Goal: Task Accomplishment & Management: Submit feedback/report problem

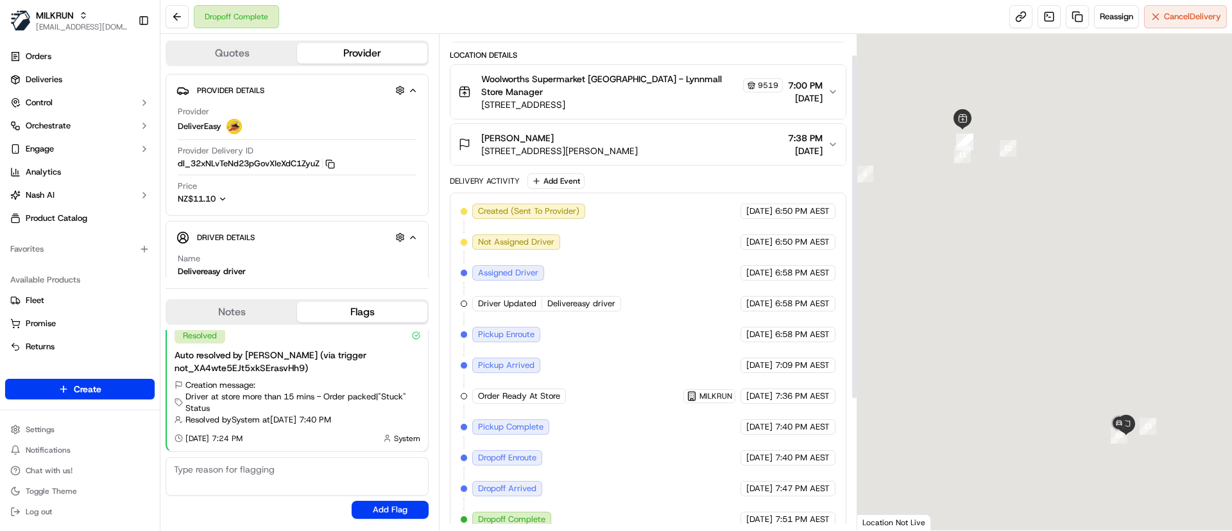
scroll to position [216, 0]
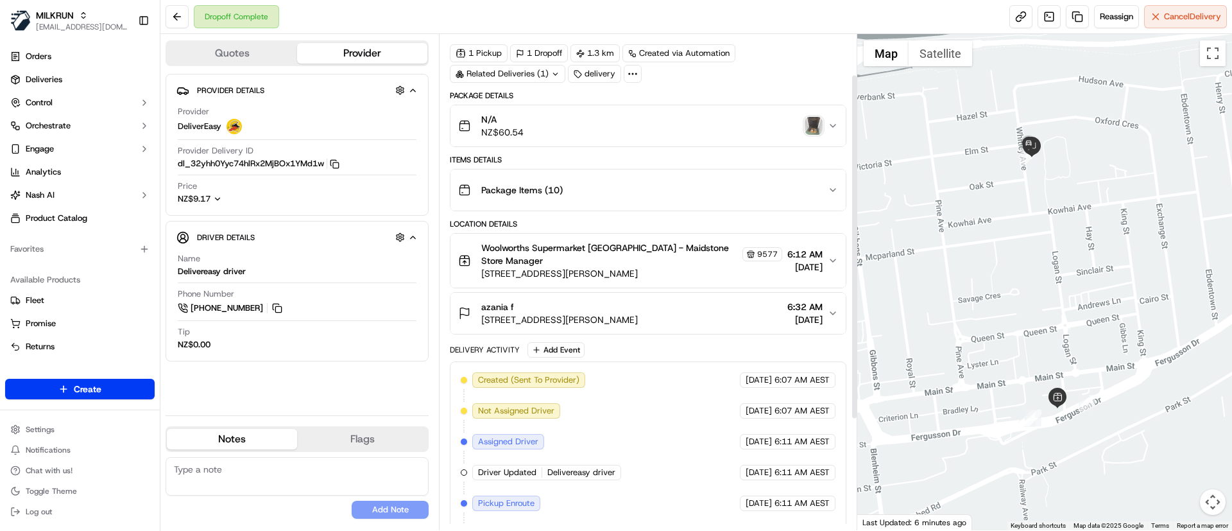
scroll to position [24, 0]
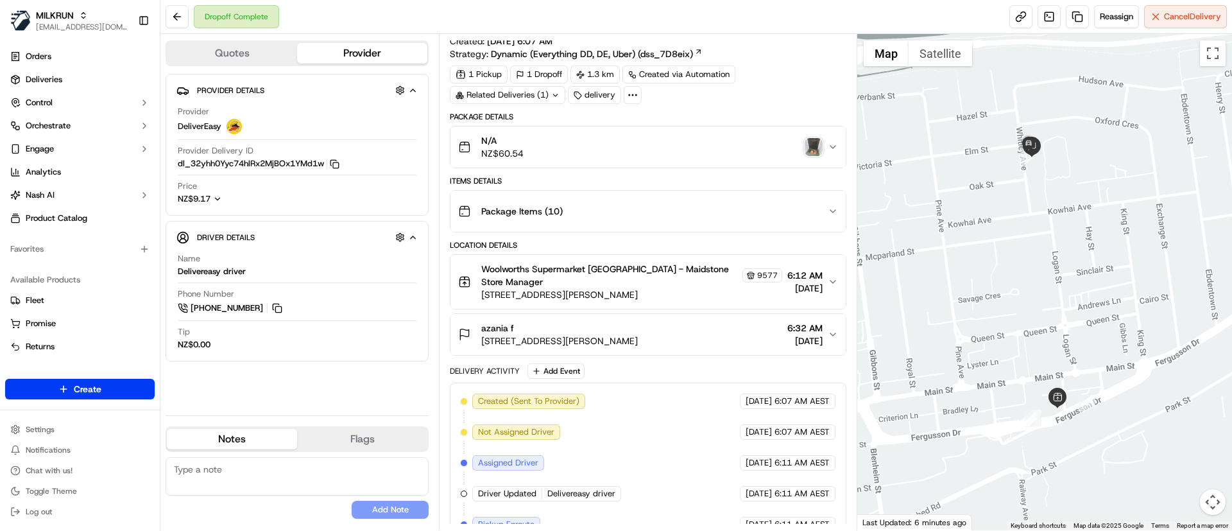
click at [812, 143] on img "button" at bounding box center [814, 147] width 18 height 18
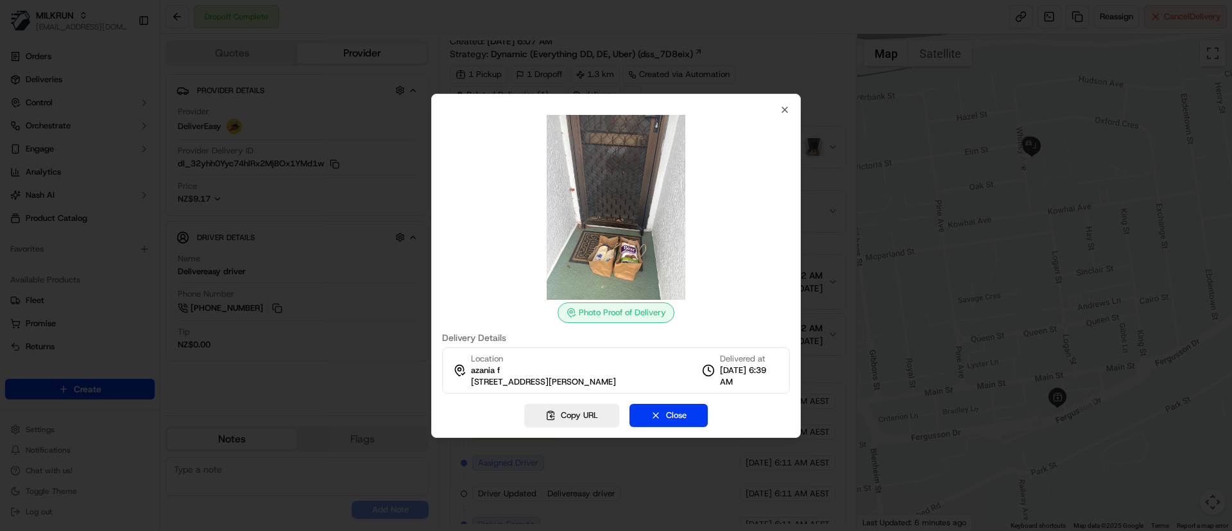
drag, startPoint x: 676, startPoint y: 407, endPoint x: 595, endPoint y: 222, distance: 201.7
click at [619, 243] on div "Photo Proof of Delivery Delivery Details Location azania f 16 Whitley Avenue, E…" at bounding box center [616, 266] width 370 height 344
click at [662, 420] on button "Close" at bounding box center [668, 415] width 78 height 23
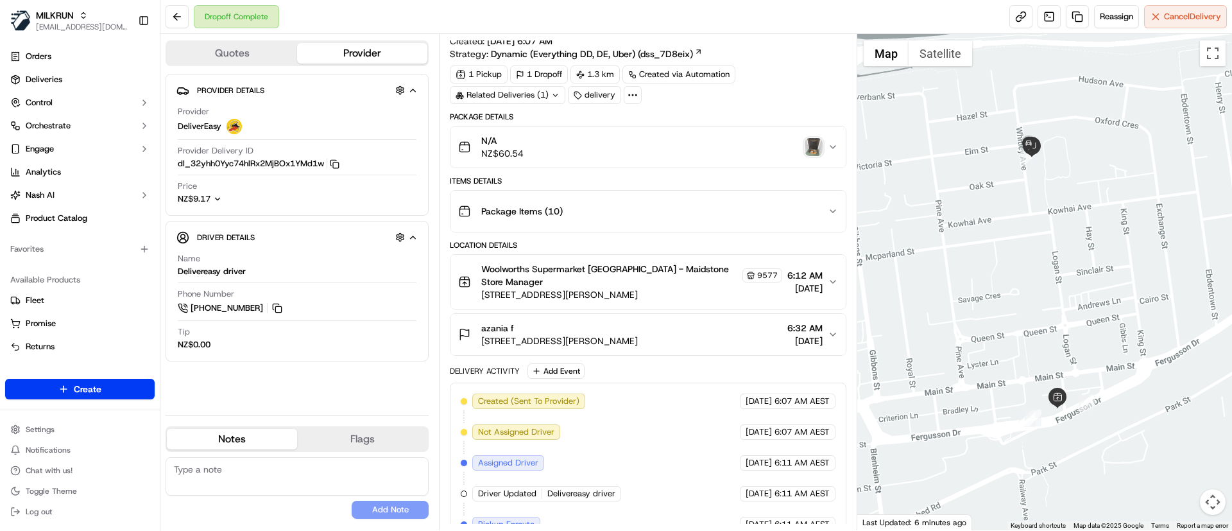
scroll to position [216, 0]
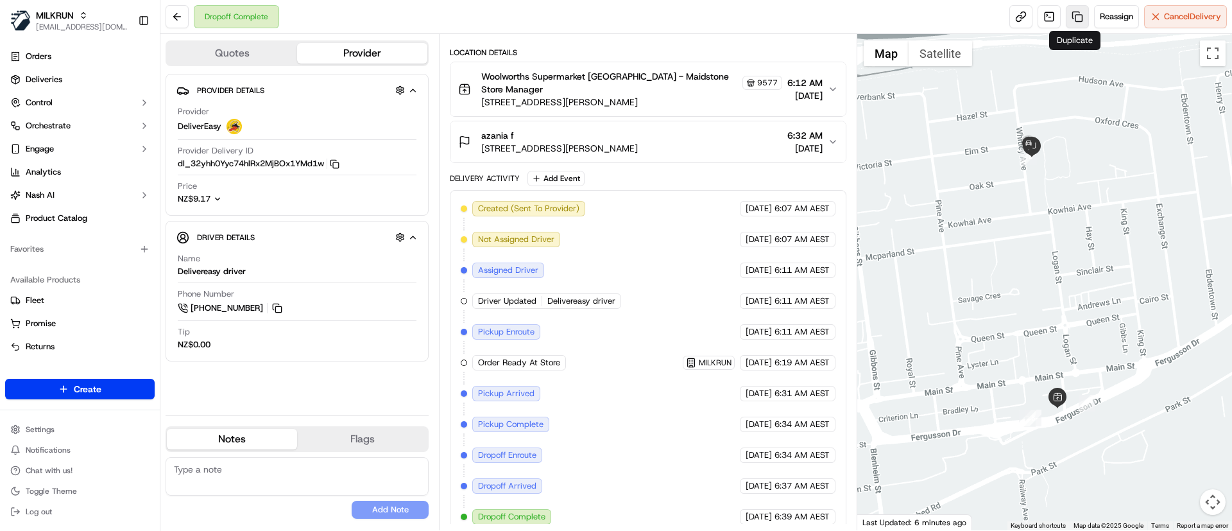
click at [1075, 14] on link at bounding box center [1077, 16] width 23 height 23
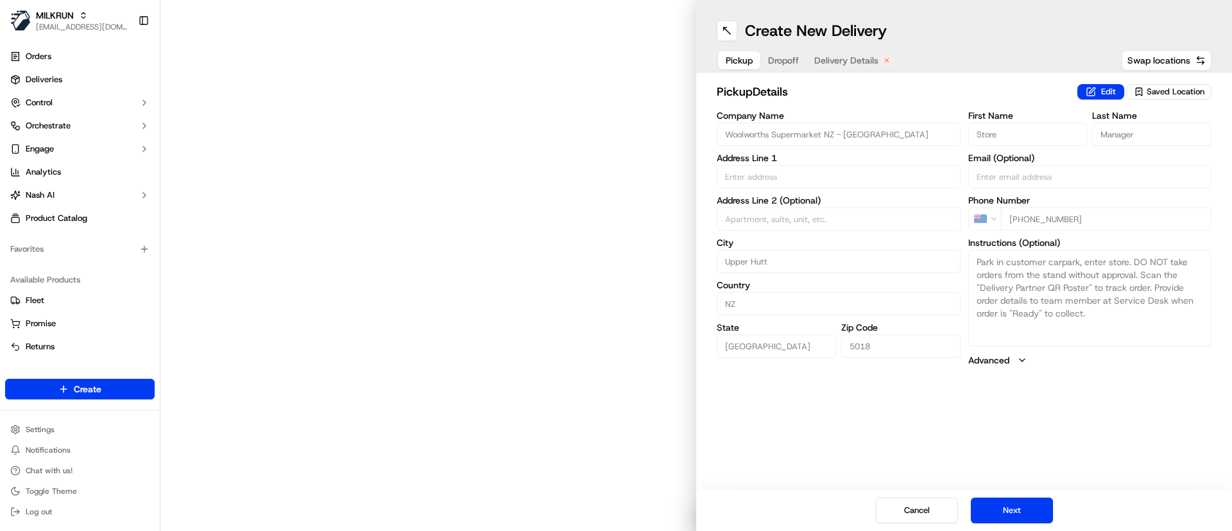
type input "10 Russell St"
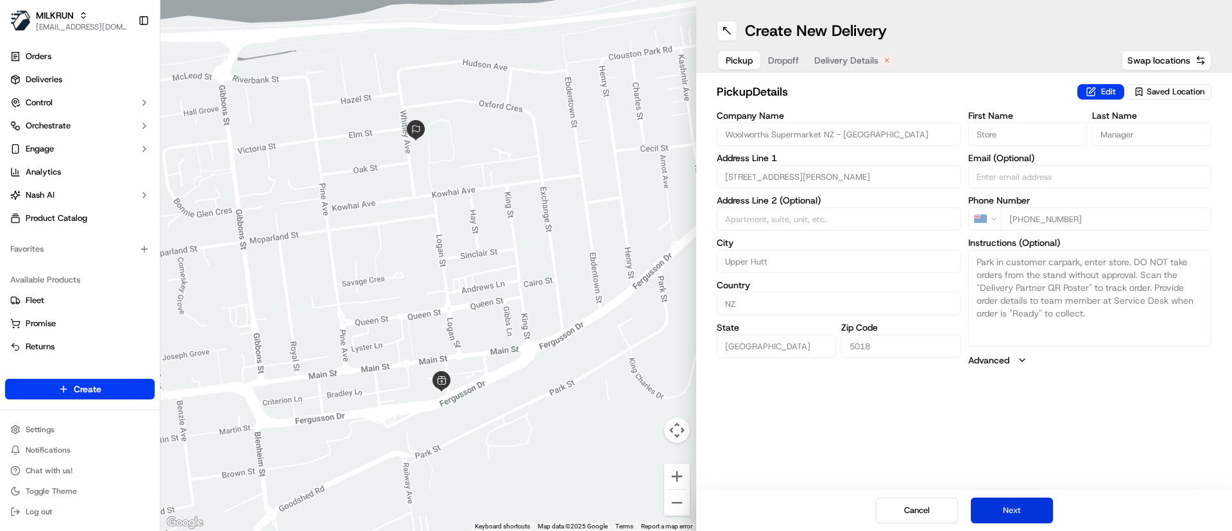
click at [1008, 509] on button "Next" at bounding box center [1012, 510] width 82 height 26
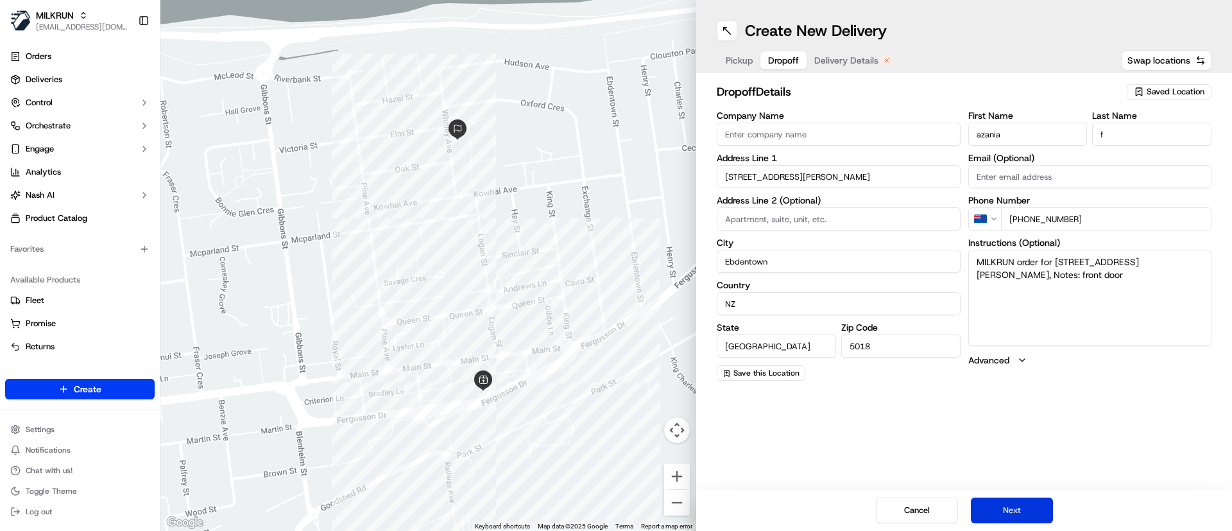
click at [1008, 509] on button "Next" at bounding box center [1012, 510] width 82 height 26
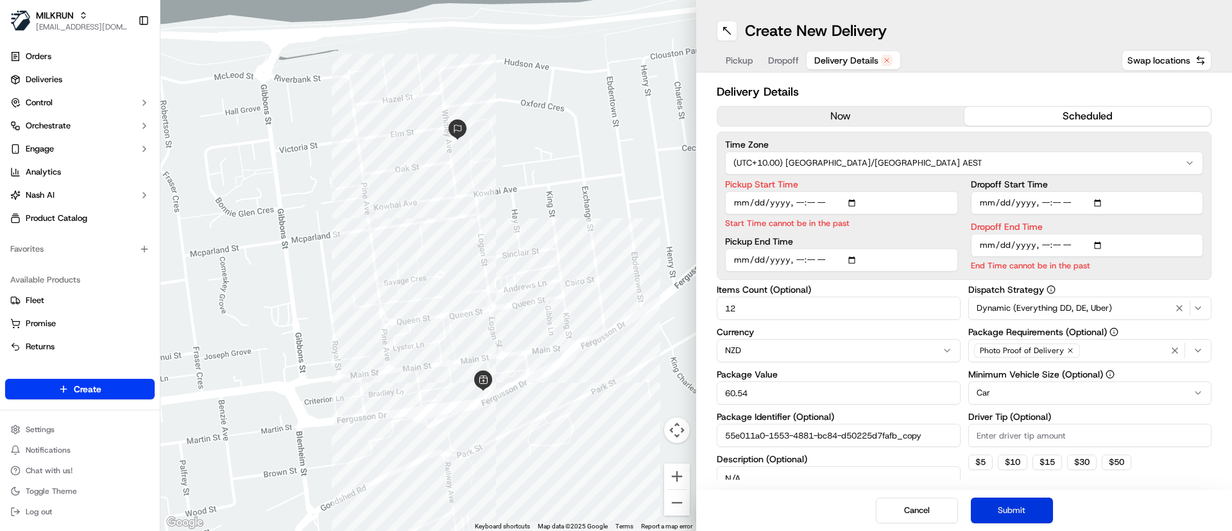
click at [1023, 513] on button "Submit" at bounding box center [1012, 510] width 82 height 26
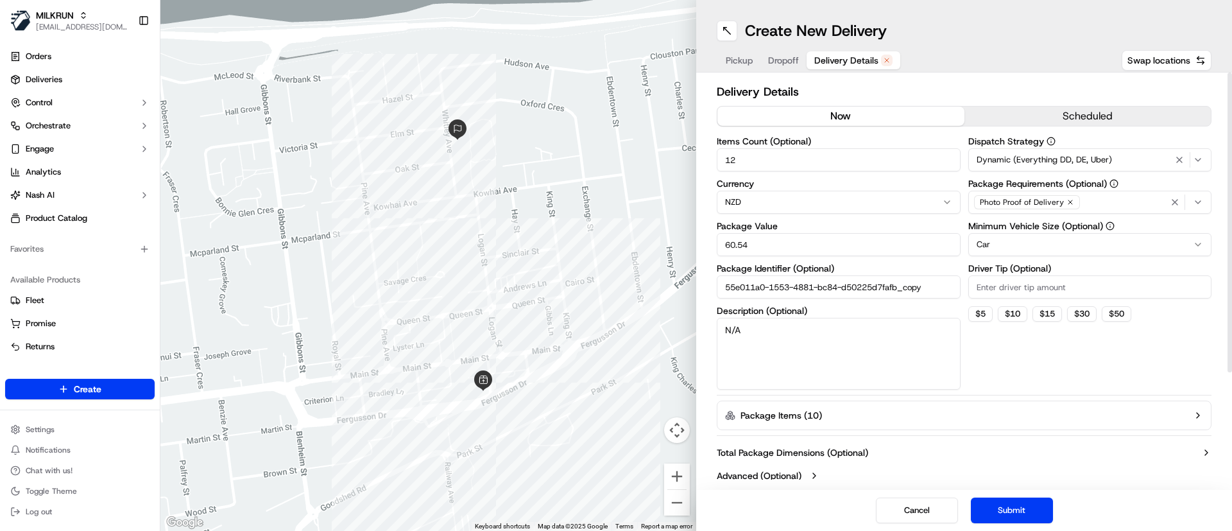
click at [871, 121] on button "now" at bounding box center [840, 116] width 247 height 19
click at [1025, 509] on button "Submit" at bounding box center [1012, 510] width 82 height 26
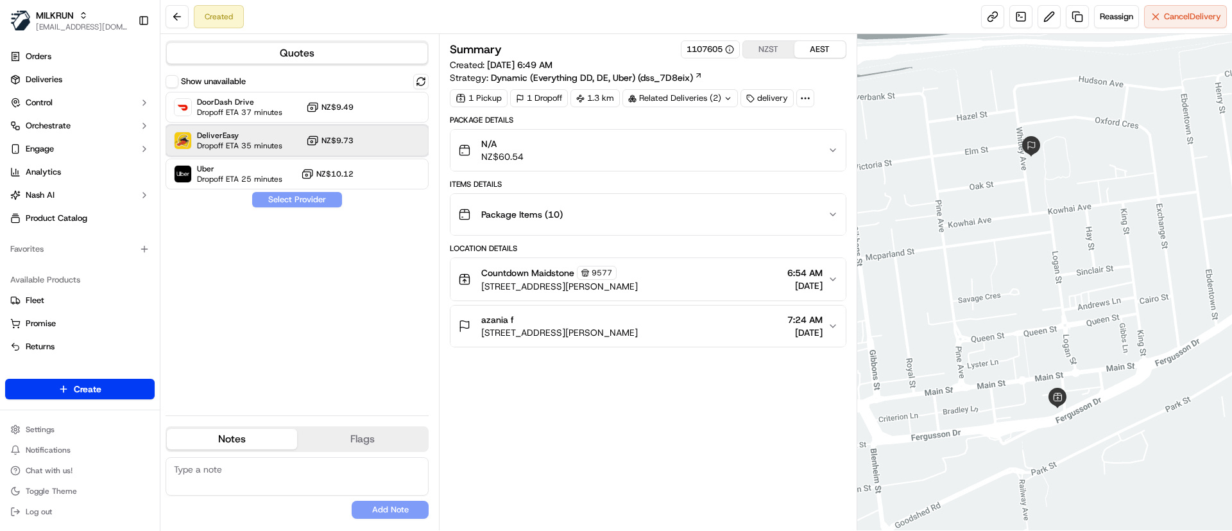
click at [246, 137] on span "DeliverEasy" at bounding box center [239, 135] width 85 height 10
drag, startPoint x: 278, startPoint y: 202, endPoint x: 200, endPoint y: 217, distance: 79.0
click at [203, 236] on div "Show unavailable DoorDash Drive Dropoff ETA 37 minutes NZ$9.49 DeliverEasy Drop…" at bounding box center [297, 239] width 263 height 331
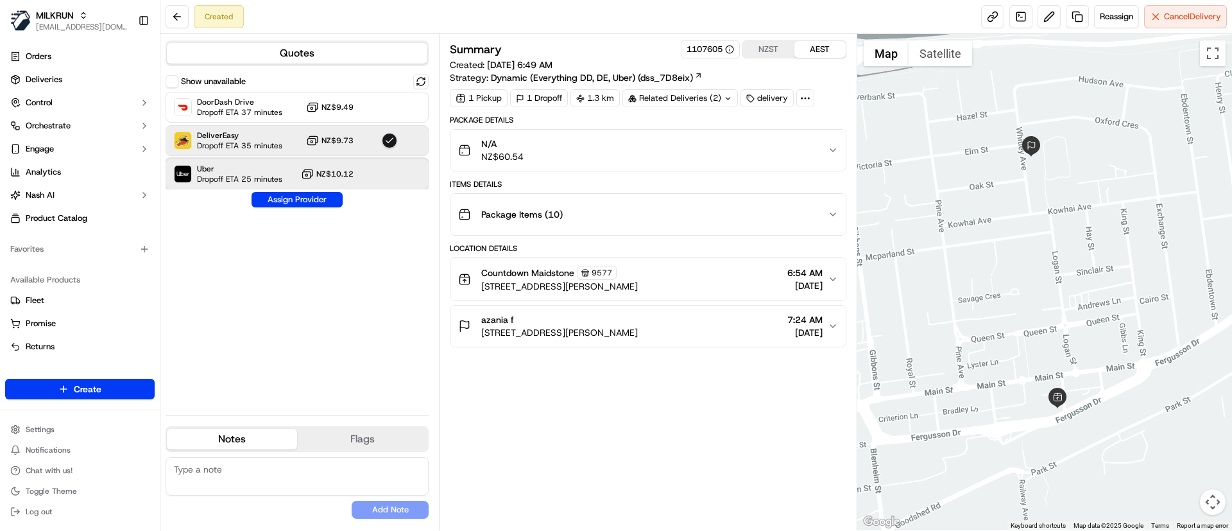
click at [200, 178] on span "Dropoff ETA 25 minutes" at bounding box center [239, 179] width 85 height 10
click at [285, 201] on button "Assign Provider" at bounding box center [297, 199] width 91 height 15
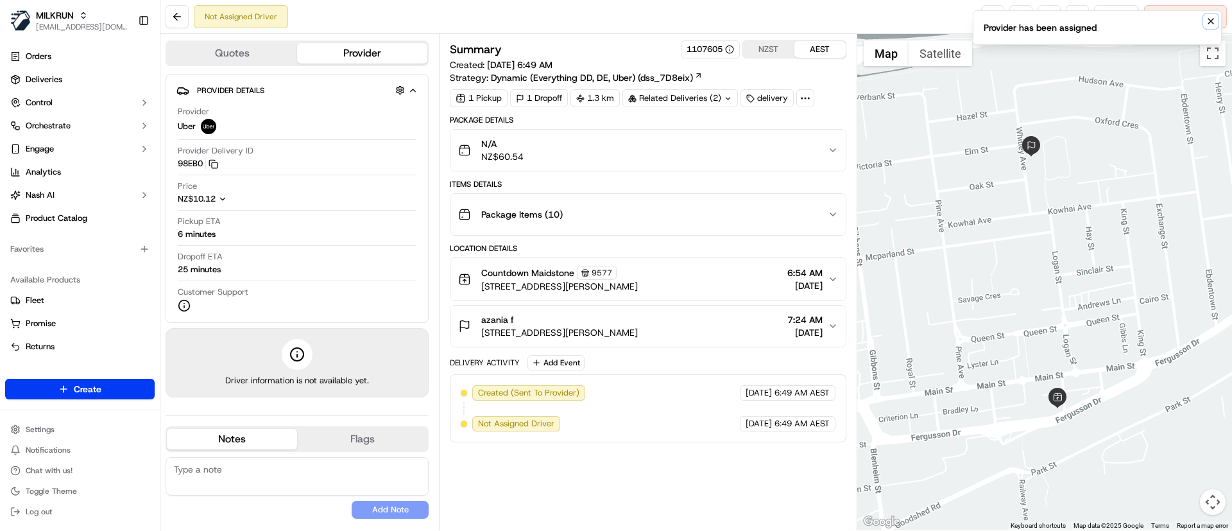
click at [1215, 16] on icon "Notifications (F8)" at bounding box center [1211, 21] width 10 height 10
click at [989, 15] on link at bounding box center [992, 16] width 23 height 23
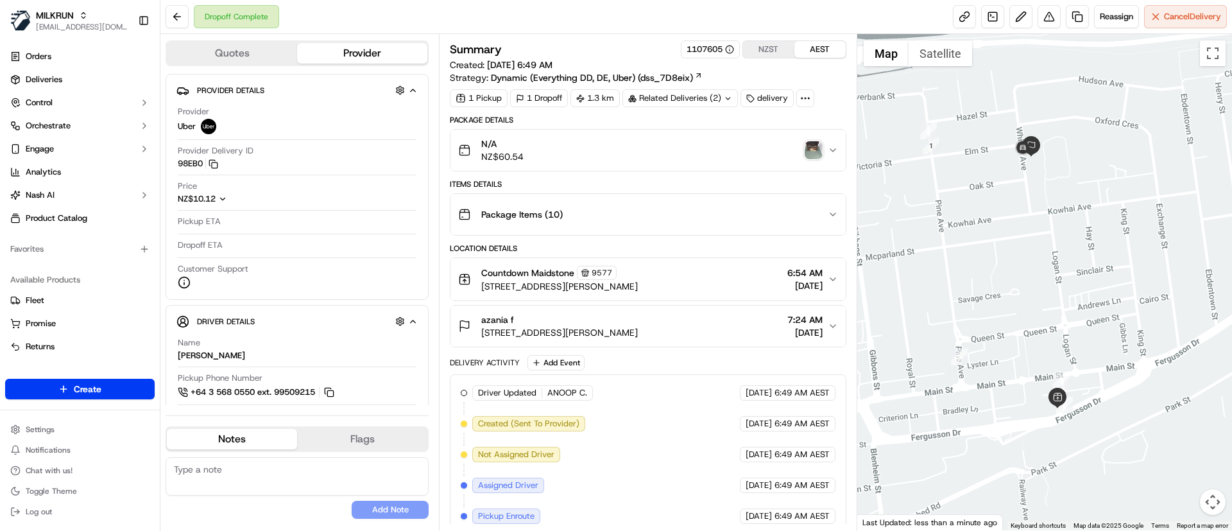
click at [812, 148] on img "button" at bounding box center [814, 150] width 18 height 18
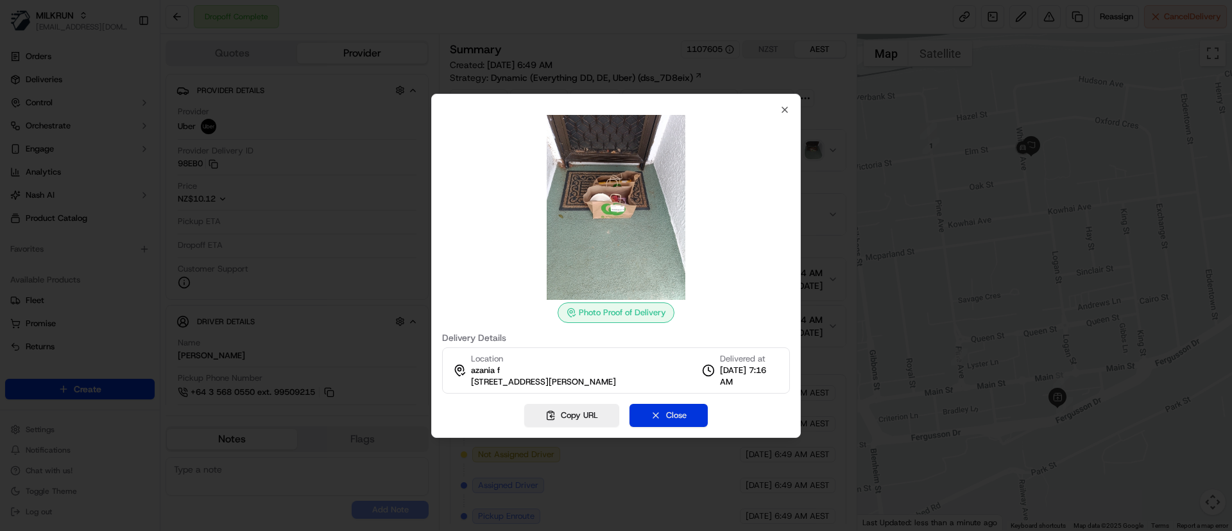
click at [660, 424] on button "Close" at bounding box center [668, 415] width 78 height 23
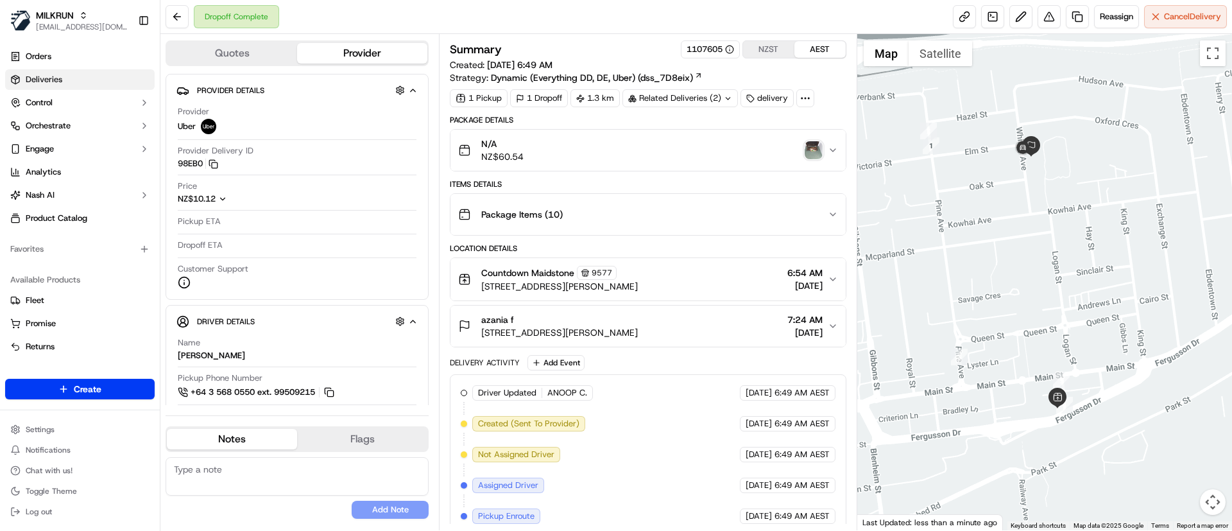
click at [86, 82] on link "Deliveries" at bounding box center [80, 79] width 150 height 21
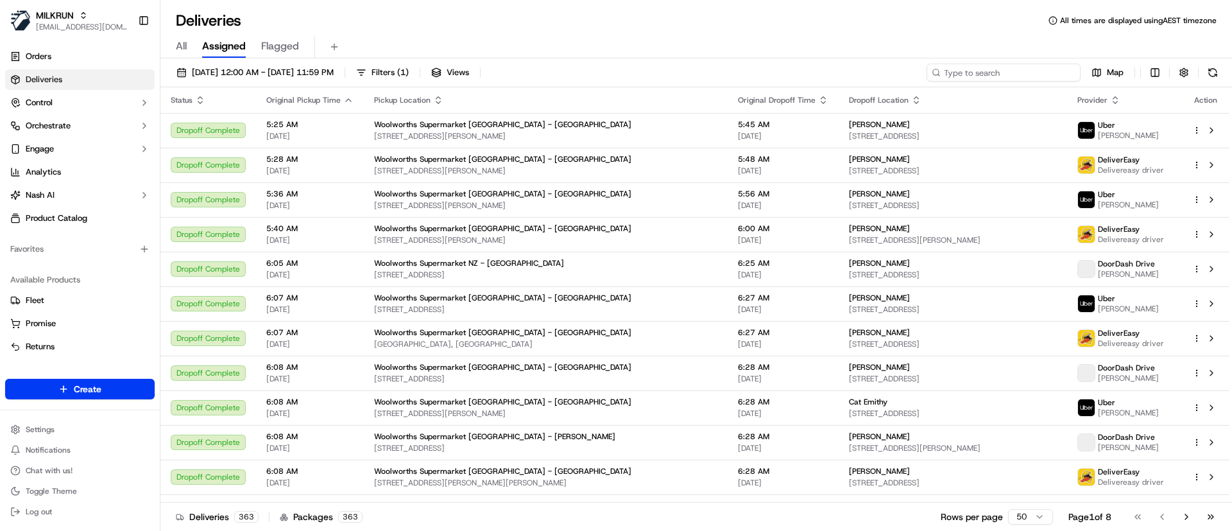
click at [996, 69] on input at bounding box center [1004, 73] width 154 height 18
paste input "f28134b2-e428-4aa3-9373-1121e89c702f"
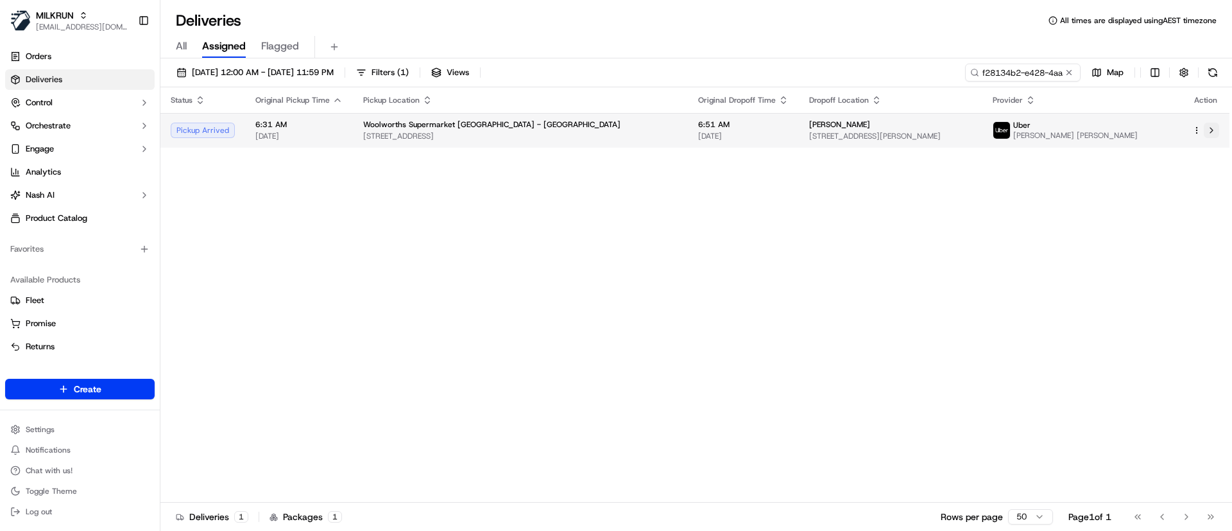
click at [1214, 130] on button at bounding box center [1211, 130] width 15 height 15
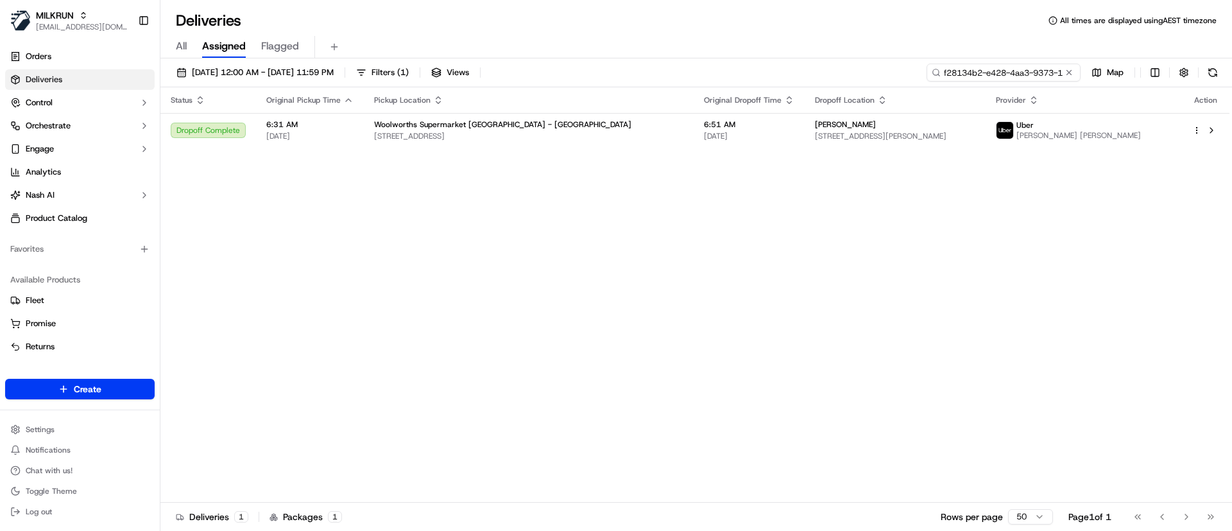
click at [999, 67] on input "f28134b2-e428-4aa3-9373-1121e89c702f" at bounding box center [1004, 73] width 154 height 18
paste input "03b91e1a-8f6e-44bc-b82e-b7af7cb48456"
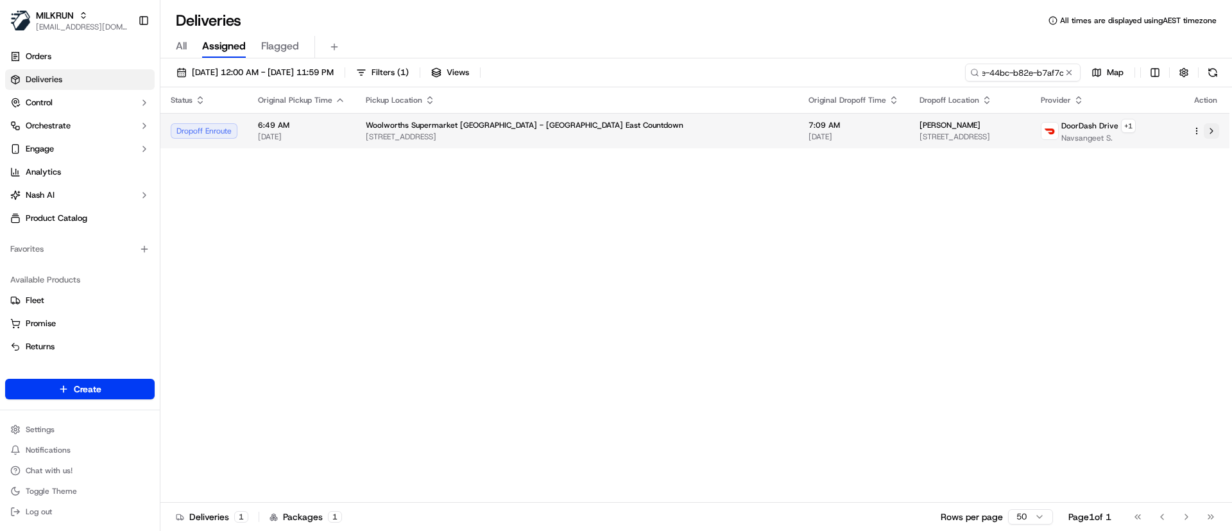
click at [1214, 135] on button at bounding box center [1211, 130] width 15 height 15
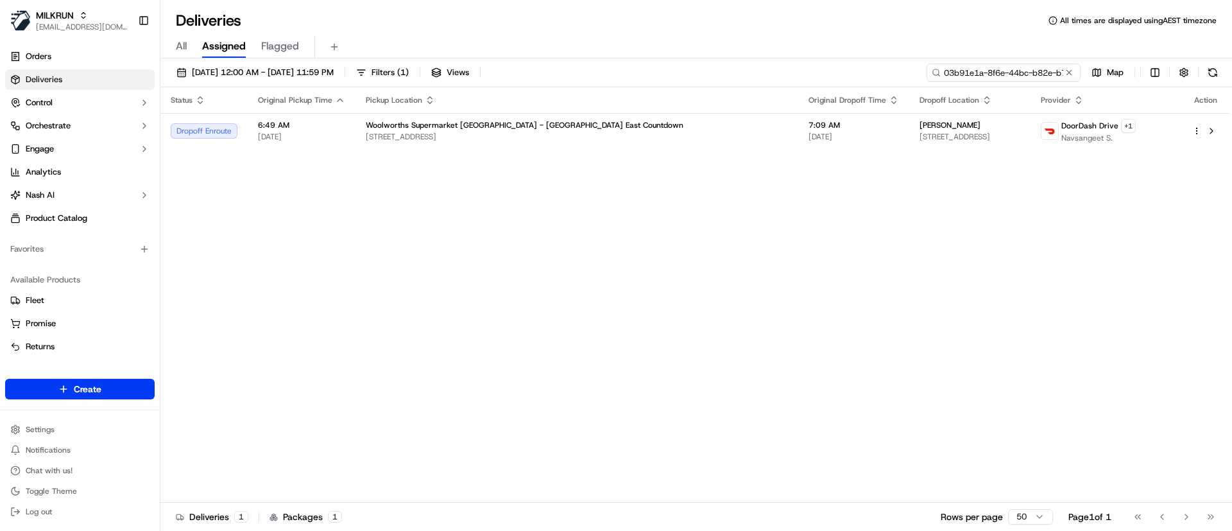
click at [990, 68] on input "03b91e1a-8f6e-44bc-b82e-b7af7cb48456" at bounding box center [1004, 73] width 154 height 18
paste input "52e10e0c-93f0-4222-97f4-64d7b0639c10"
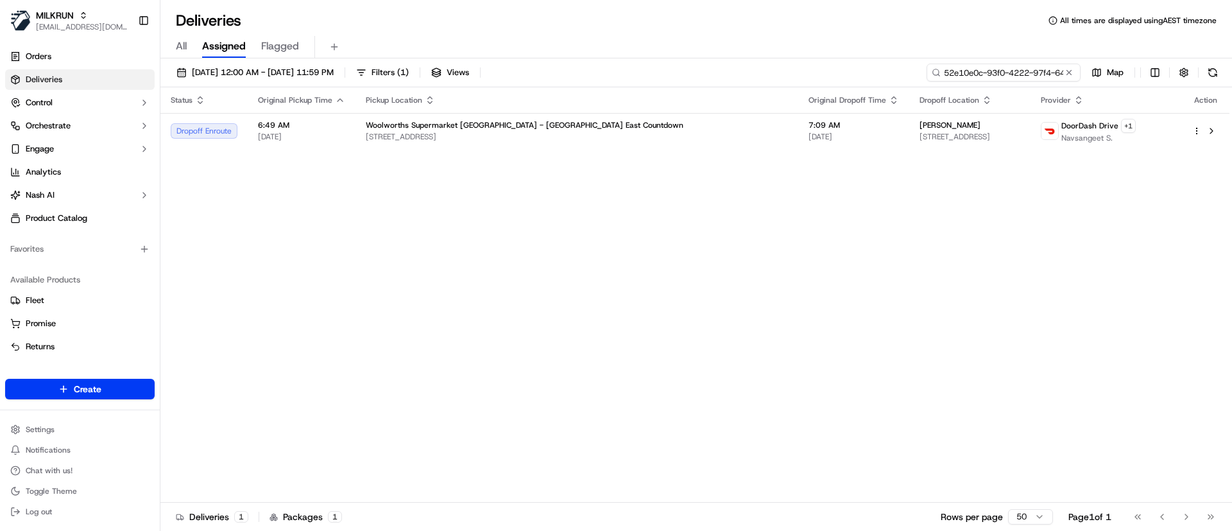
scroll to position [0, 61]
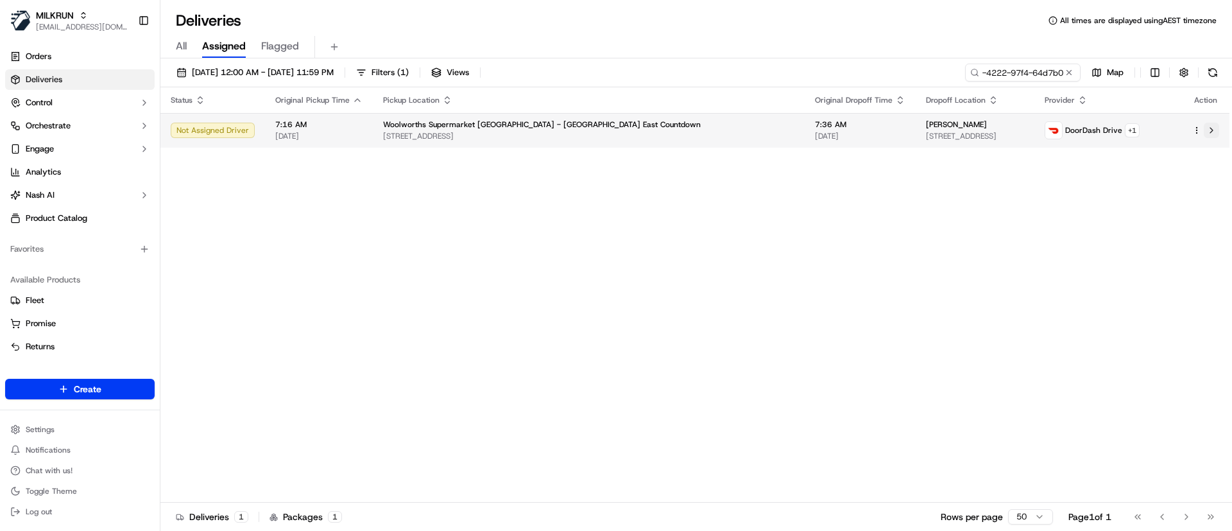
click at [1215, 129] on button at bounding box center [1211, 130] width 15 height 15
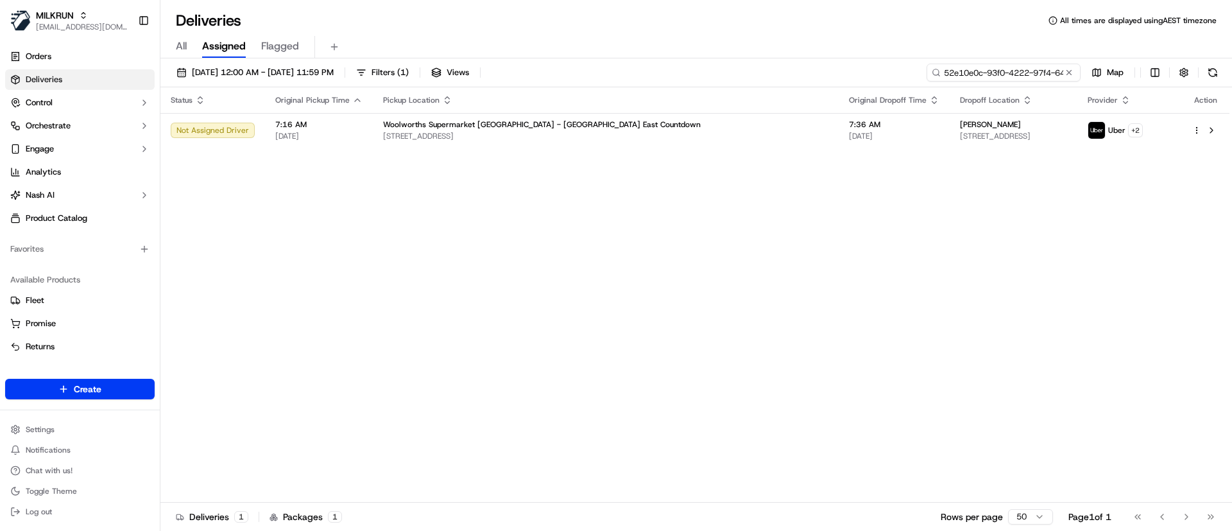
click at [995, 73] on input "52e10e0c-93f0-4222-97f4-64d7b0639c10" at bounding box center [1004, 73] width 154 height 18
type input "jayne bassett"
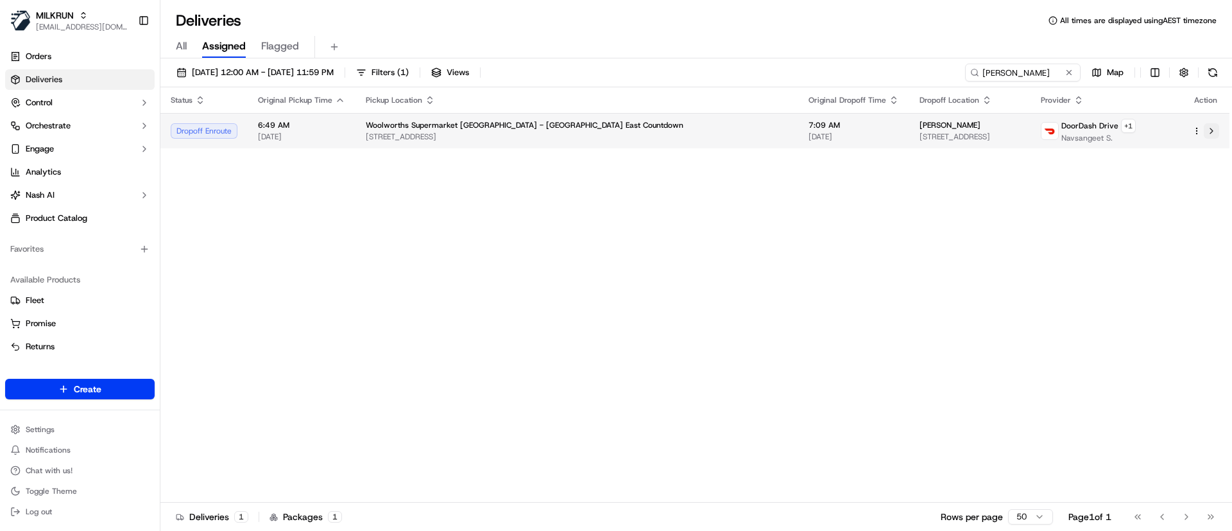
click at [1213, 130] on button at bounding box center [1211, 130] width 15 height 15
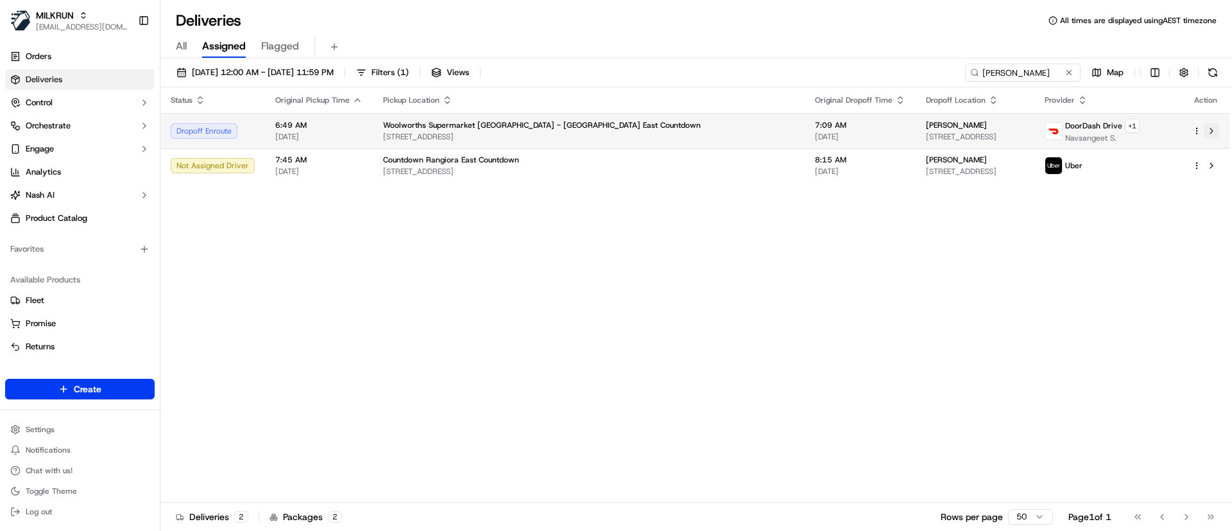
click at [1213, 123] on button at bounding box center [1211, 130] width 15 height 15
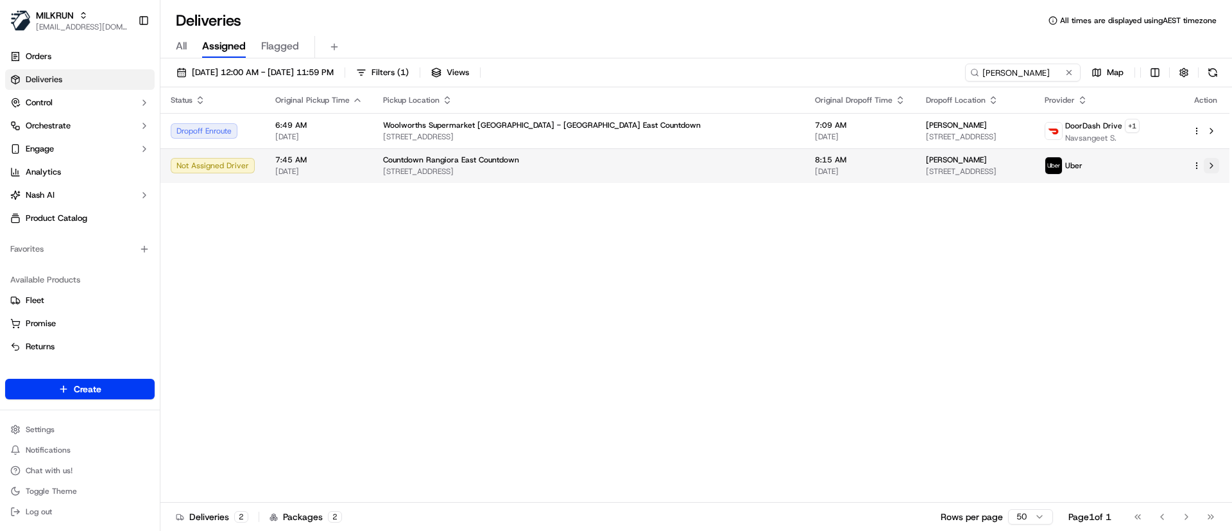
click at [1213, 165] on button at bounding box center [1211, 165] width 15 height 15
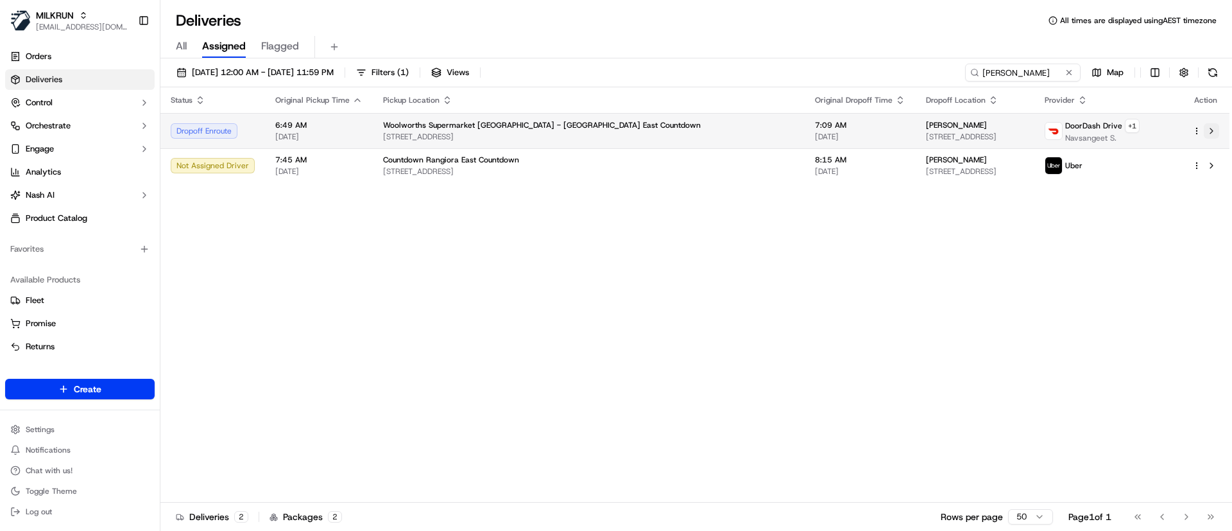
click at [1213, 126] on button at bounding box center [1211, 130] width 15 height 15
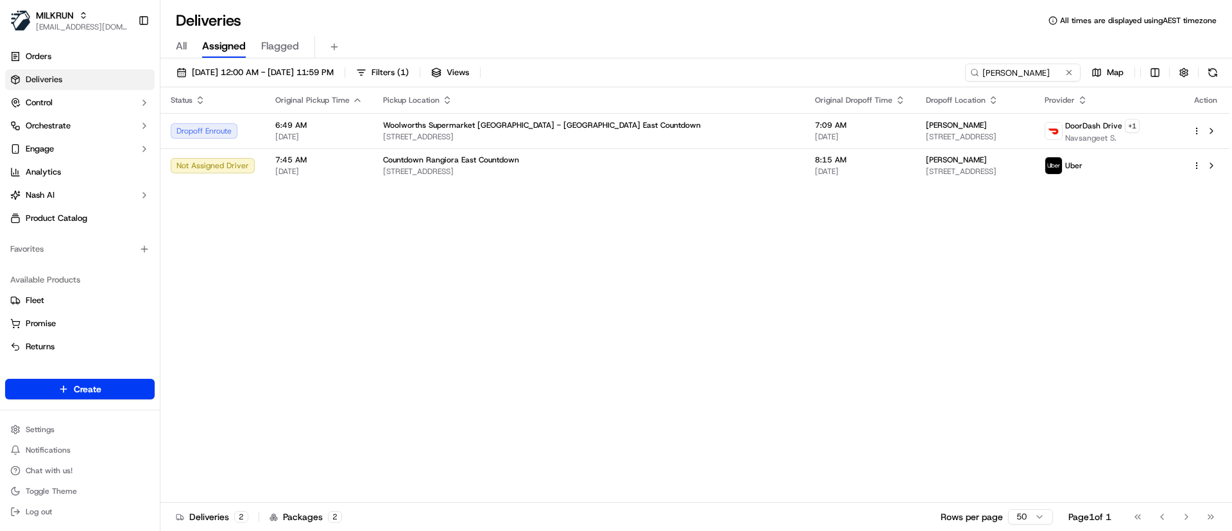
click at [370, 289] on div "Status Original Pickup Time Pickup Location Original Dropoff Time Dropoff Locat…" at bounding box center [694, 294] width 1069 height 415
click at [459, 228] on div "Status Original Pickup Time Pickup Location Original Dropoff Time Dropoff Locat…" at bounding box center [694, 294] width 1069 height 415
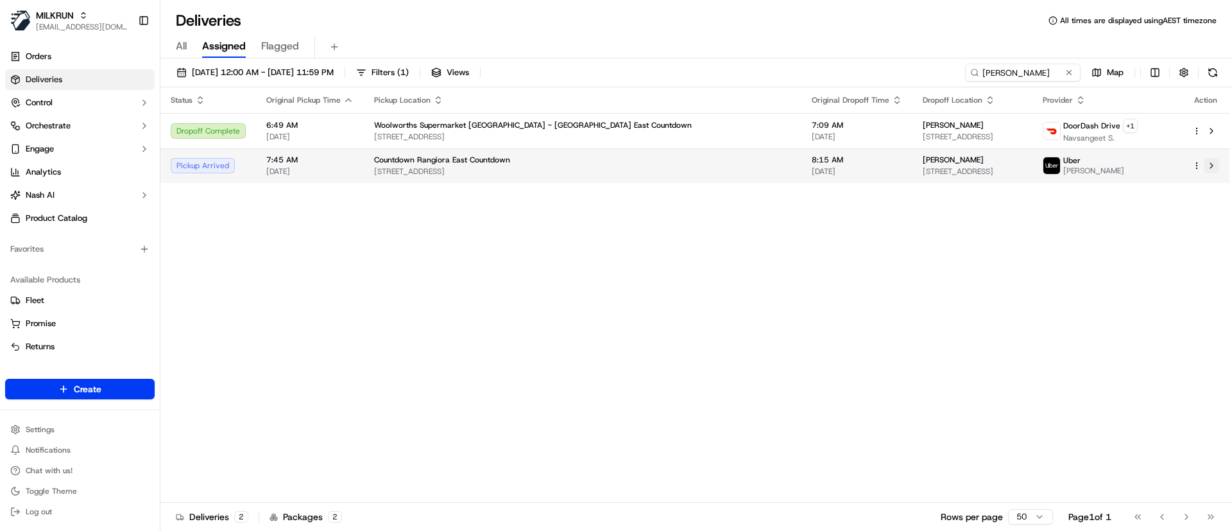
click at [1213, 168] on button at bounding box center [1211, 165] width 15 height 15
click at [1211, 164] on button at bounding box center [1211, 165] width 15 height 15
click at [1215, 165] on button at bounding box center [1211, 165] width 15 height 15
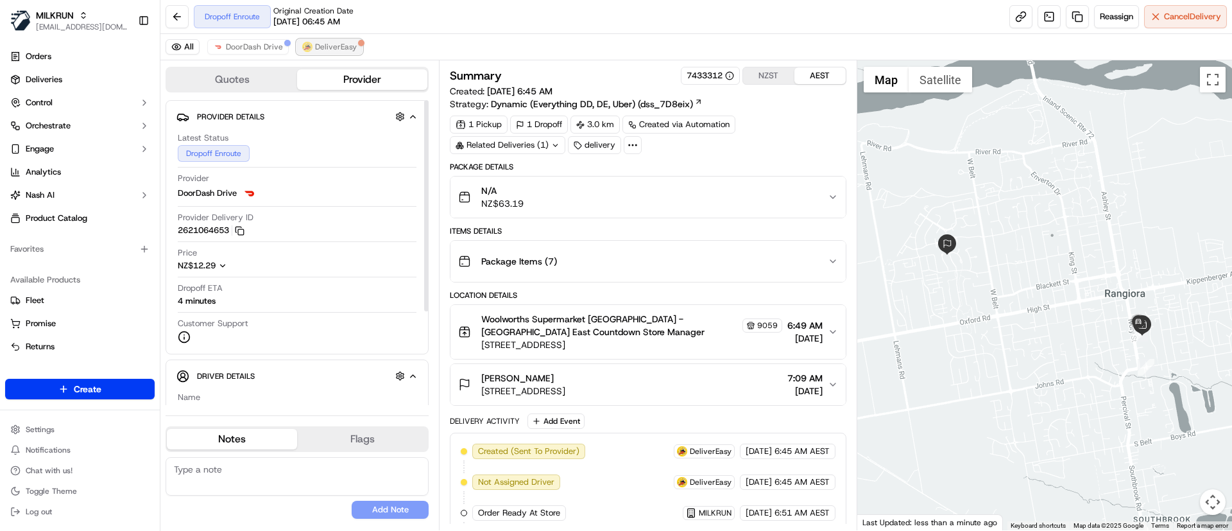
click at [332, 47] on span "DeliverEasy" at bounding box center [336, 47] width 42 height 10
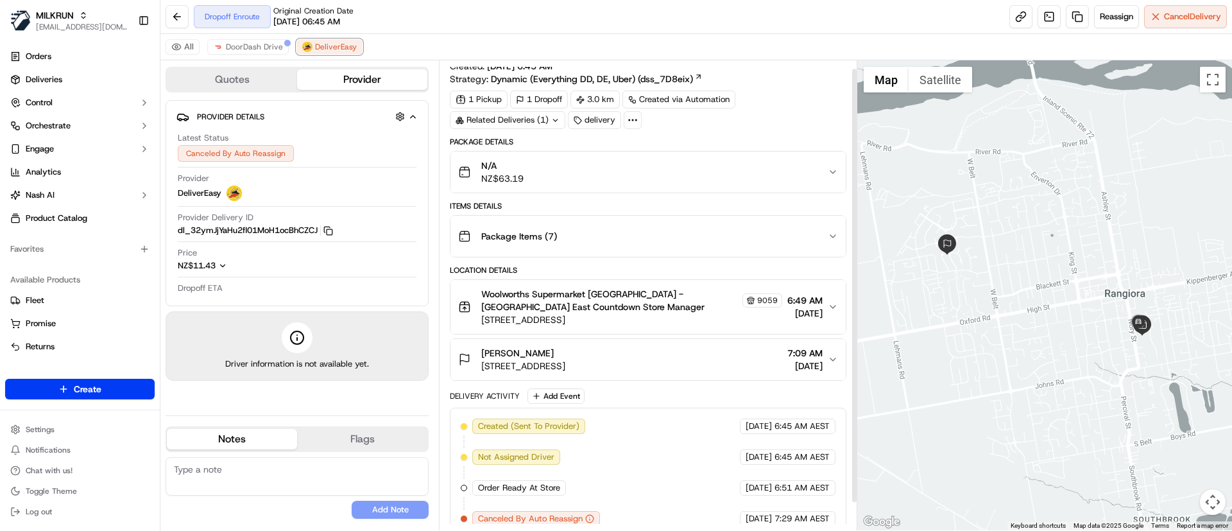
scroll to position [38, 0]
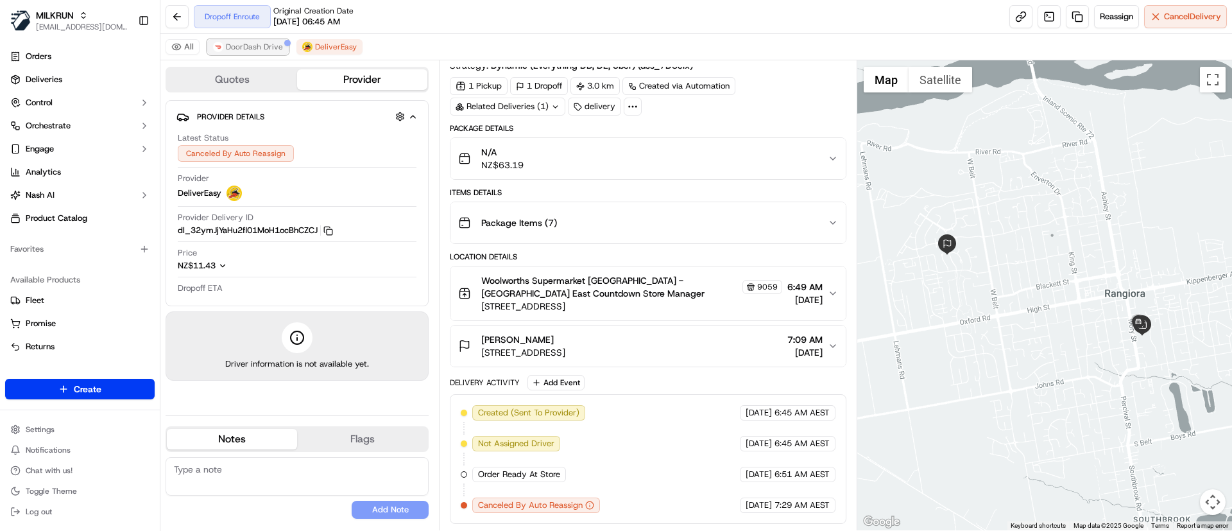
click at [237, 42] on span "DoorDash Drive" at bounding box center [254, 47] width 57 height 10
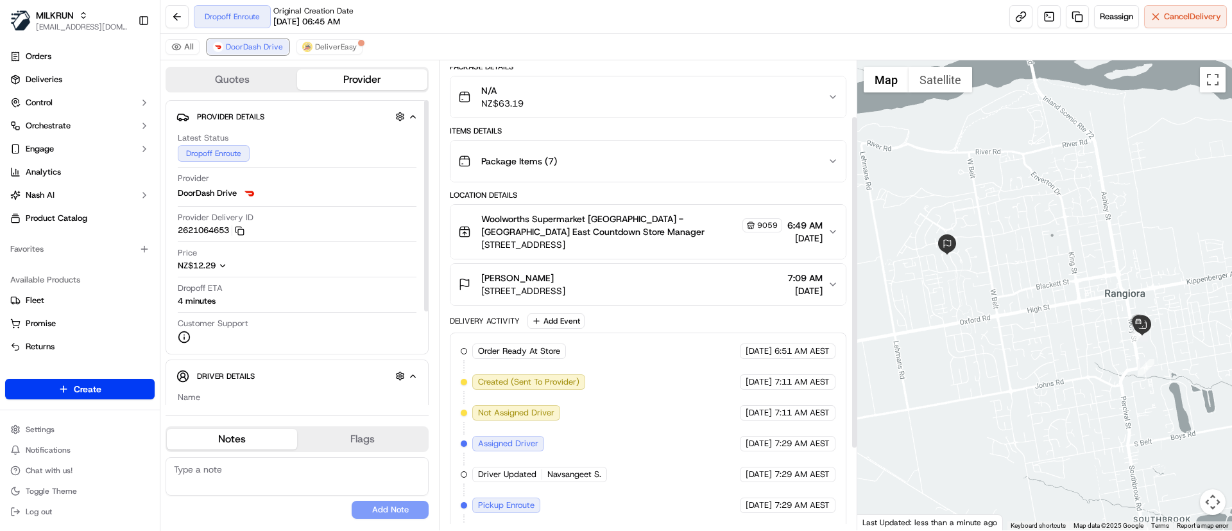
scroll to position [192, 0]
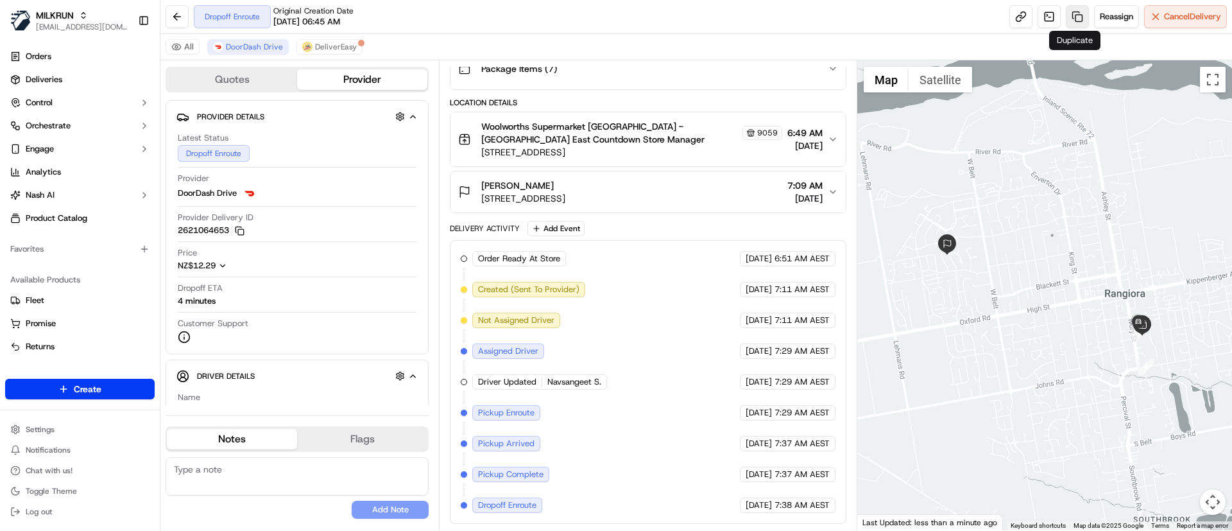
click at [1074, 15] on link at bounding box center [1077, 16] width 23 height 23
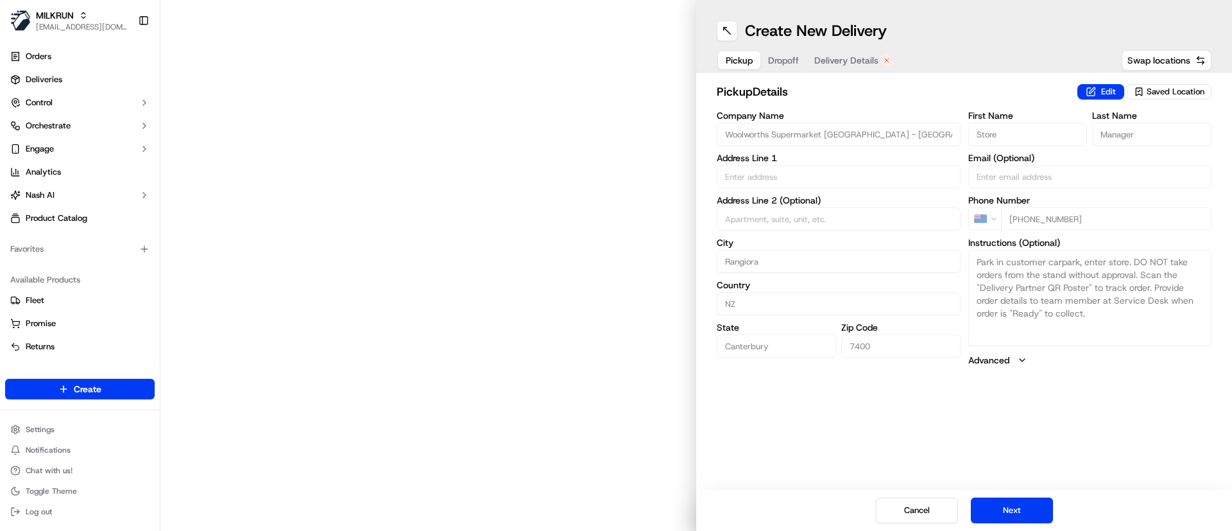
type input "40-54 Ivory St"
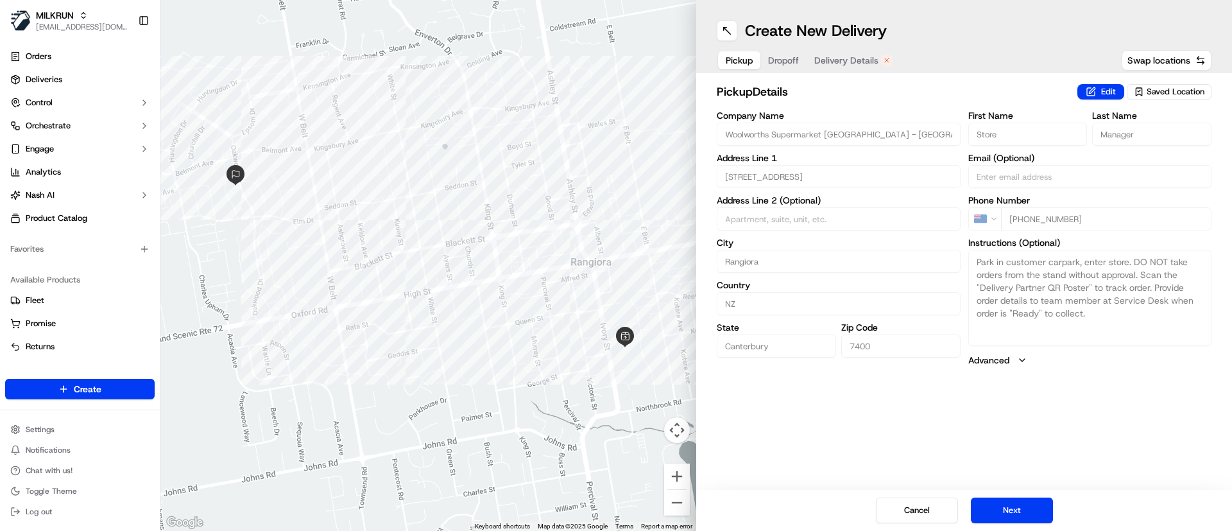
click at [850, 56] on span "Delivery Details" at bounding box center [846, 60] width 64 height 13
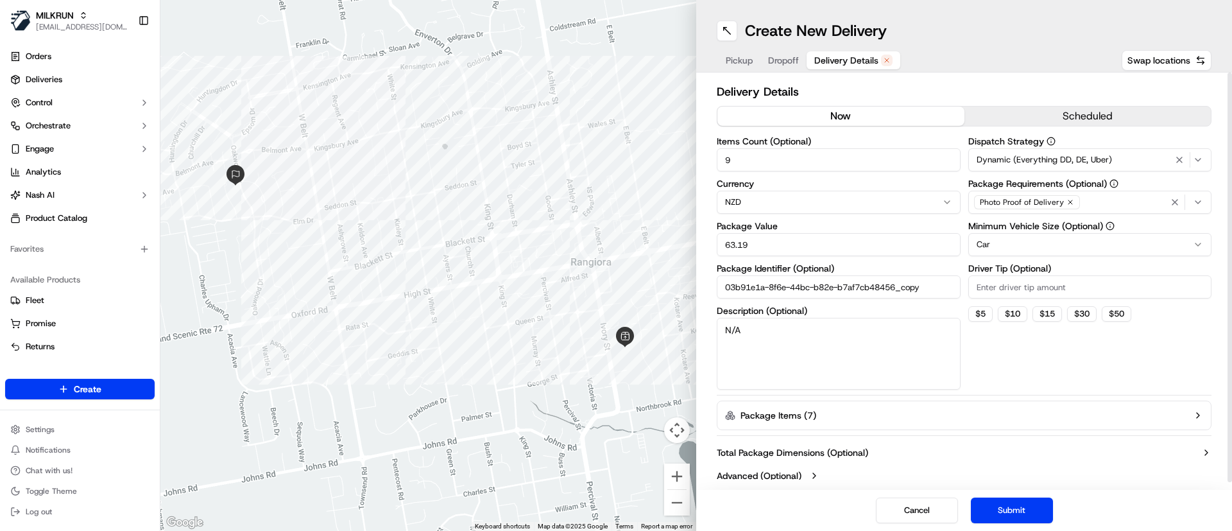
click at [812, 110] on button "now" at bounding box center [840, 116] width 247 height 19
click at [1005, 503] on button "Submit" at bounding box center [1012, 510] width 82 height 26
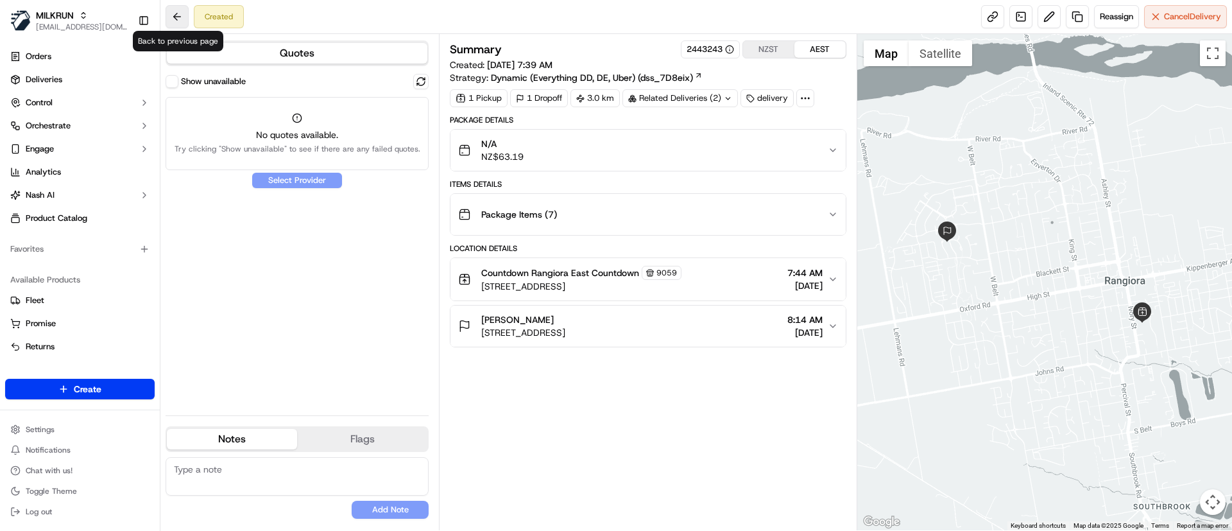
click at [176, 17] on button at bounding box center [177, 16] width 23 height 23
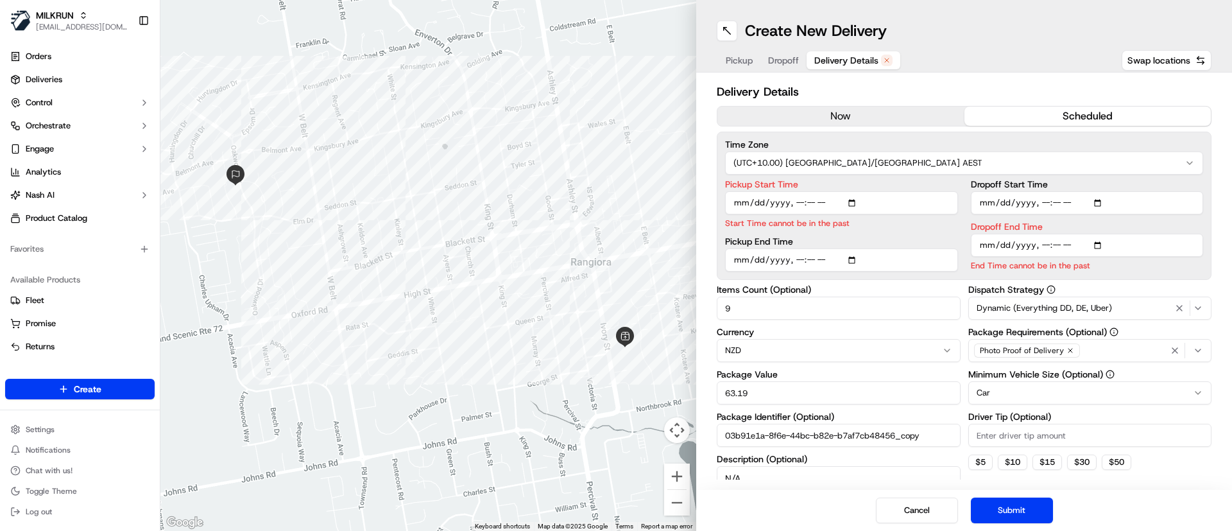
click at [860, 62] on span "Delivery Details" at bounding box center [846, 60] width 64 height 13
click at [837, 110] on button "now" at bounding box center [840, 116] width 247 height 19
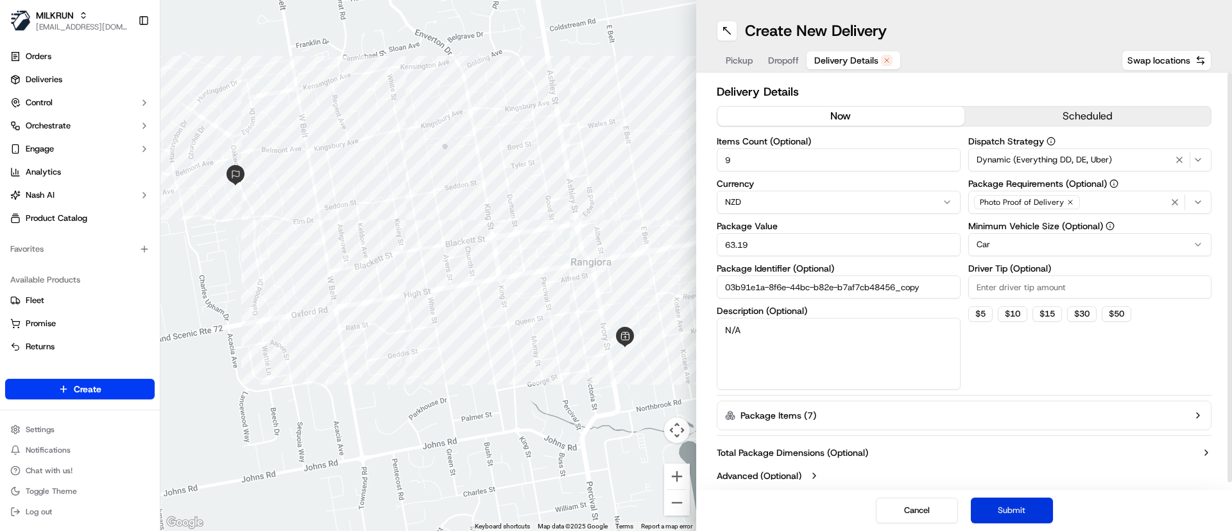
click at [1018, 504] on button "Submit" at bounding box center [1012, 510] width 82 height 26
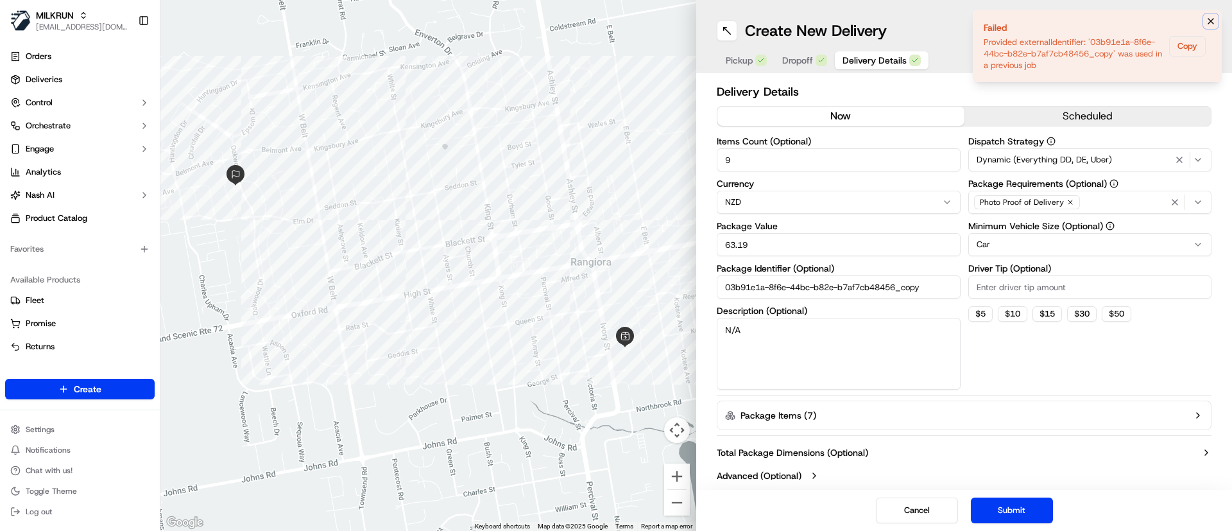
click at [1213, 18] on icon "Notifications (F8)" at bounding box center [1211, 21] width 10 height 10
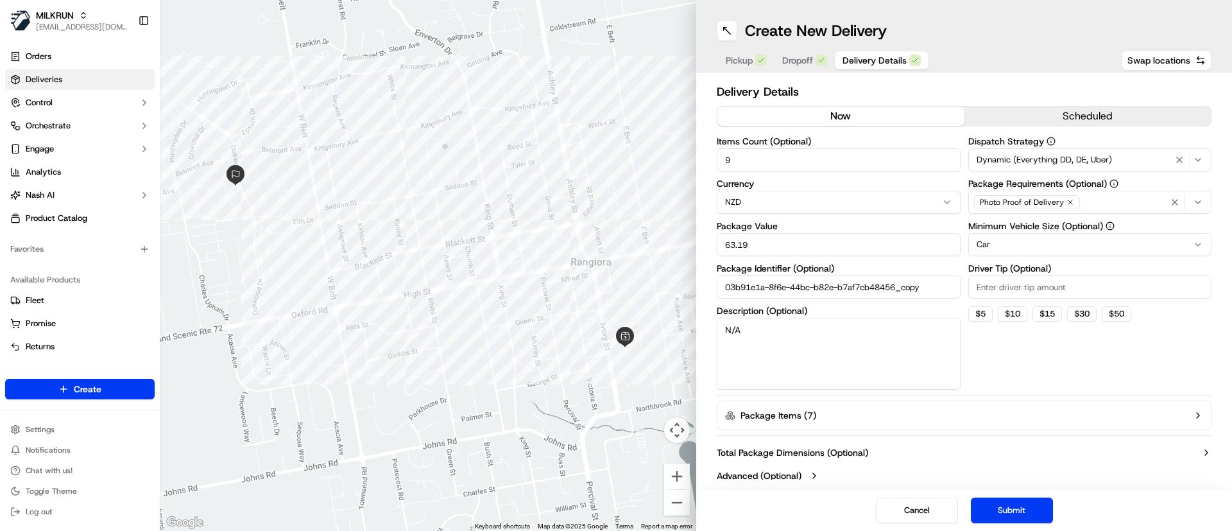
click at [39, 77] on span "Deliveries" at bounding box center [44, 80] width 37 height 12
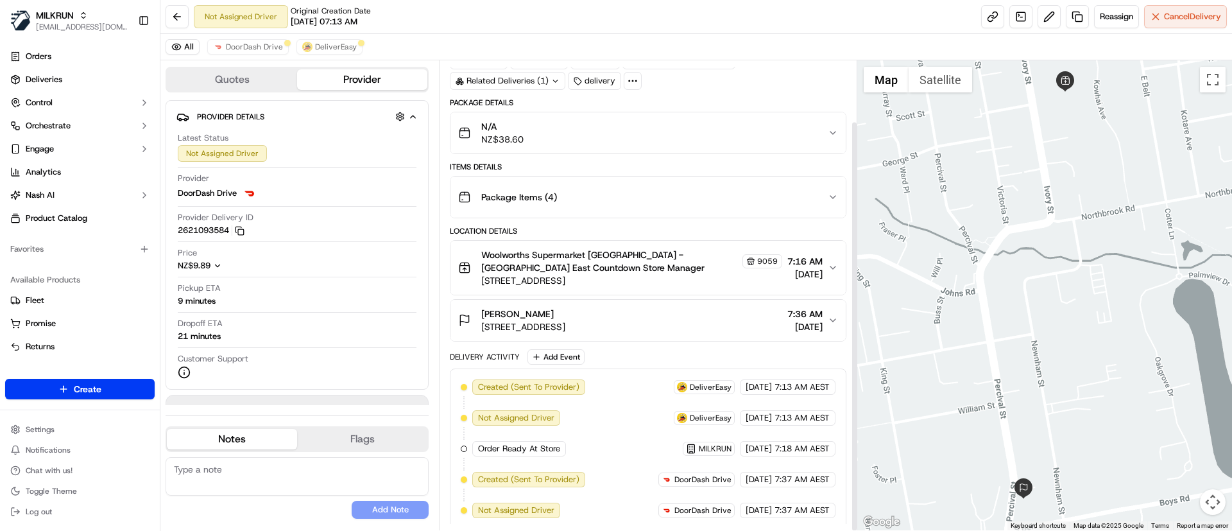
scroll to position [69, 0]
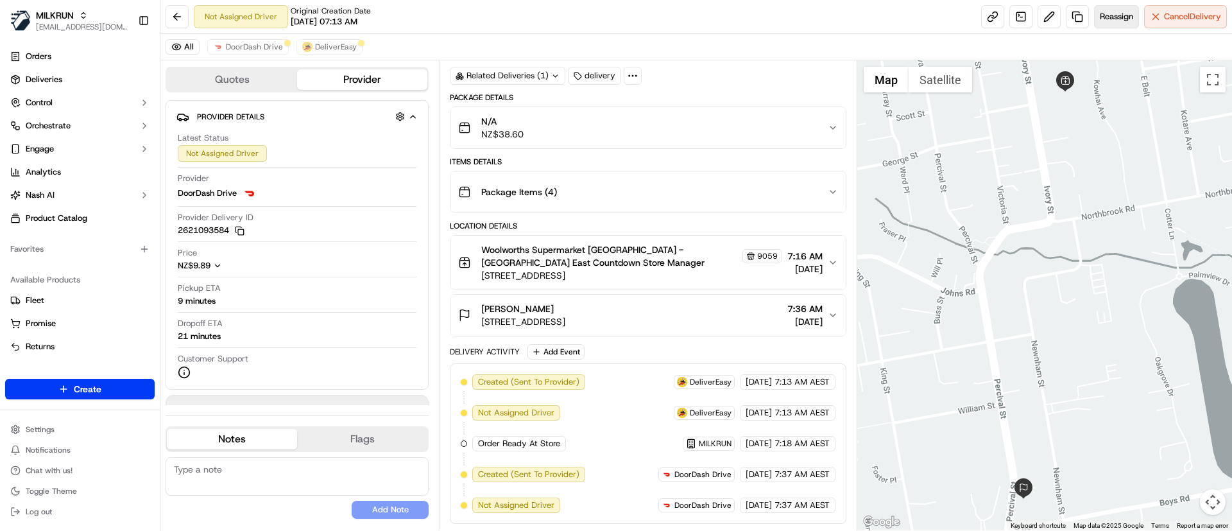
click at [1115, 18] on span "Reassign" at bounding box center [1116, 17] width 33 height 12
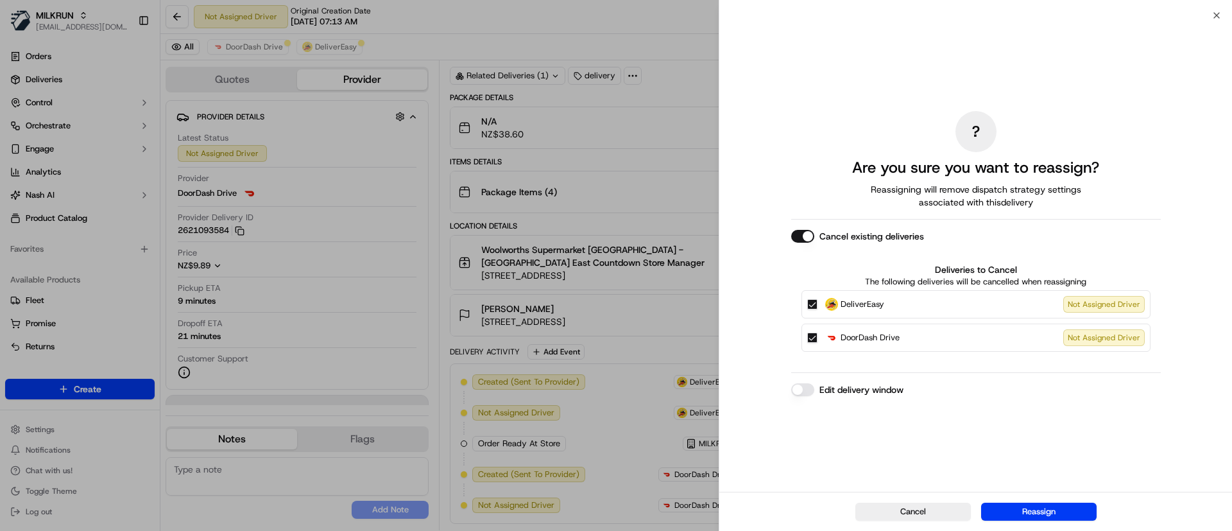
drag, startPoint x: 1034, startPoint y: 508, endPoint x: 821, endPoint y: 468, distance: 217.5
click at [1033, 508] on button "Reassign" at bounding box center [1038, 511] width 115 height 18
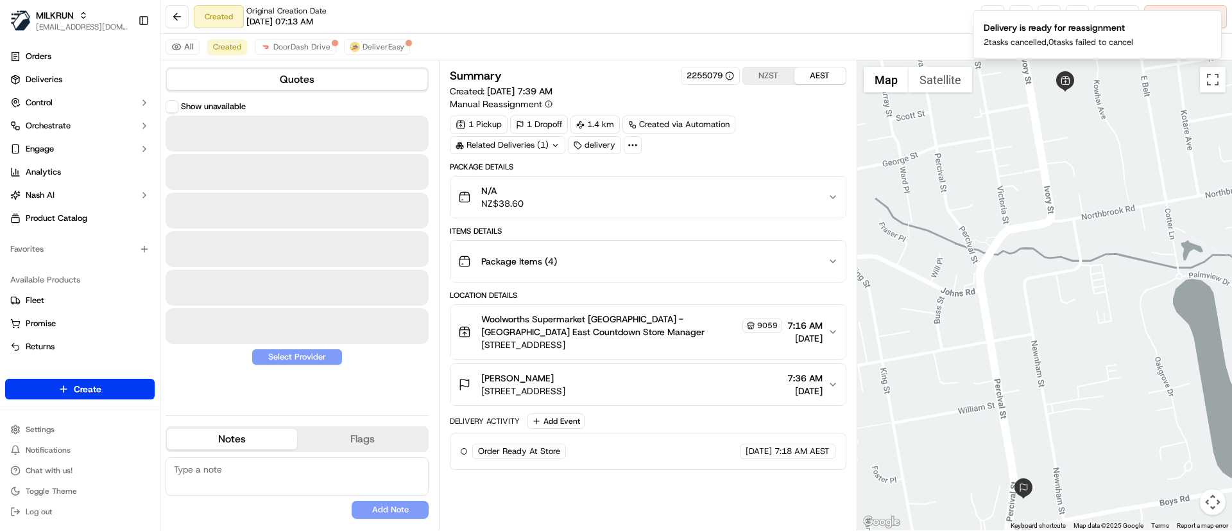
scroll to position [0, 0]
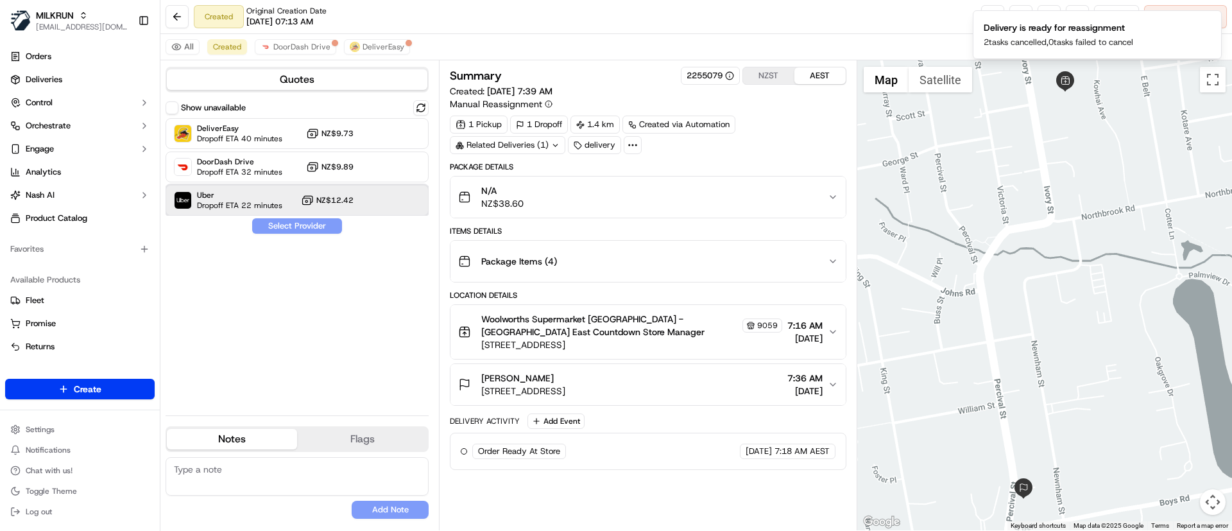
click at [206, 203] on span "Dropoff ETA 22 minutes" at bounding box center [239, 205] width 85 height 10
click at [287, 228] on button "Assign Provider" at bounding box center [297, 225] width 91 height 15
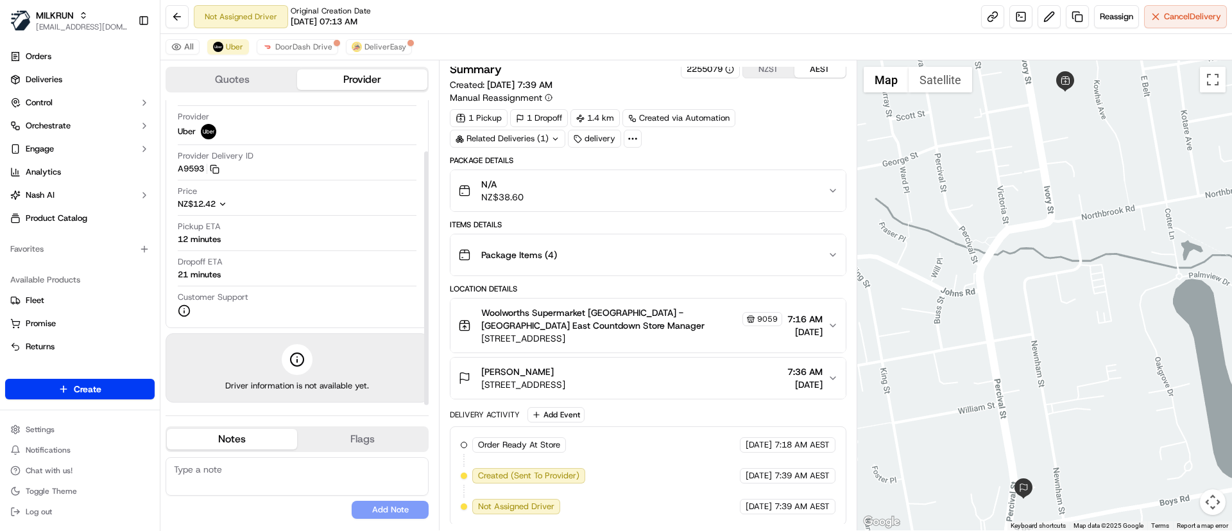
scroll to position [8, 0]
click at [1045, 15] on button at bounding box center [1049, 16] width 23 height 23
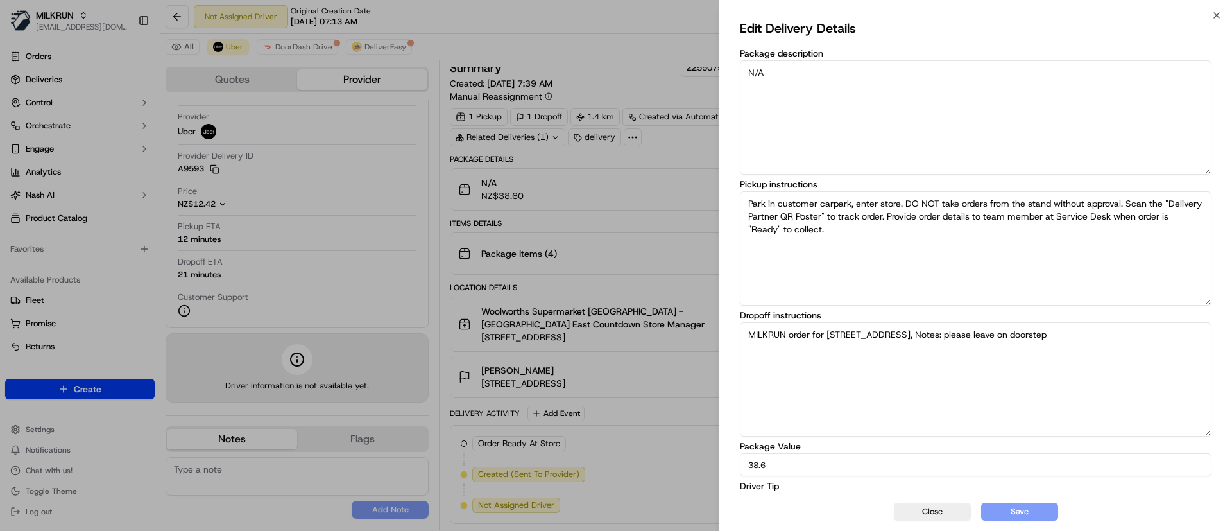
scroll to position [67, 0]
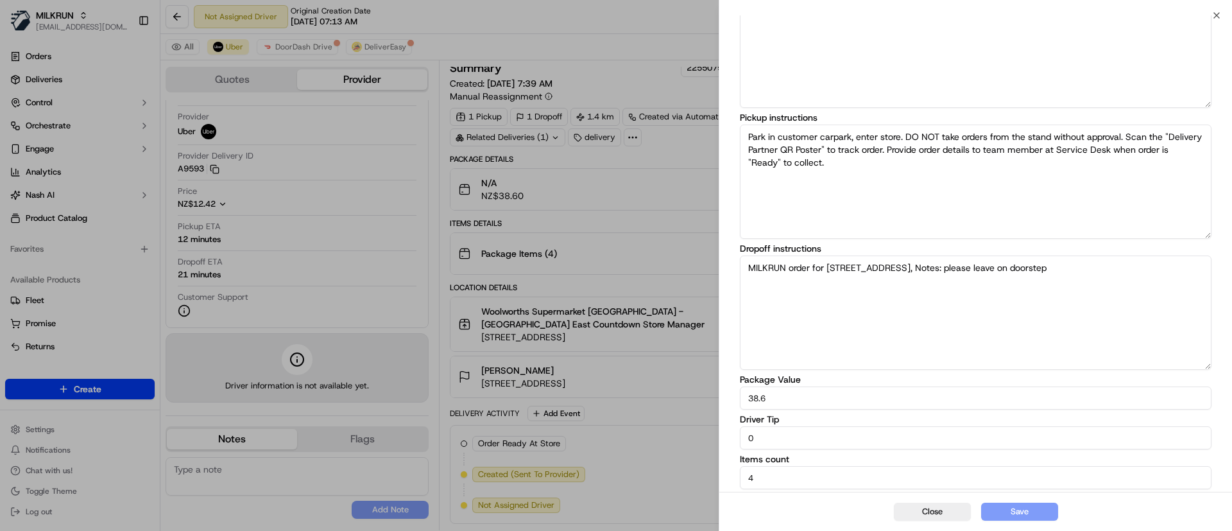
drag, startPoint x: 778, startPoint y: 432, endPoint x: 653, endPoint y: 437, distance: 125.9
click at [653, 437] on body "MILKRUN psteele@woolworths.com.au Toggle Sidebar Orders Deliveries Control Orch…" at bounding box center [616, 265] width 1232 height 531
type input "5"
click at [1018, 513] on button "Save" at bounding box center [1019, 511] width 77 height 18
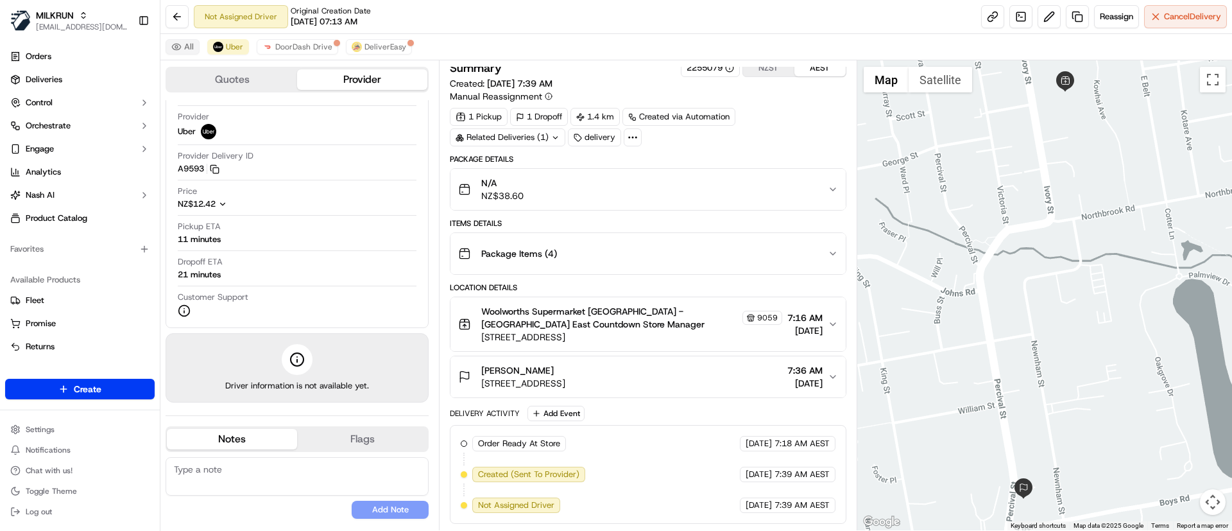
click at [178, 44] on button "All" at bounding box center [183, 46] width 34 height 15
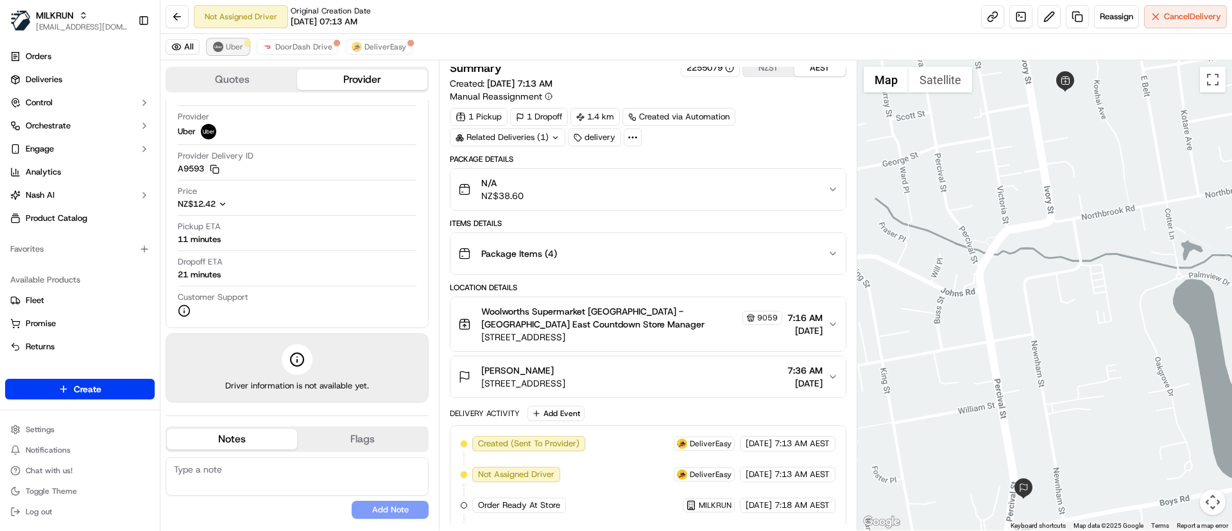
click at [227, 42] on span "Uber" at bounding box center [234, 47] width 17 height 10
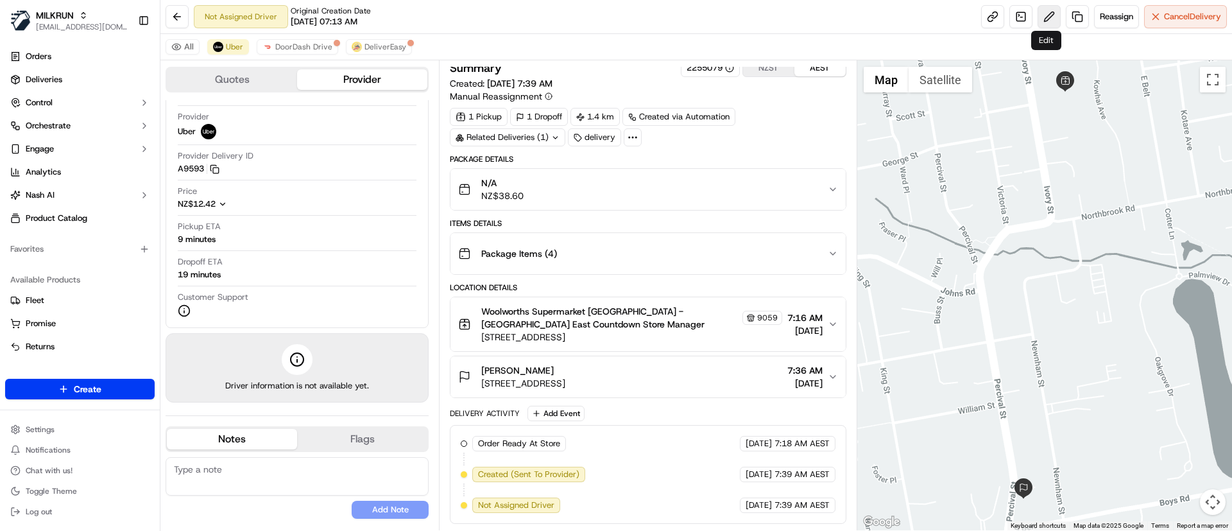
click at [1047, 13] on button at bounding box center [1049, 16] width 23 height 23
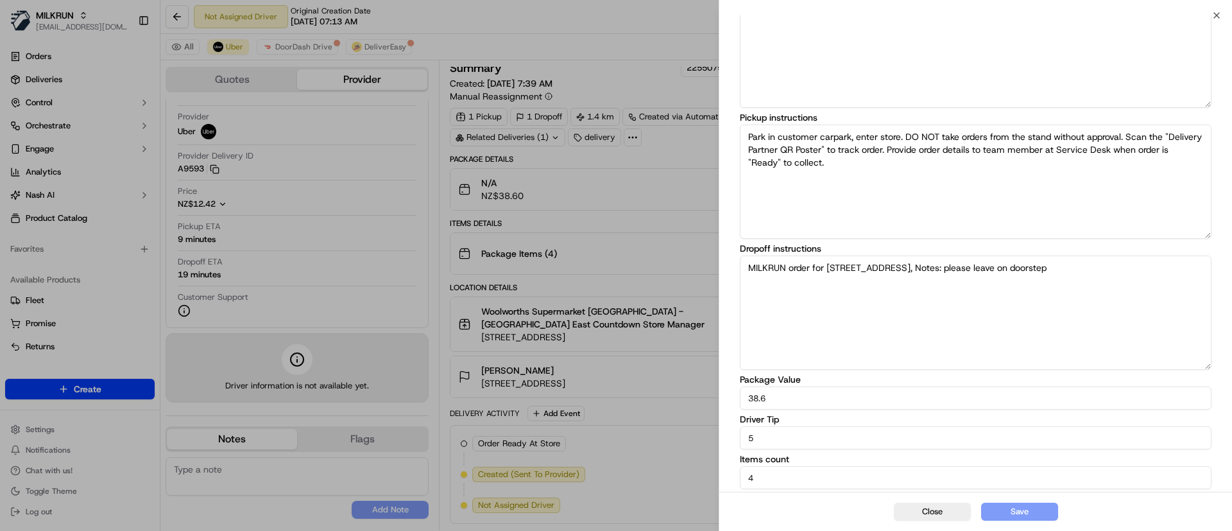
drag, startPoint x: 762, startPoint y: 437, endPoint x: 657, endPoint y: 443, distance: 105.4
click at [661, 443] on body "MILKRUN psteele@woolworths.com.au Toggle Sidebar Orders Deliveries Control Orch…" at bounding box center [616, 265] width 1232 height 531
type input "6"
click at [1038, 513] on button "Save" at bounding box center [1019, 511] width 77 height 18
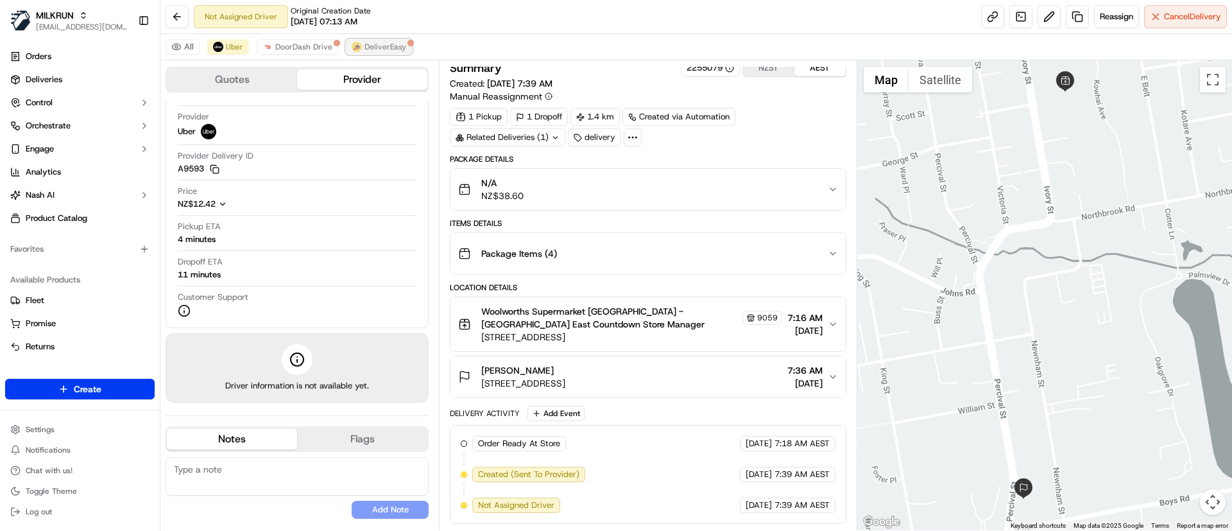
click at [369, 45] on span "DeliverEasy" at bounding box center [385, 47] width 42 height 10
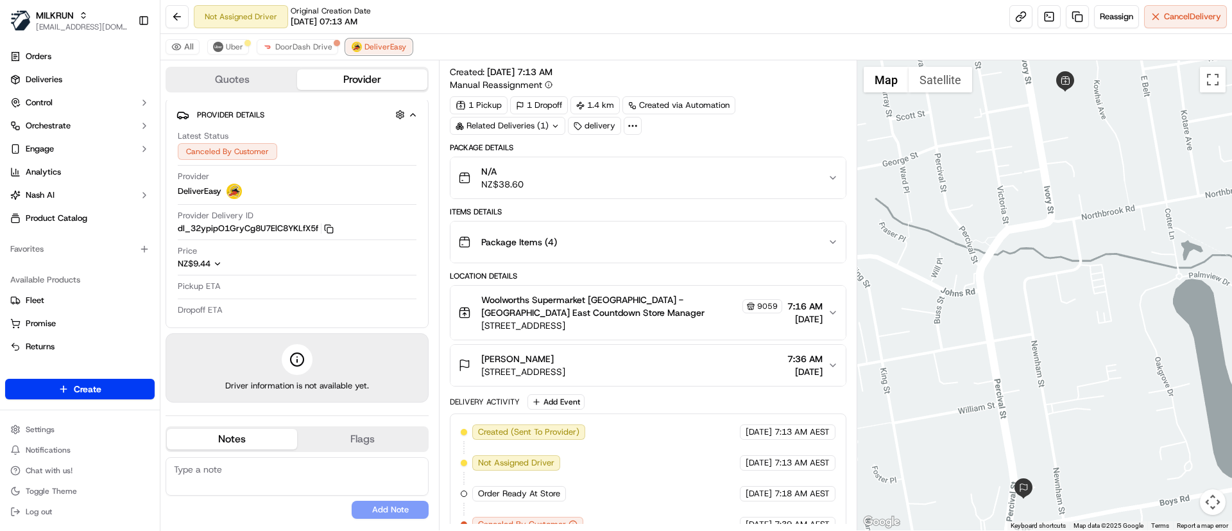
scroll to position [38, 0]
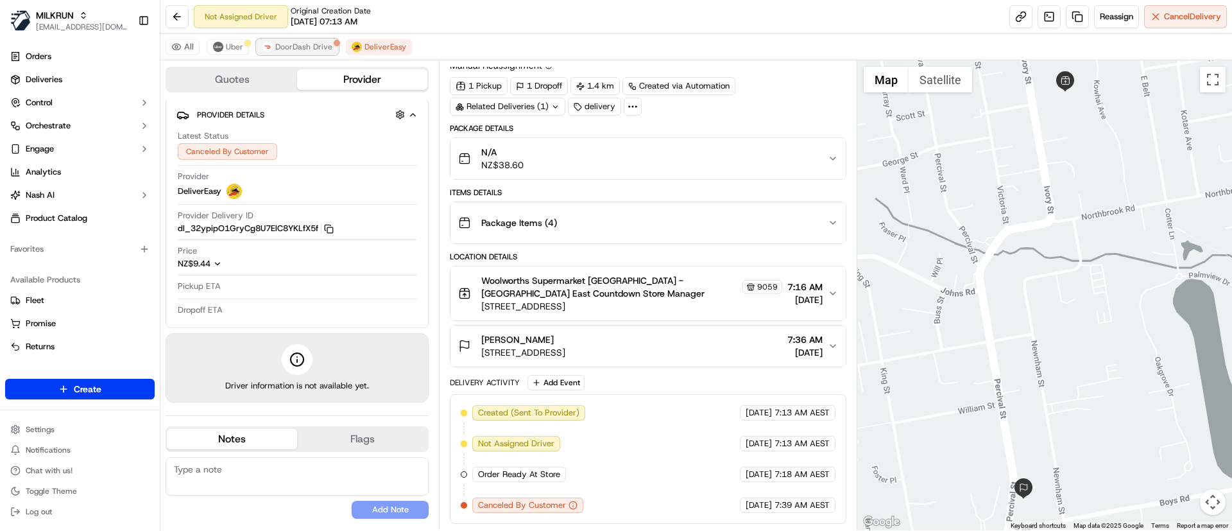
click at [289, 39] on button "DoorDash Drive" at bounding box center [297, 46] width 81 height 15
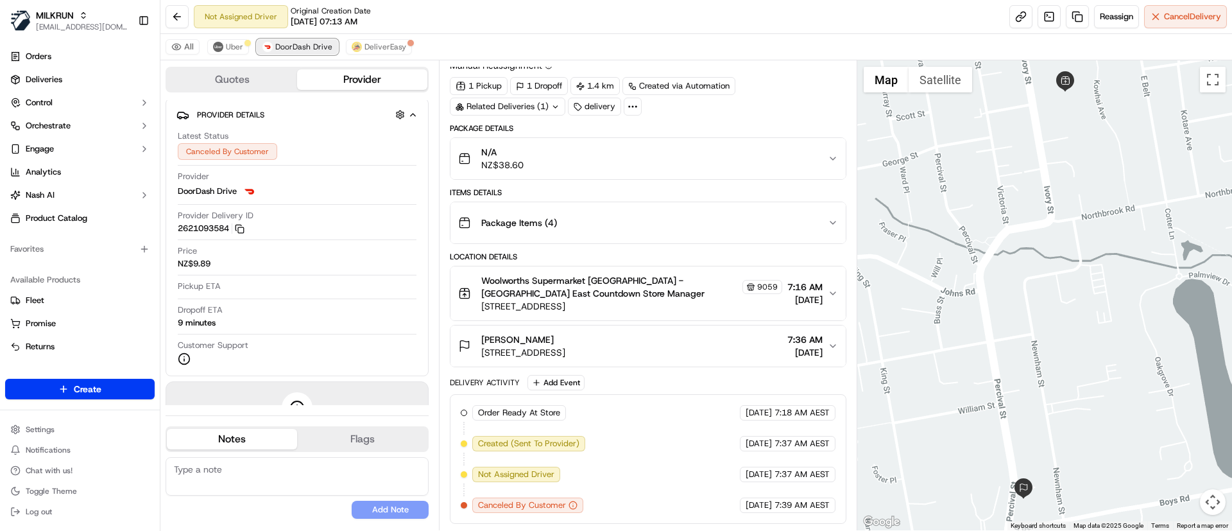
scroll to position [50, 0]
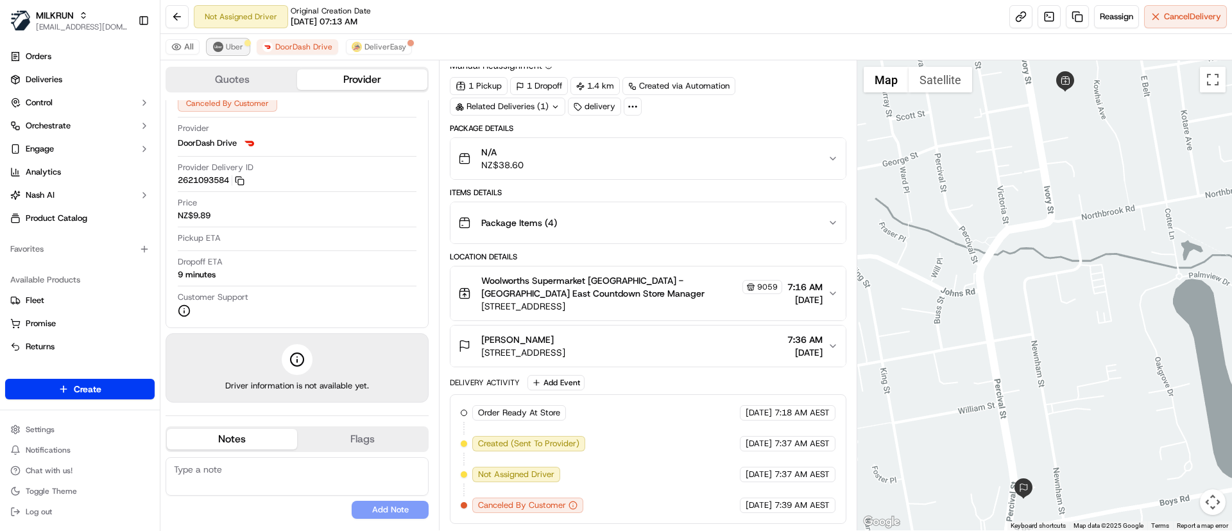
click at [224, 43] on button "Uber" at bounding box center [228, 46] width 42 height 15
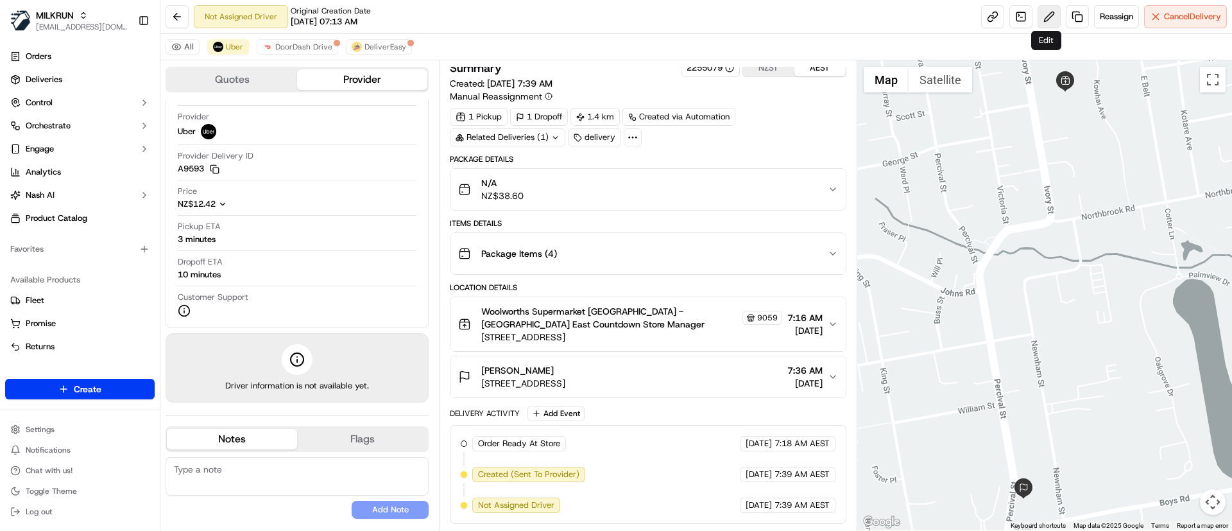
click at [1048, 14] on button at bounding box center [1049, 16] width 23 height 23
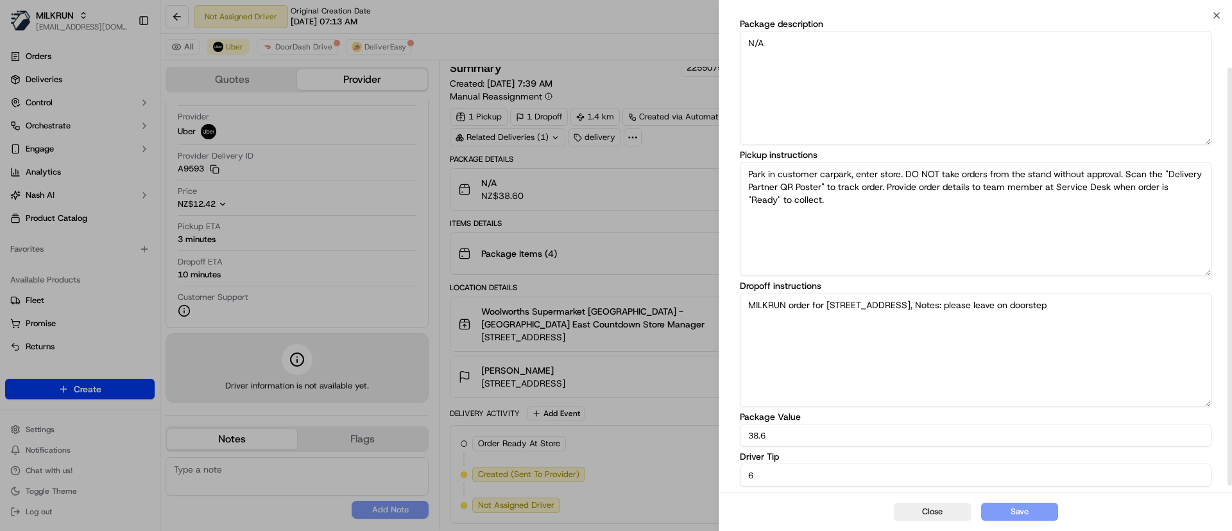
scroll to position [67, 0]
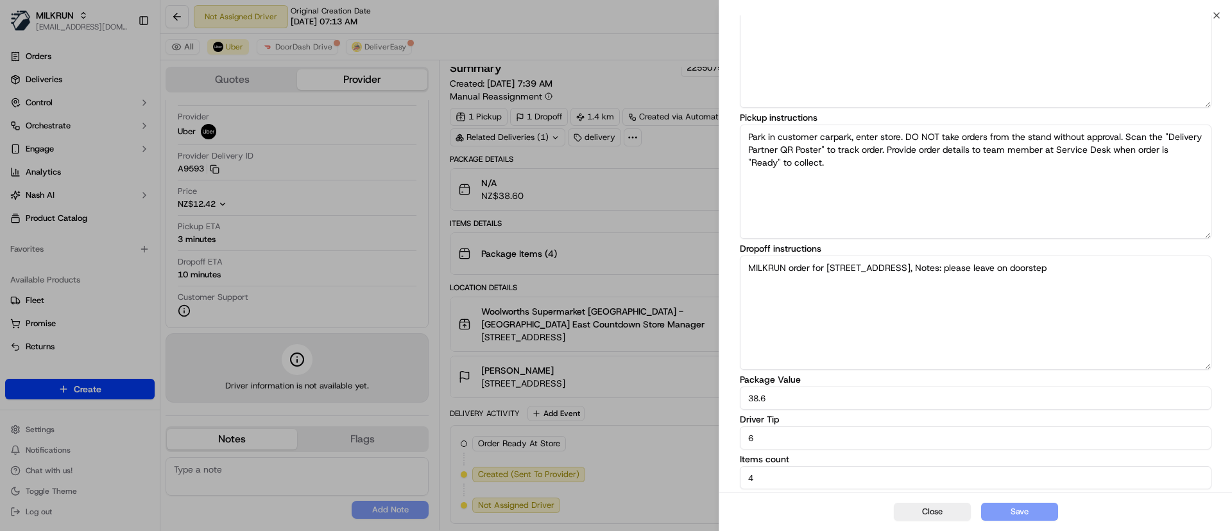
drag, startPoint x: 799, startPoint y: 433, endPoint x: 656, endPoint y: 446, distance: 144.3
click at [656, 446] on body "MILKRUN psteele@woolworths.com.au Toggle Sidebar Orders Deliveries Control Orch…" at bounding box center [616, 265] width 1232 height 531
type input "8"
drag, startPoint x: 1025, startPoint y: 513, endPoint x: 1018, endPoint y: 511, distance: 8.1
click at [1023, 513] on button "Save" at bounding box center [1019, 511] width 77 height 18
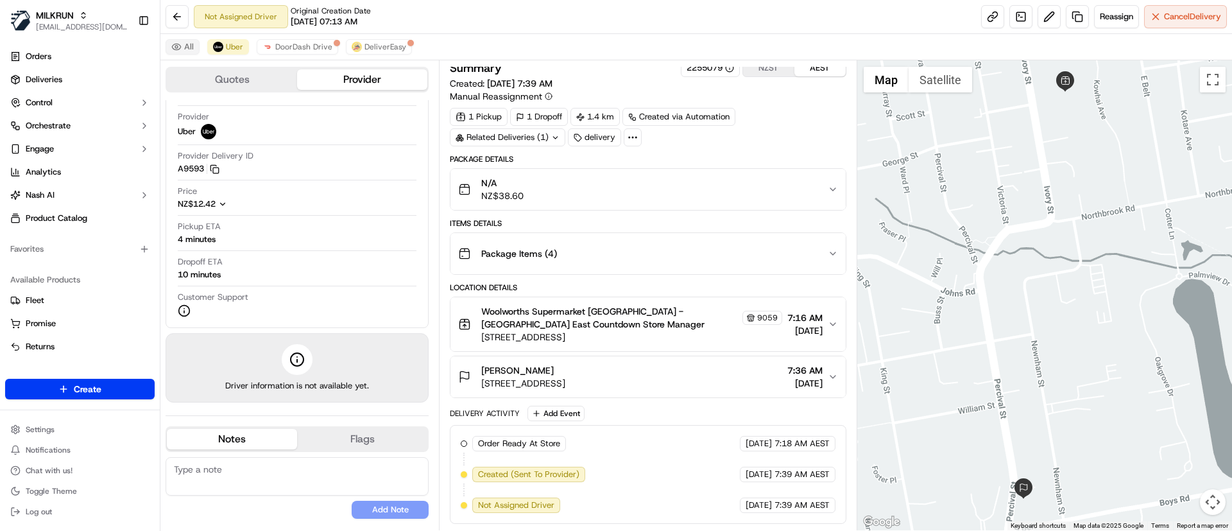
click at [185, 42] on button "All" at bounding box center [183, 46] width 34 height 15
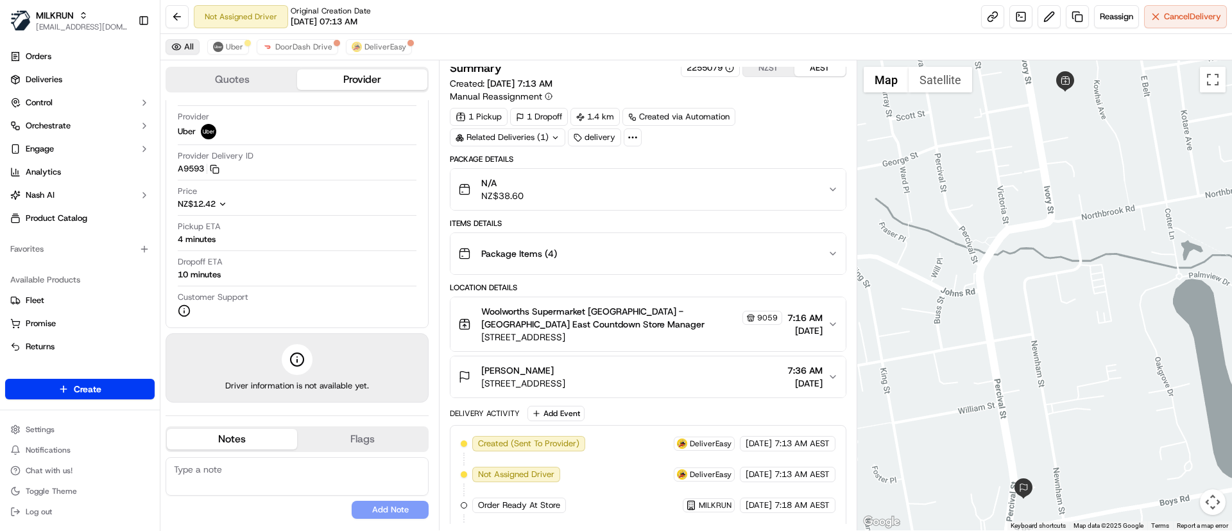
scroll to position [38, 0]
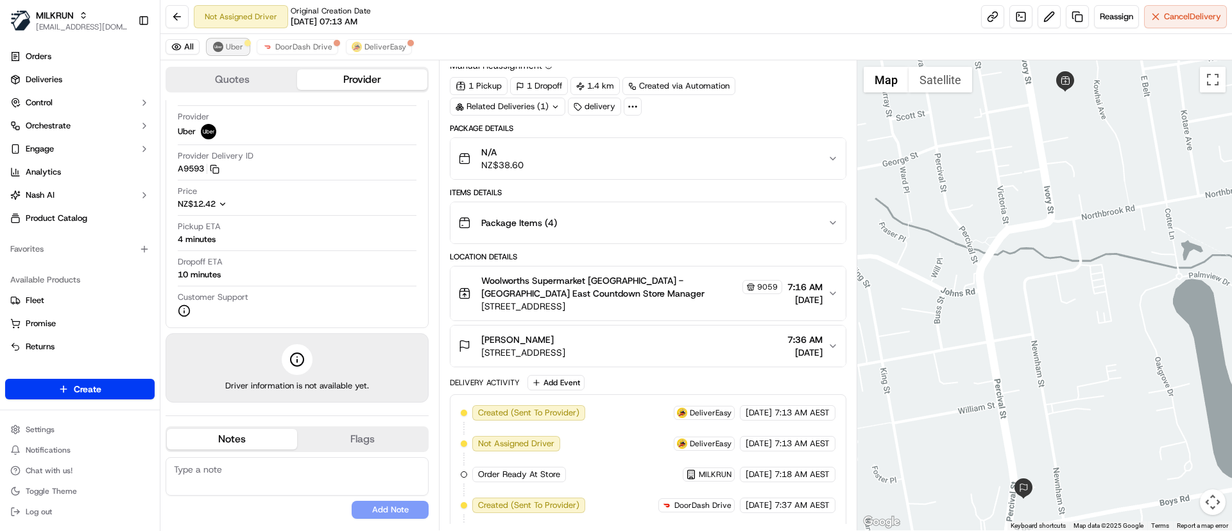
click at [234, 44] on span "Uber" at bounding box center [234, 47] width 17 height 10
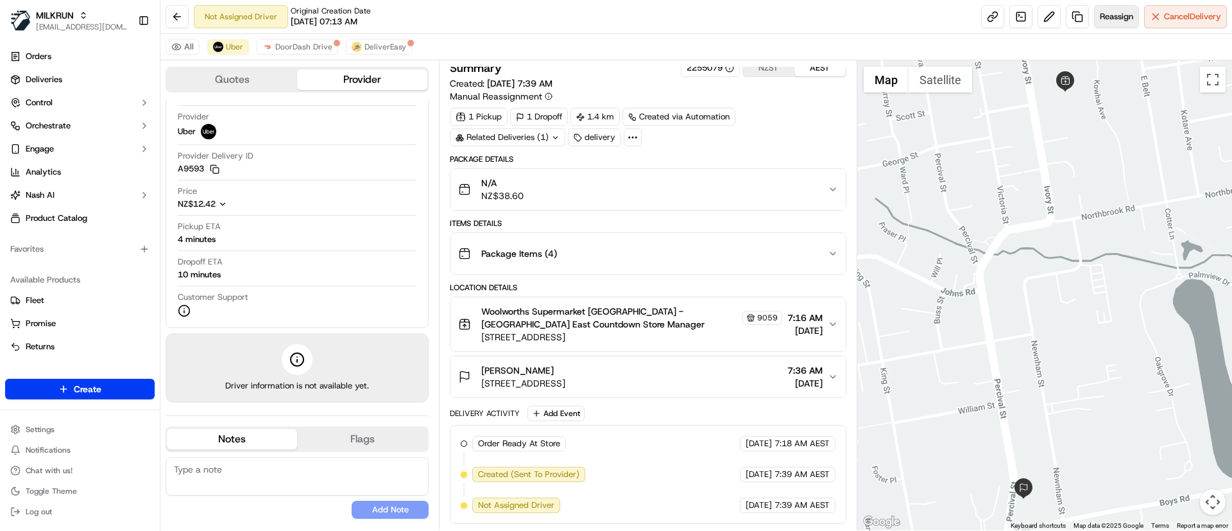
click at [1118, 16] on span "Reassign" at bounding box center [1116, 17] width 33 height 12
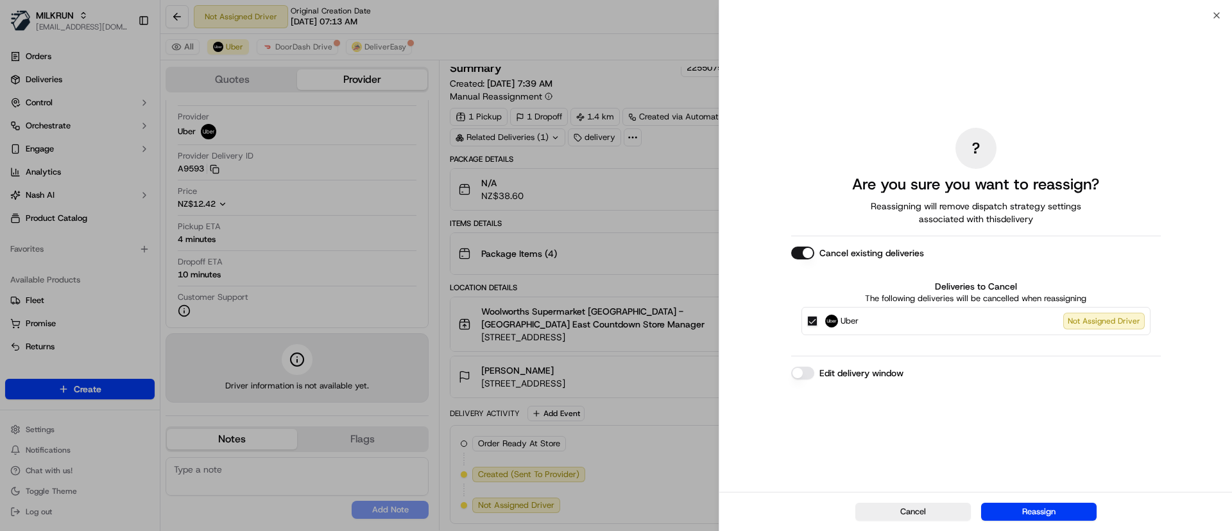
click at [796, 252] on button "Cancel existing deliveries" at bounding box center [802, 252] width 23 height 13
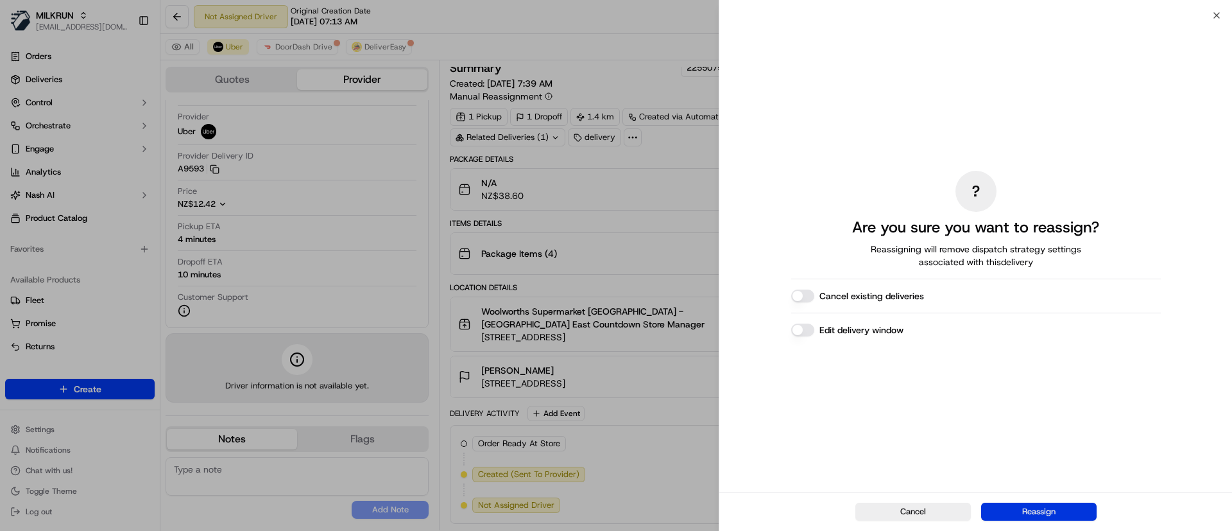
drag, startPoint x: 1002, startPoint y: 506, endPoint x: 670, endPoint y: 367, distance: 360.4
click at [1002, 506] on button "Reassign" at bounding box center [1038, 511] width 115 height 18
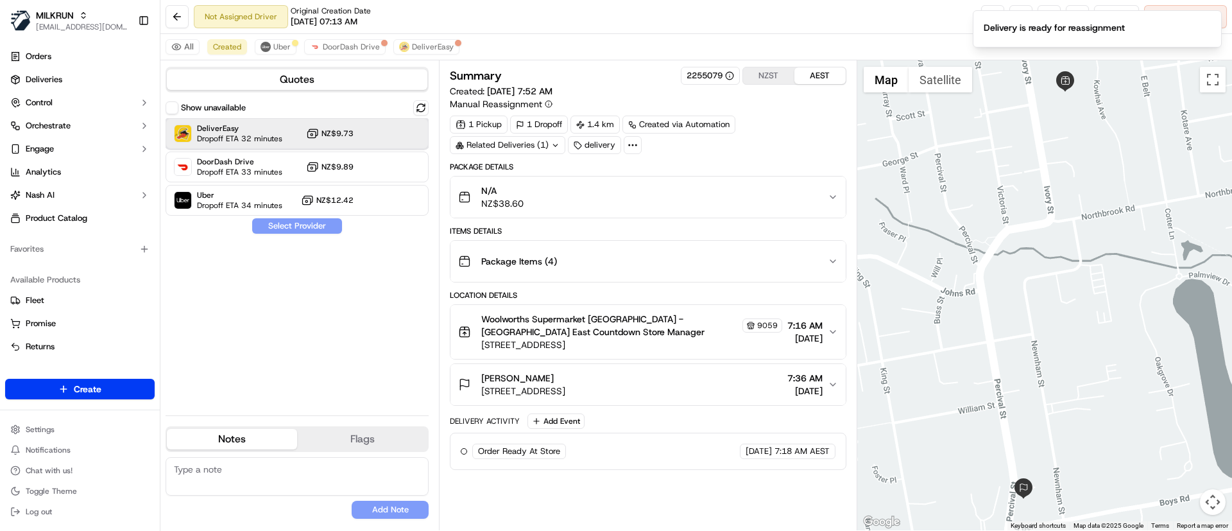
click at [233, 132] on span "DeliverEasy" at bounding box center [239, 128] width 85 height 10
click at [302, 225] on button "Assign Provider" at bounding box center [297, 225] width 91 height 15
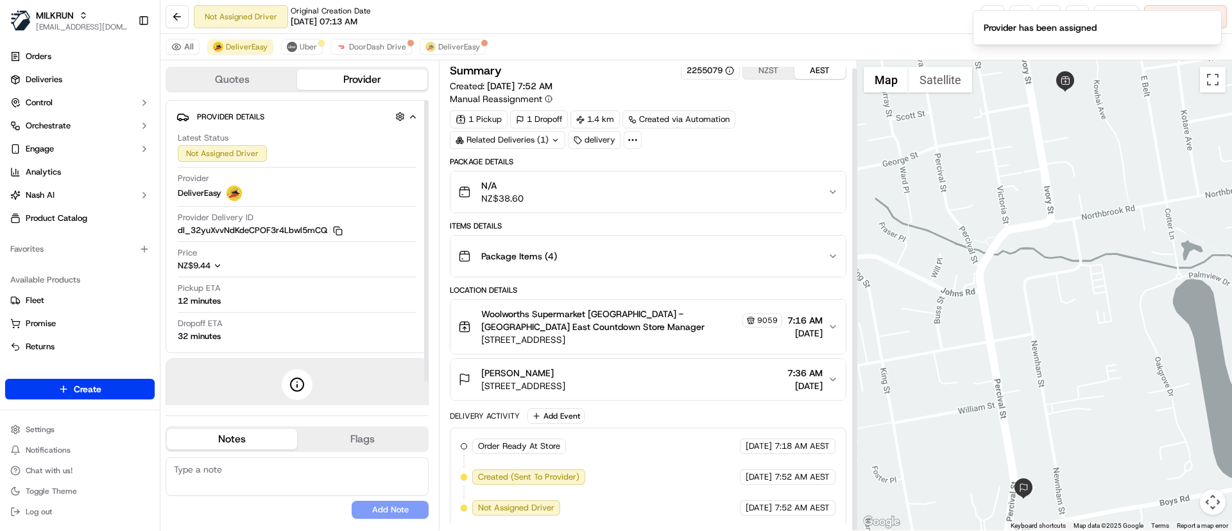
scroll to position [8, 0]
click at [176, 45] on button "All" at bounding box center [183, 46] width 34 height 15
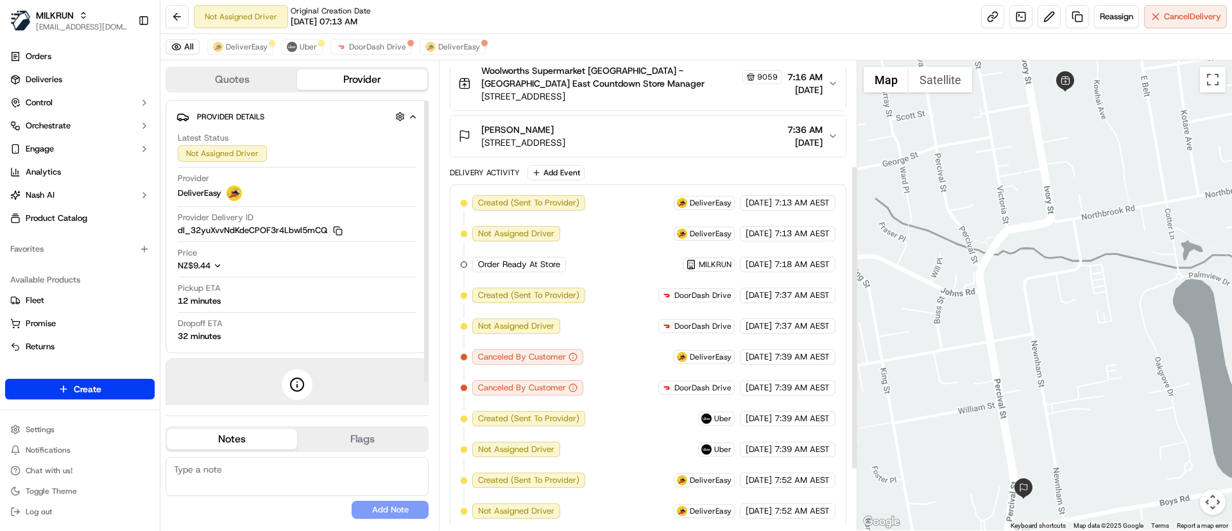
scroll to position [254, 0]
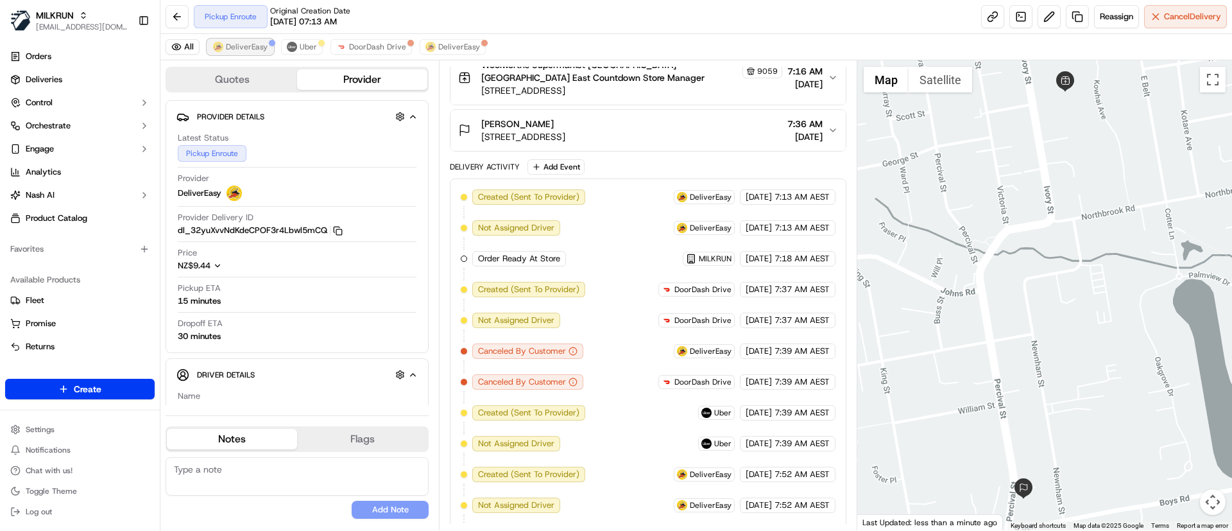
click at [241, 44] on span "DeliverEasy" at bounding box center [247, 47] width 42 height 10
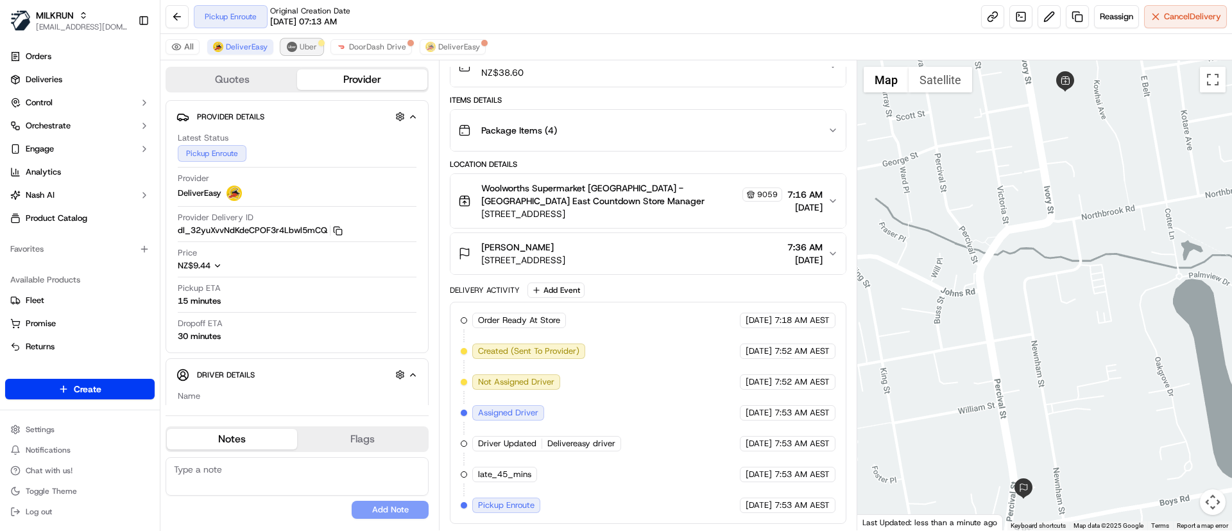
click at [312, 44] on span "Uber" at bounding box center [308, 47] width 17 height 10
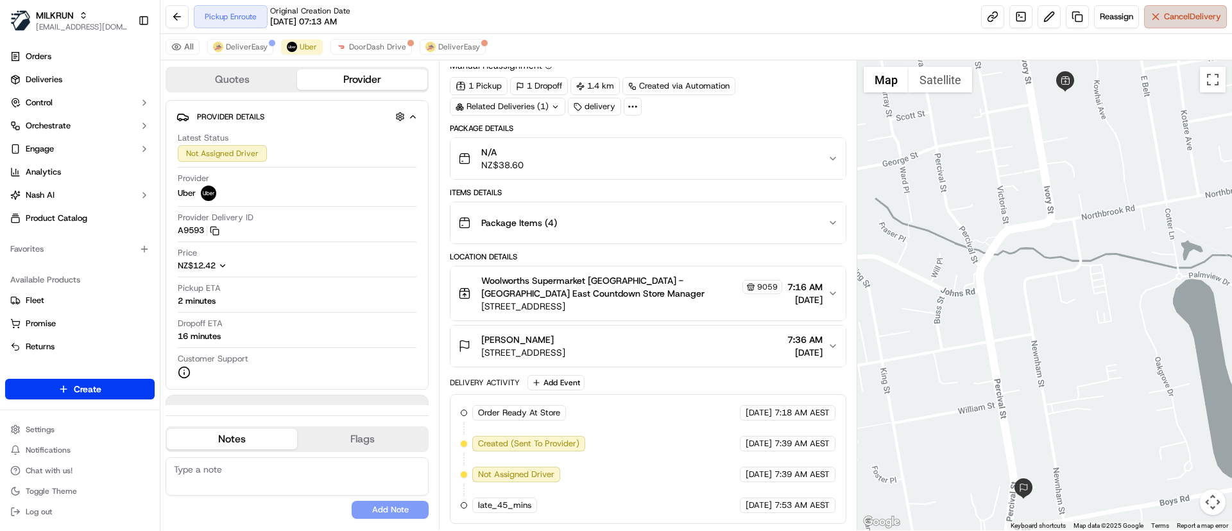
click at [1194, 12] on span "Cancel Delivery" at bounding box center [1192, 17] width 57 height 12
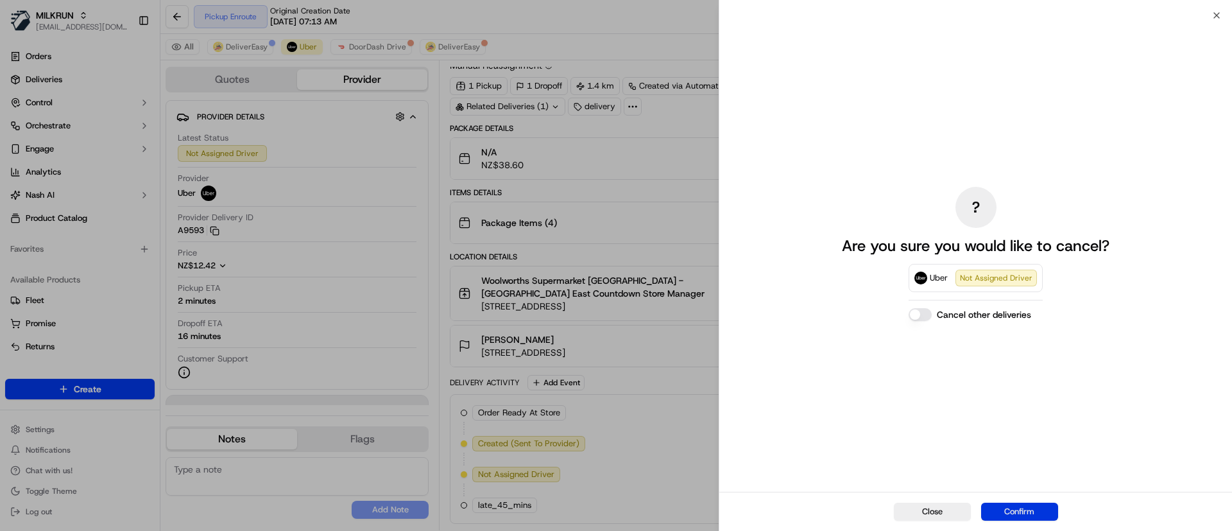
click at [1038, 504] on button "Confirm" at bounding box center [1019, 511] width 77 height 18
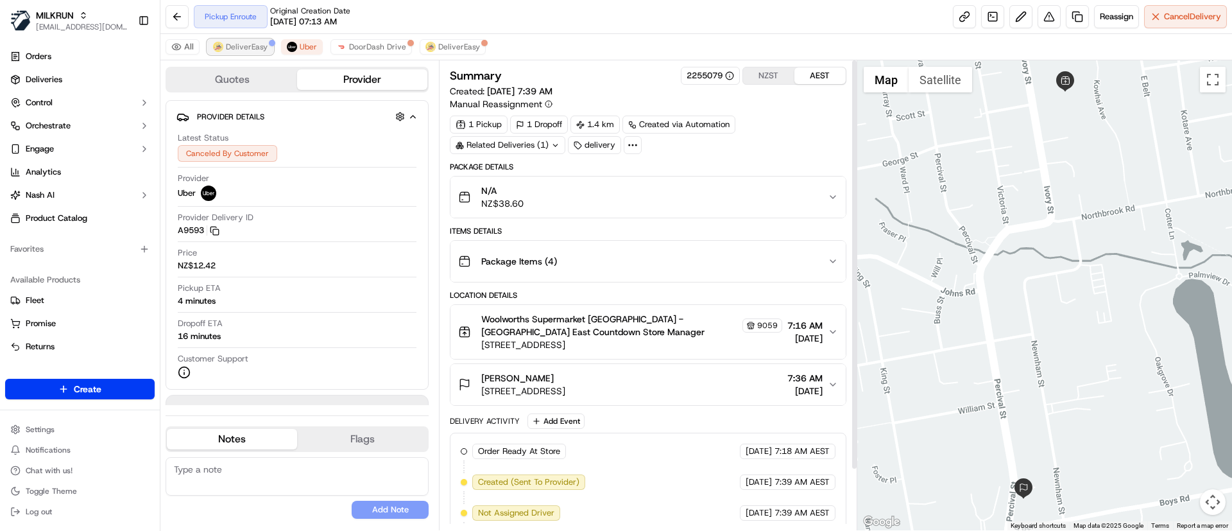
click at [226, 46] on span "DeliverEasy" at bounding box center [247, 47] width 42 height 10
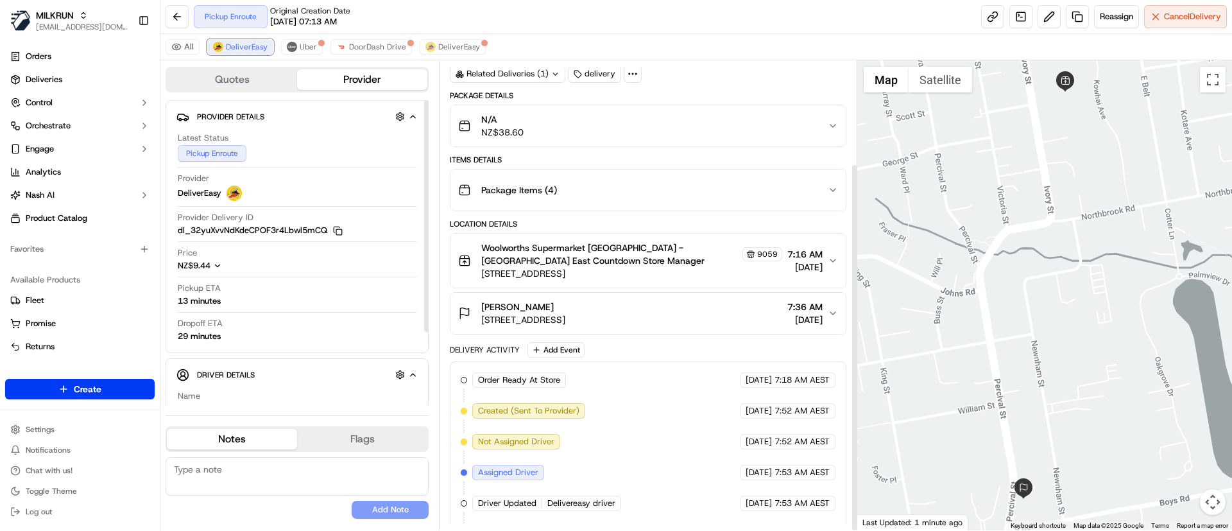
scroll to position [131, 0]
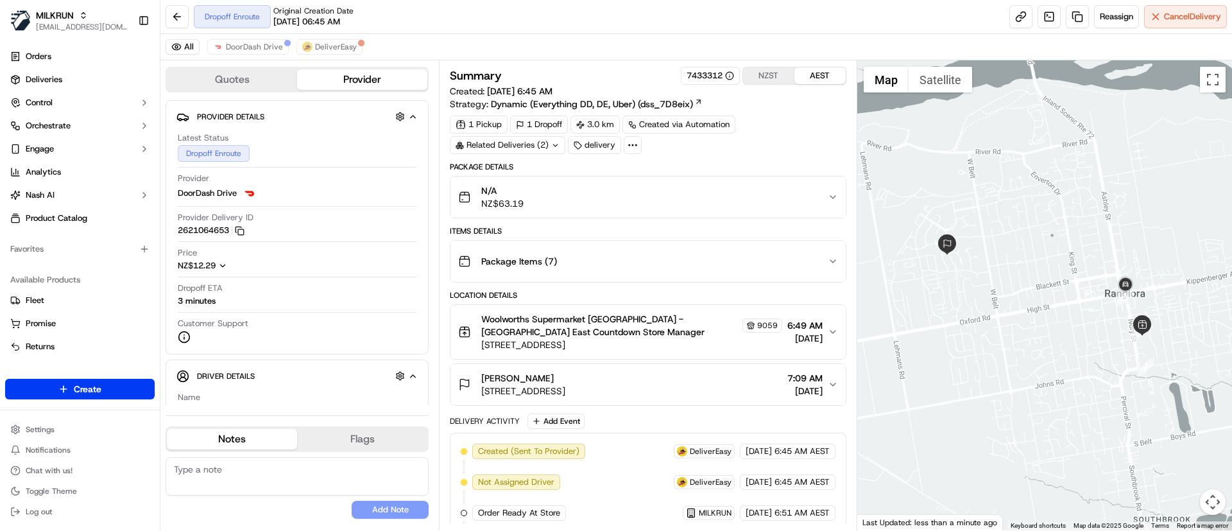
scroll to position [285, 0]
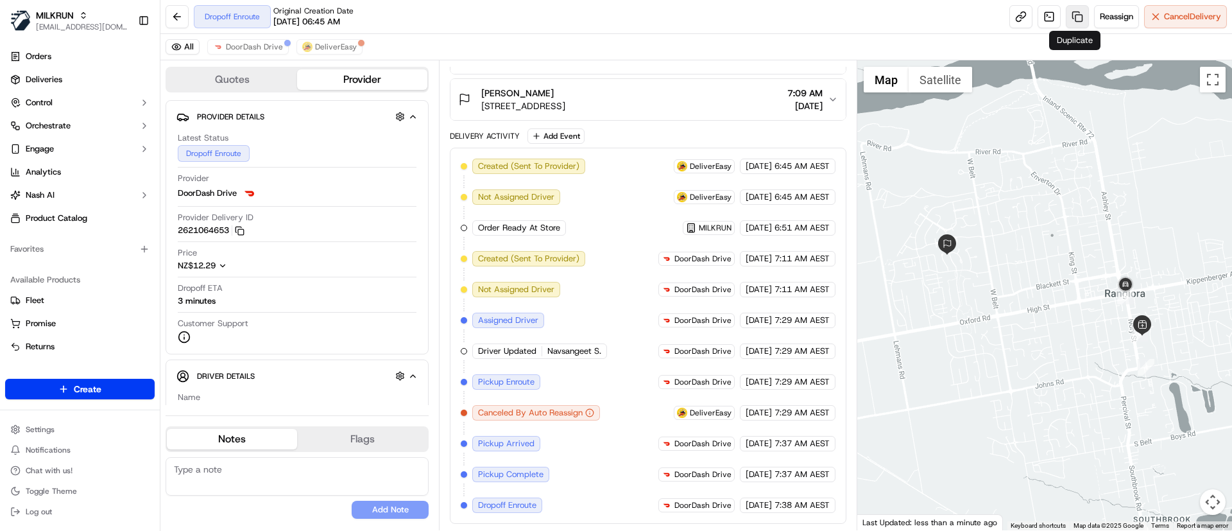
click at [1074, 17] on link at bounding box center [1077, 16] width 23 height 23
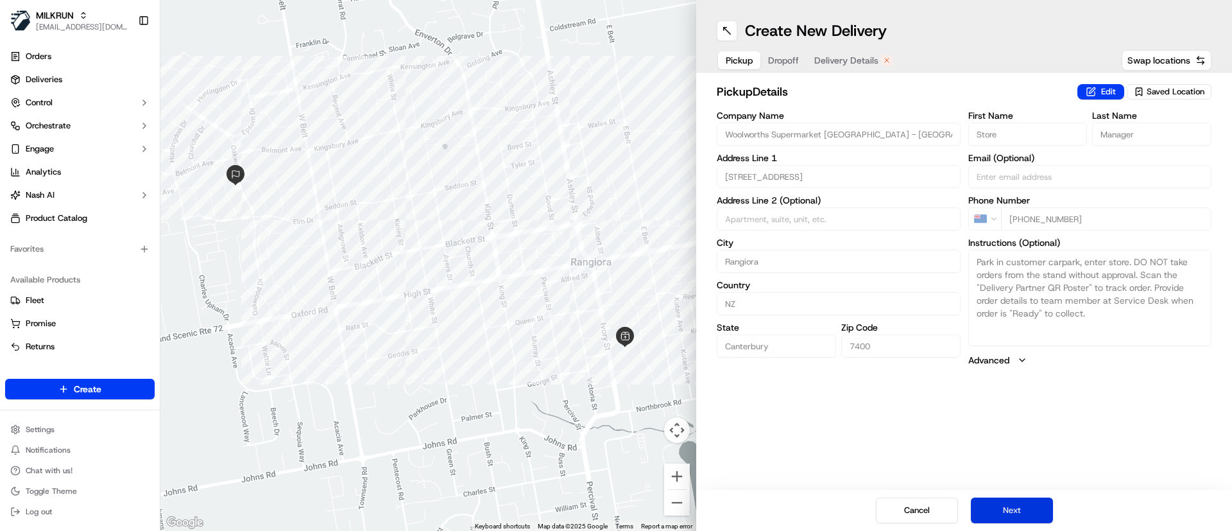
click at [1023, 505] on button "Next" at bounding box center [1012, 510] width 82 height 26
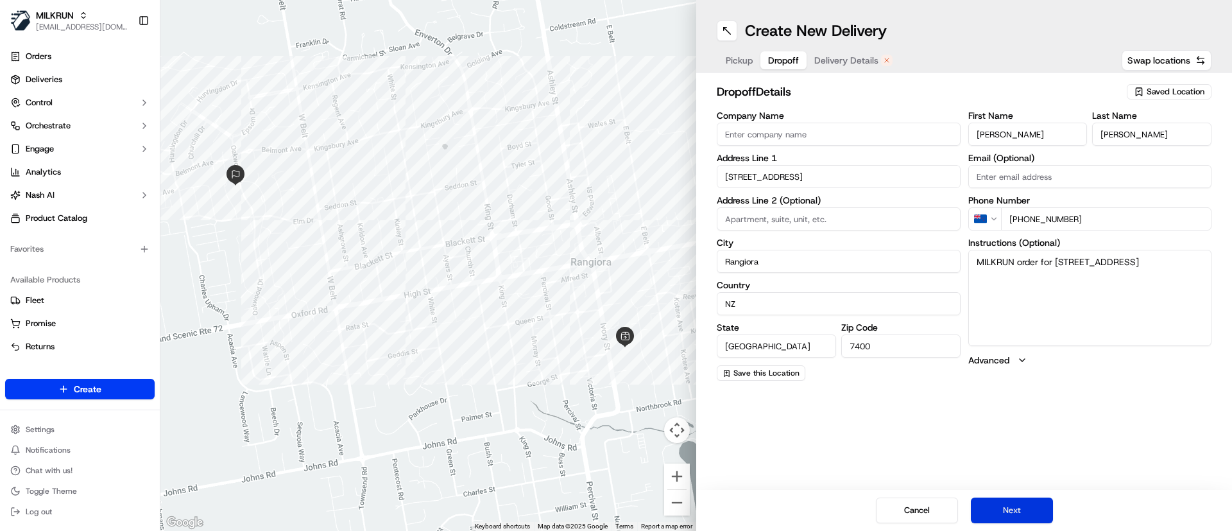
click at [1022, 505] on button "Next" at bounding box center [1012, 510] width 82 height 26
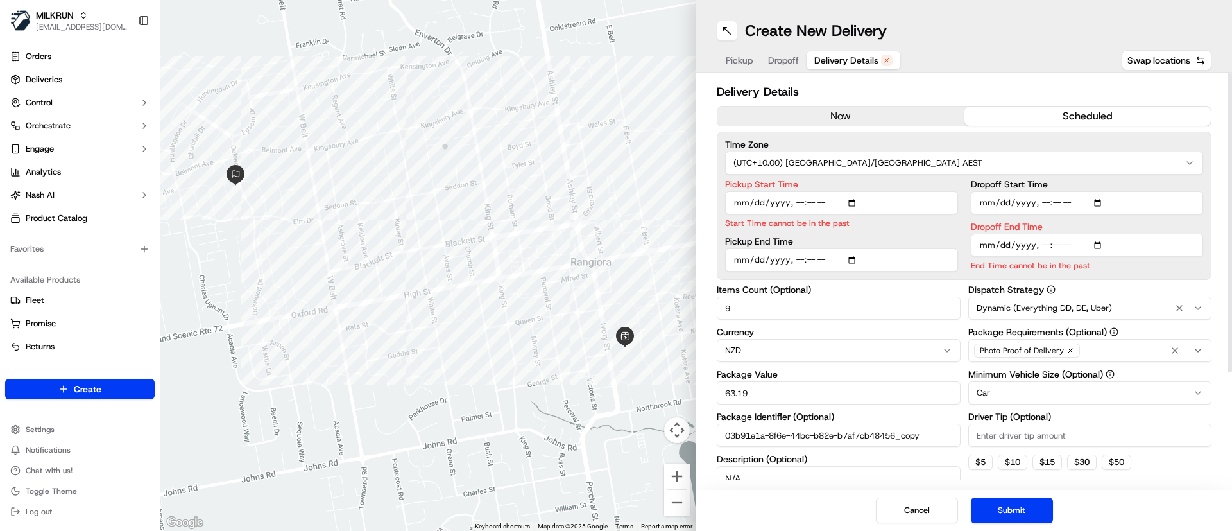
click at [808, 111] on button "now" at bounding box center [840, 116] width 247 height 19
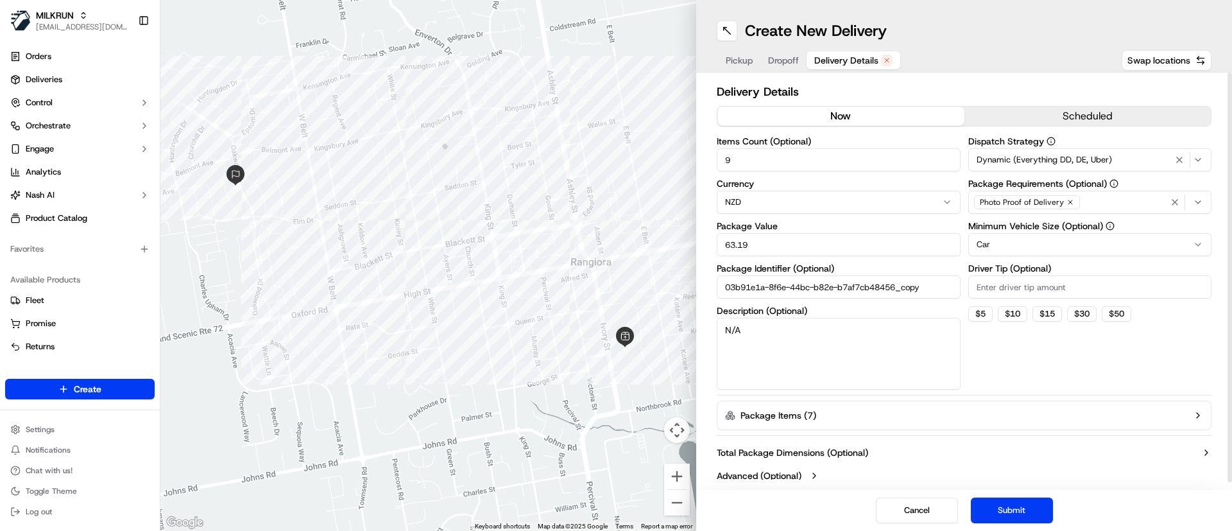
click at [803, 236] on input "63.19" at bounding box center [839, 244] width 244 height 23
click at [793, 248] on input "63.19" at bounding box center [839, 244] width 244 height 23
click at [932, 282] on input "03b91e1a-8f6e-44bc-b82e-b7af7cb48456_copy" at bounding box center [839, 286] width 244 height 23
type input "03b91e1a-8f6e-44bc-b82e-b7af7cb48456_copy22"
click at [1031, 499] on button "Submit" at bounding box center [1012, 510] width 82 height 26
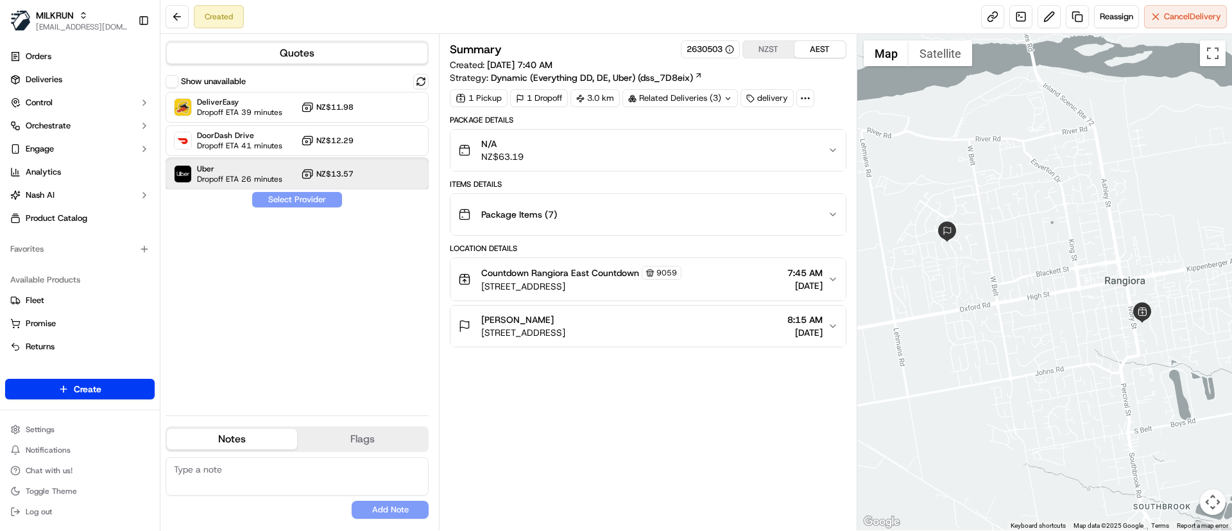
click at [219, 180] on span "Dropoff ETA 26 minutes" at bounding box center [239, 179] width 85 height 10
click at [268, 198] on button "Assign Provider" at bounding box center [297, 199] width 91 height 15
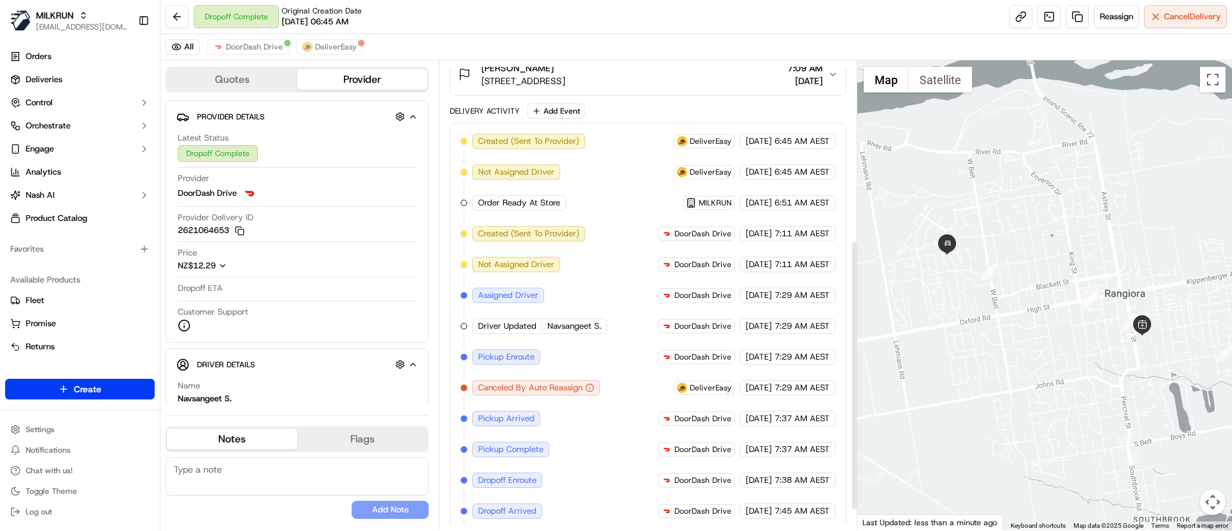
scroll to position [346, 0]
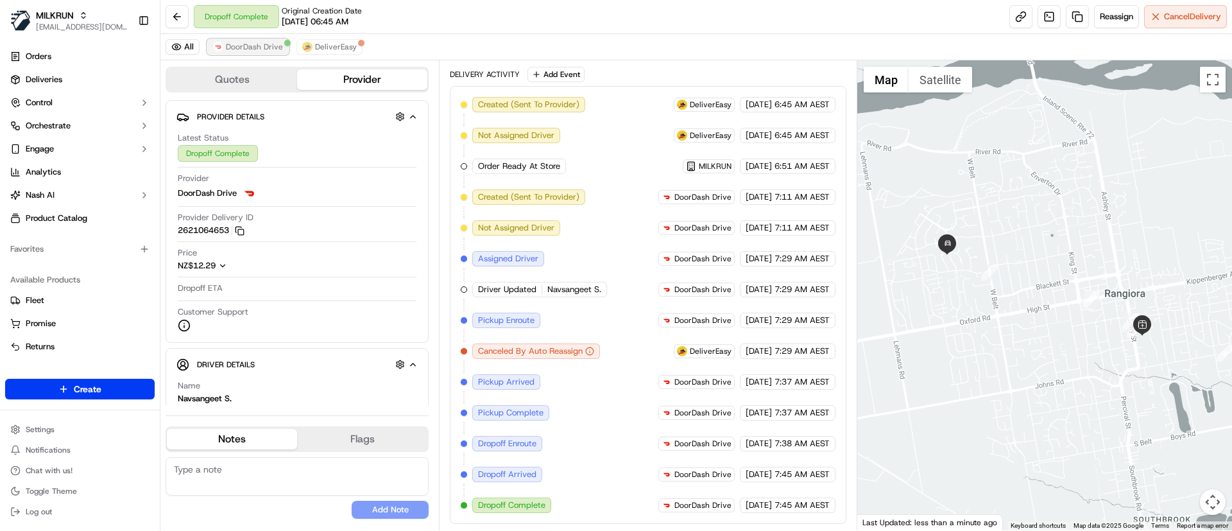
click at [234, 49] on span "DoorDash Drive" at bounding box center [254, 47] width 57 height 10
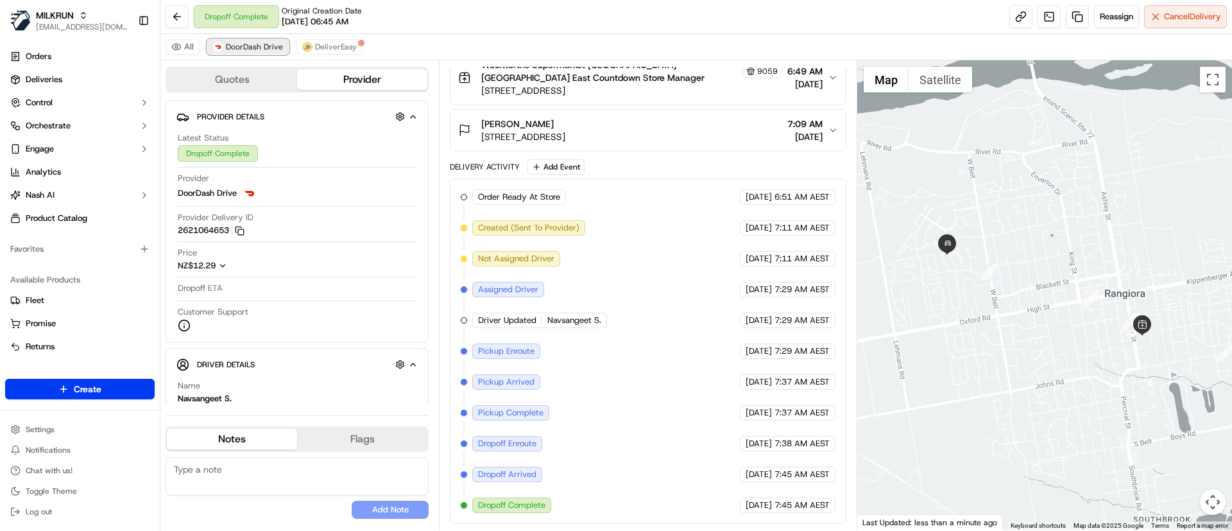
scroll to position [254, 0]
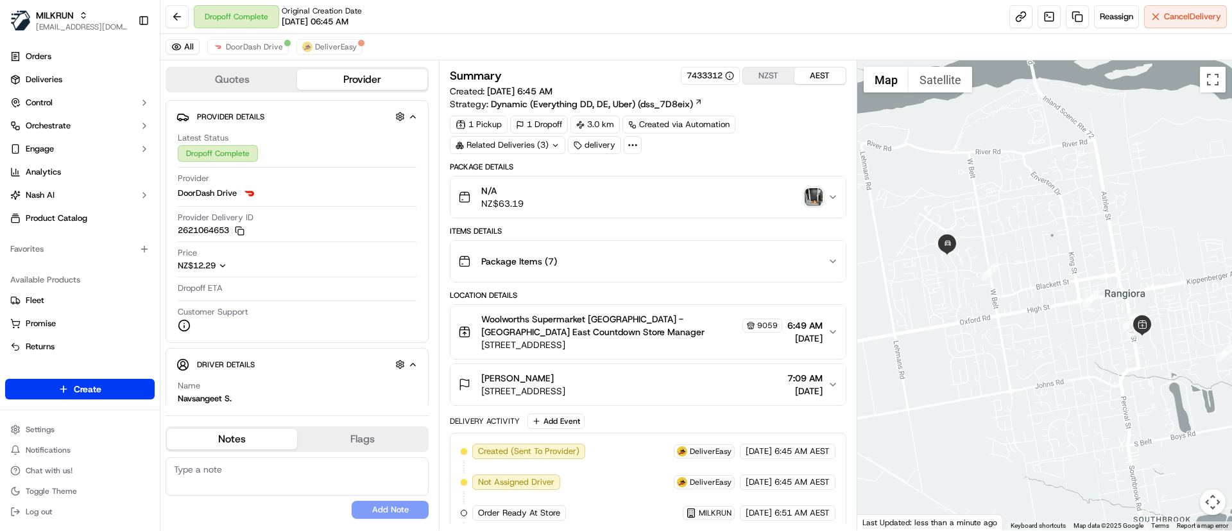
click at [810, 196] on img "button" at bounding box center [814, 197] width 18 height 18
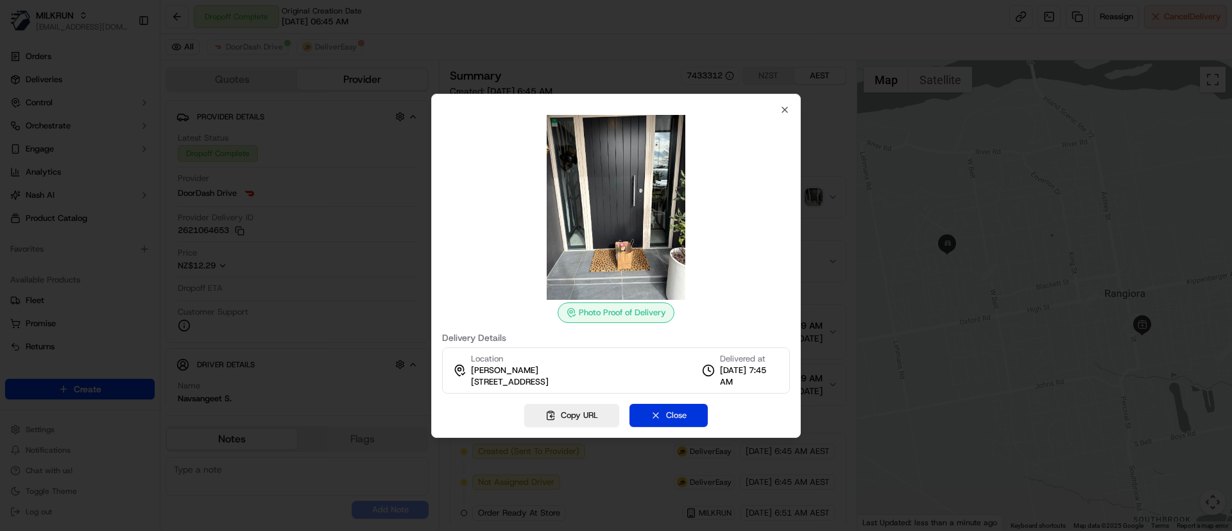
click at [678, 411] on button "Close" at bounding box center [668, 415] width 78 height 23
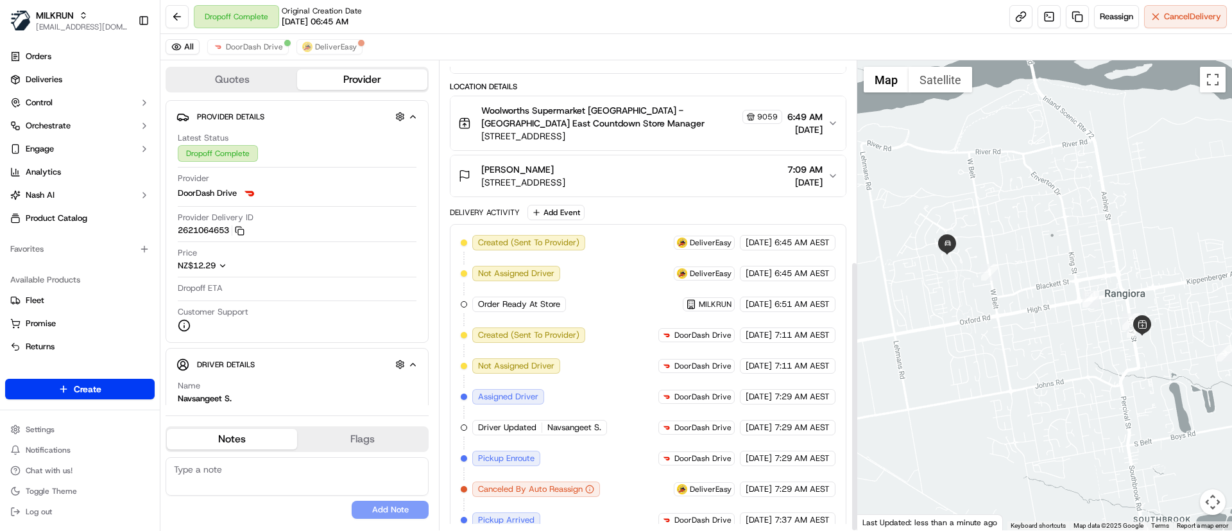
scroll to position [346, 0]
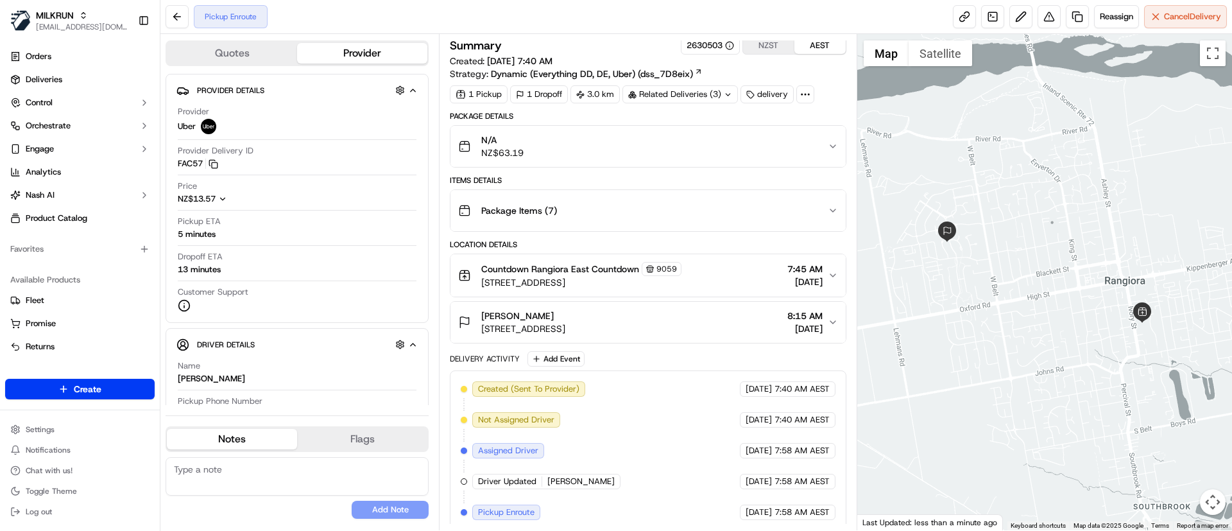
scroll to position [11, 0]
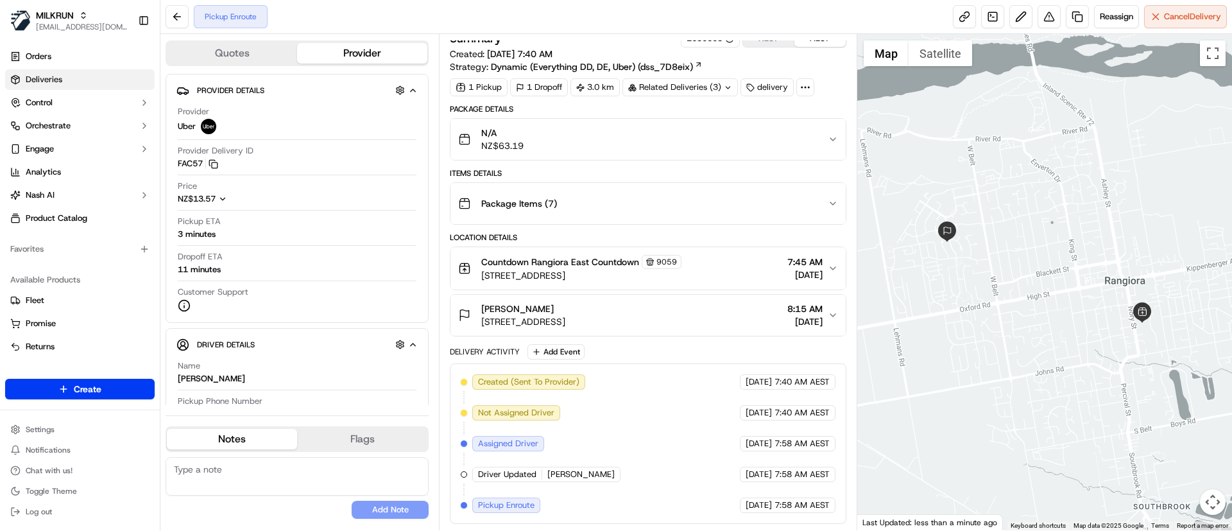
click at [90, 83] on link "Deliveries" at bounding box center [80, 79] width 150 height 21
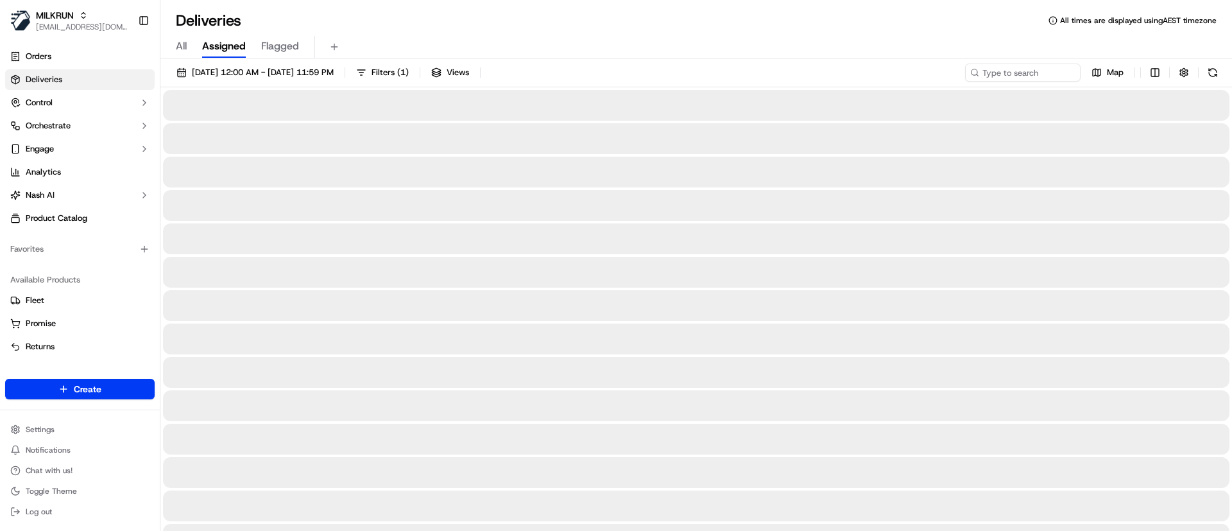
drag, startPoint x: 1018, startPoint y: 60, endPoint x: 1000, endPoint y: 71, distance: 21.9
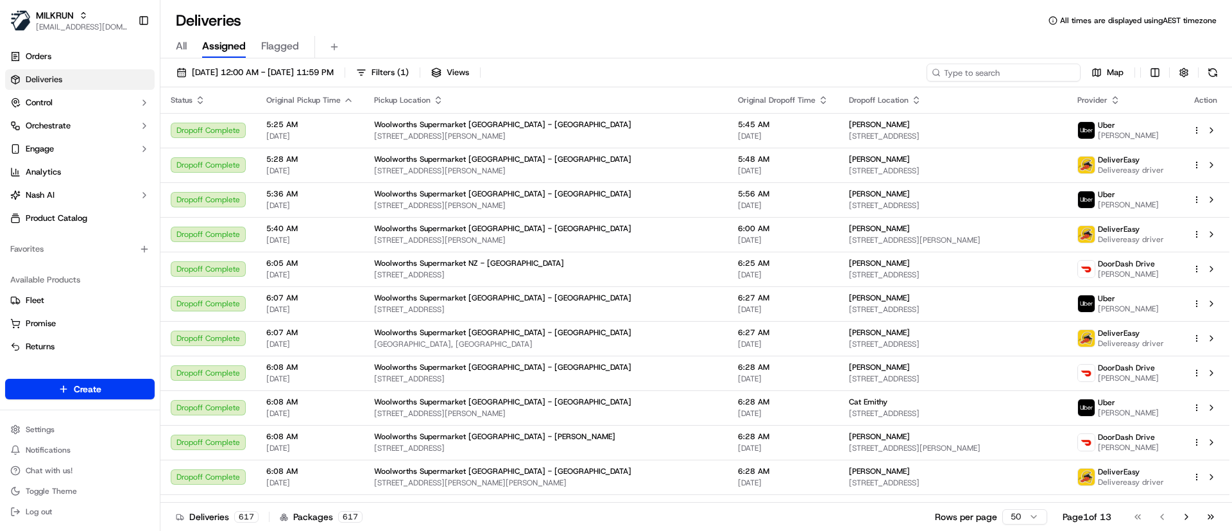
click at [1000, 71] on input at bounding box center [1004, 73] width 154 height 18
paste input "52e10e0c-93f0-4222-97f4-64d7b0639c10"
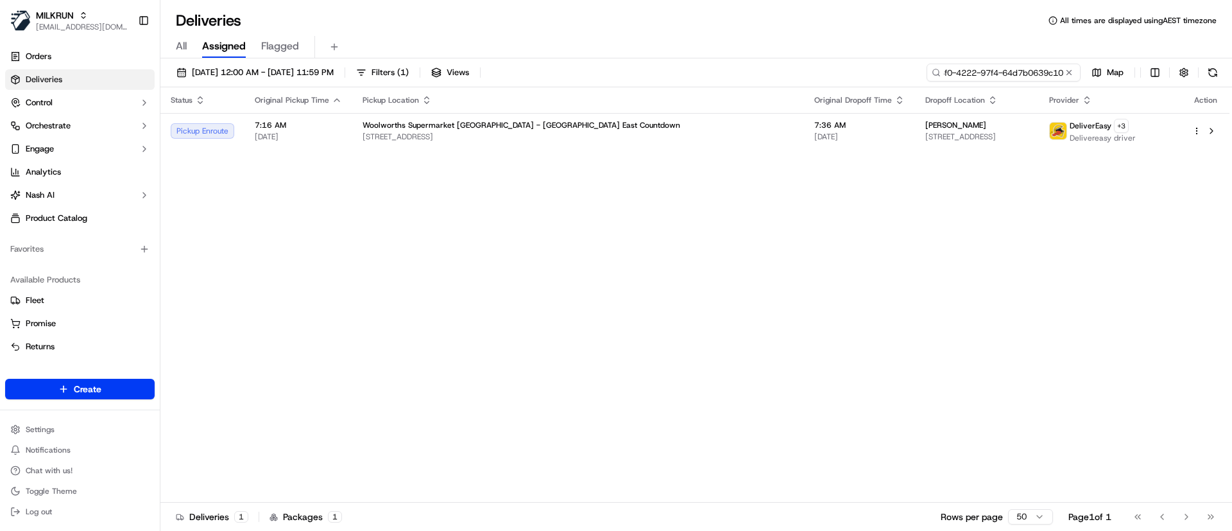
type input "52e10e0c-93f0-4222-97f4-64d7b0639c10"
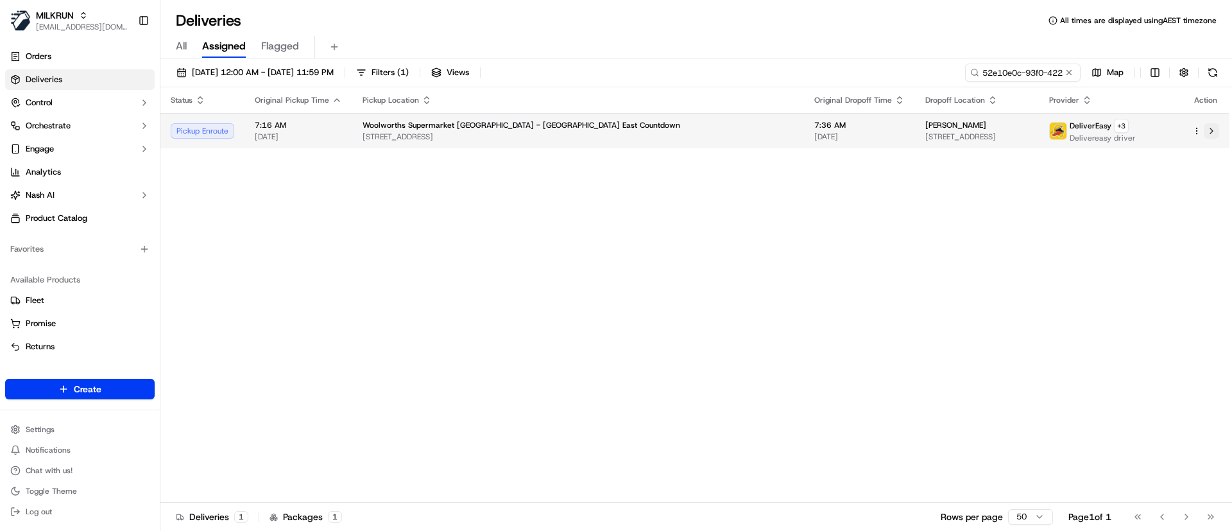
click at [1214, 132] on button at bounding box center [1211, 130] width 15 height 15
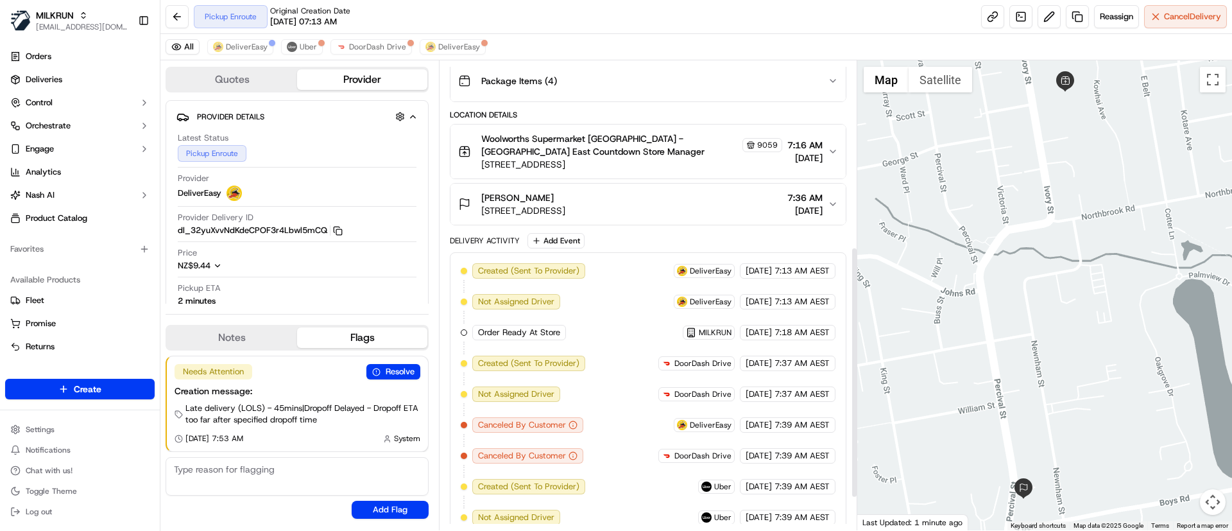
scroll to position [408, 0]
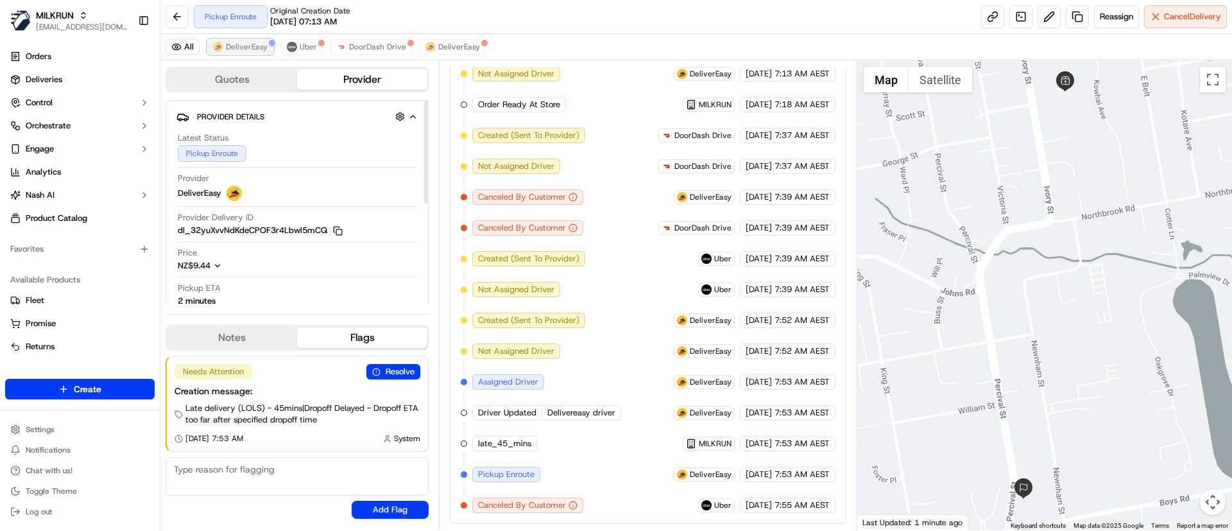
click at [231, 43] on span "DeliverEasy" at bounding box center [247, 47] width 42 height 10
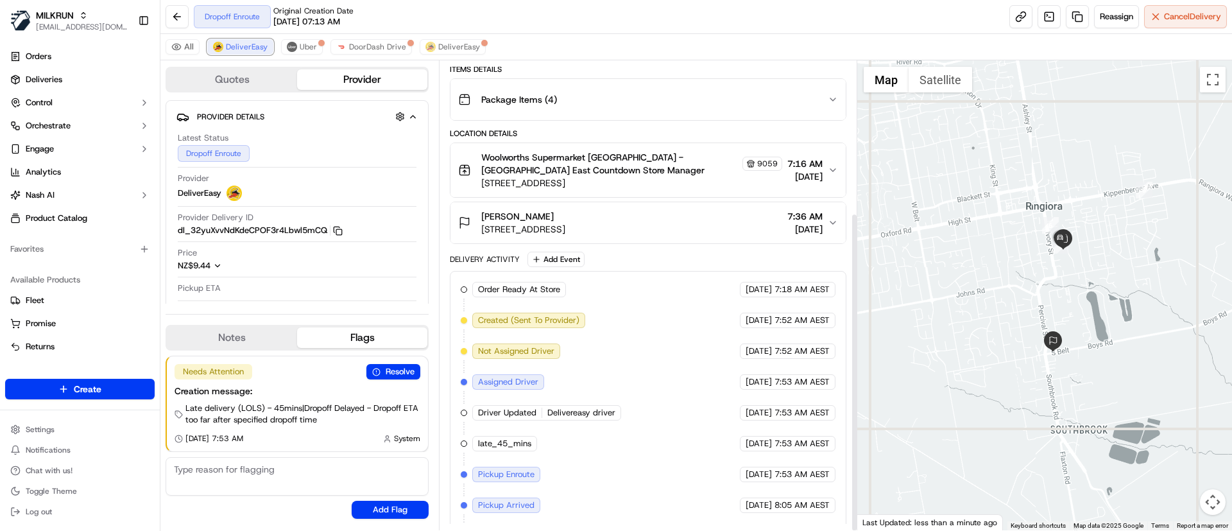
scroll to position [223, 0]
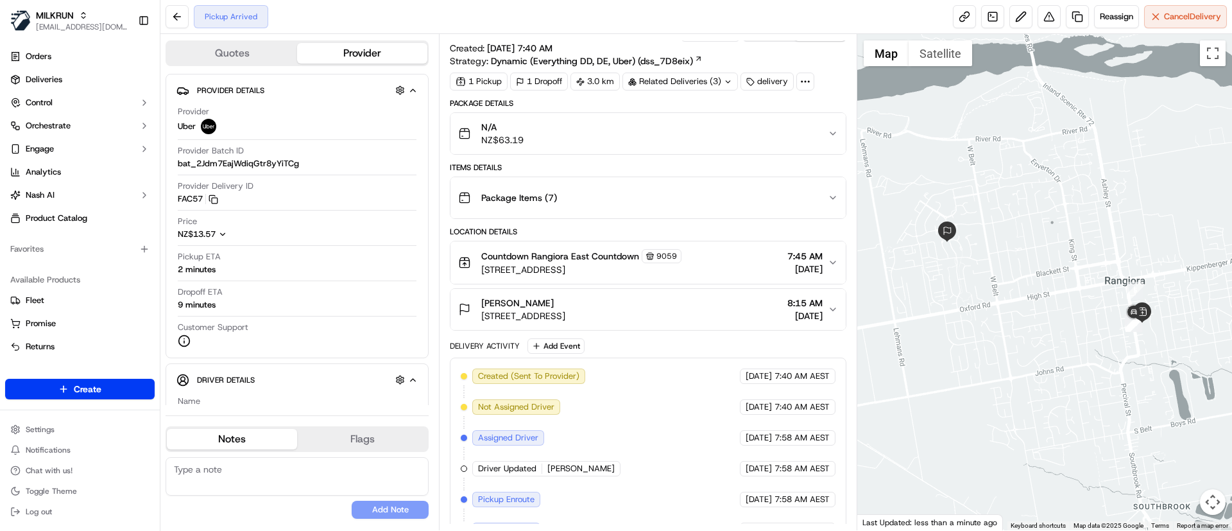
scroll to position [42, 0]
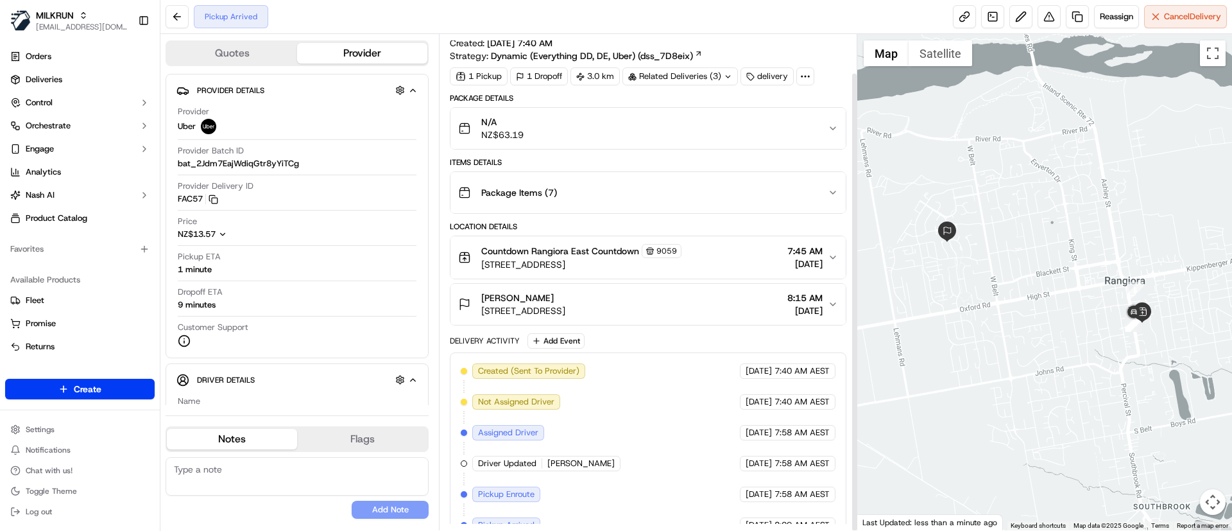
scroll to position [42, 0]
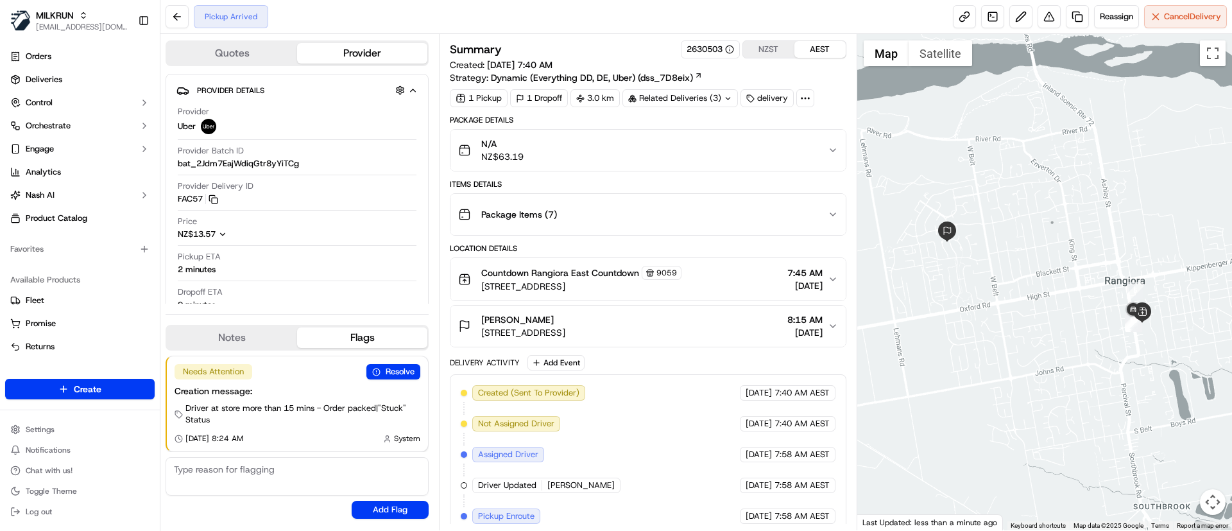
scroll to position [42, 0]
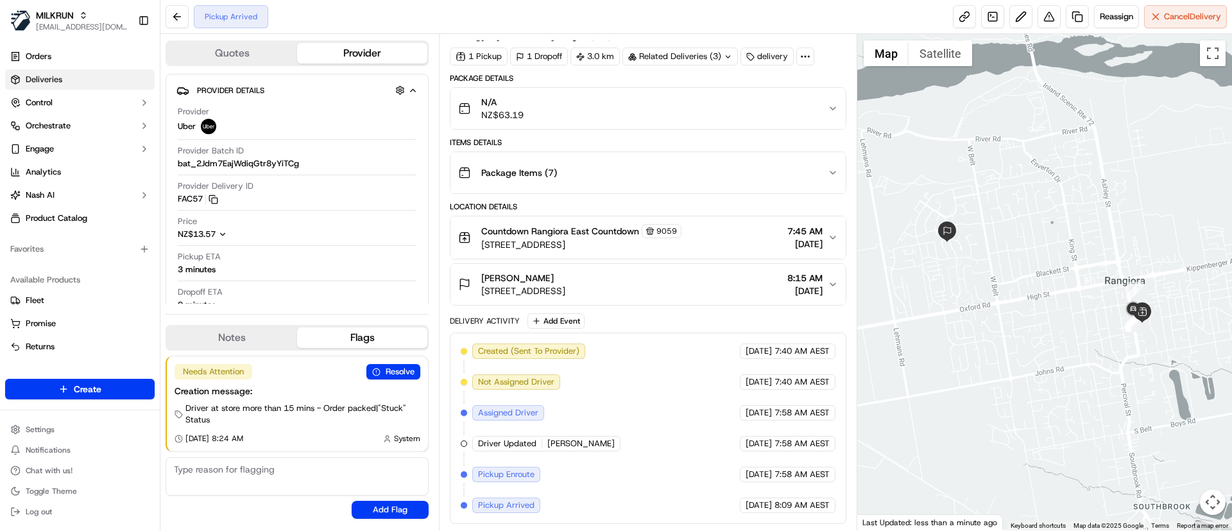
click at [43, 84] on span "Deliveries" at bounding box center [44, 80] width 37 height 12
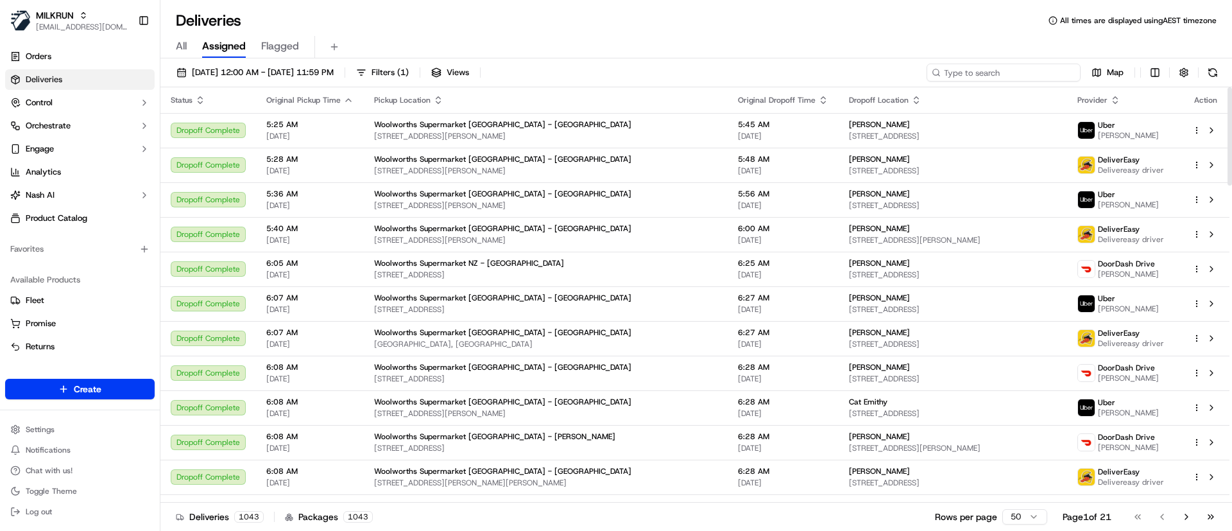
click at [994, 69] on input at bounding box center [1004, 73] width 154 height 18
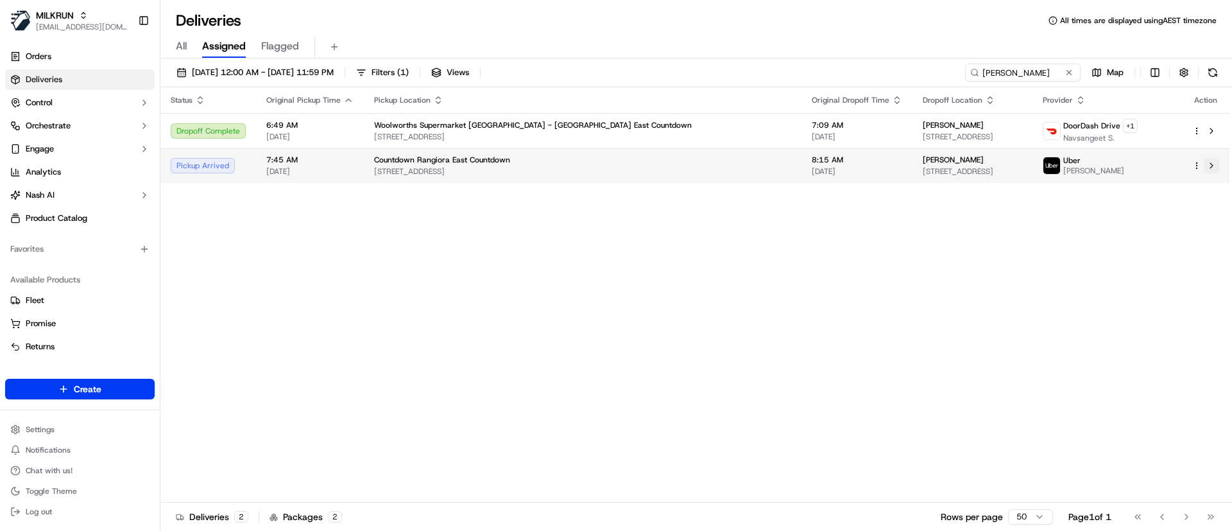
click at [1213, 166] on button at bounding box center [1211, 165] width 15 height 15
click at [1212, 164] on button at bounding box center [1211, 165] width 15 height 15
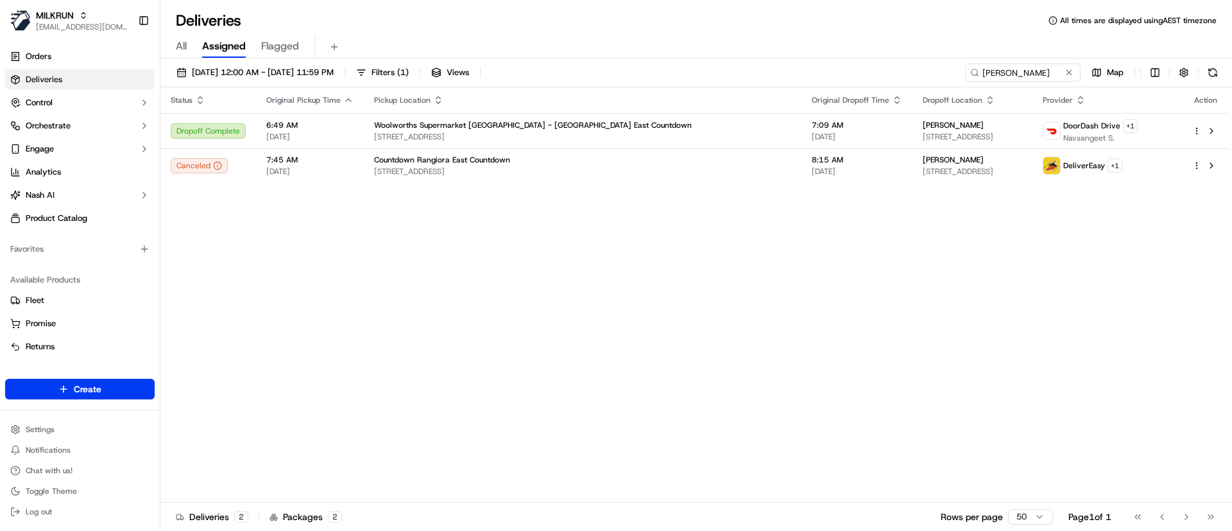
click at [673, 286] on div "Status Original Pickup Time Pickup Location Original Dropoff Time Dropoff Locat…" at bounding box center [694, 294] width 1069 height 415
drag, startPoint x: 1043, startPoint y: 73, endPoint x: 834, endPoint y: 74, distance: 209.2
click at [834, 74] on div "21/09/2025 12:00 AM - 21/09/2025 11:59 PM Filters ( 1 ) Views jayne bassett Map" at bounding box center [696, 76] width 1072 height 24
paste input "6f38287f-b33b-4ef8-9ea7-d937d63c0fc5"
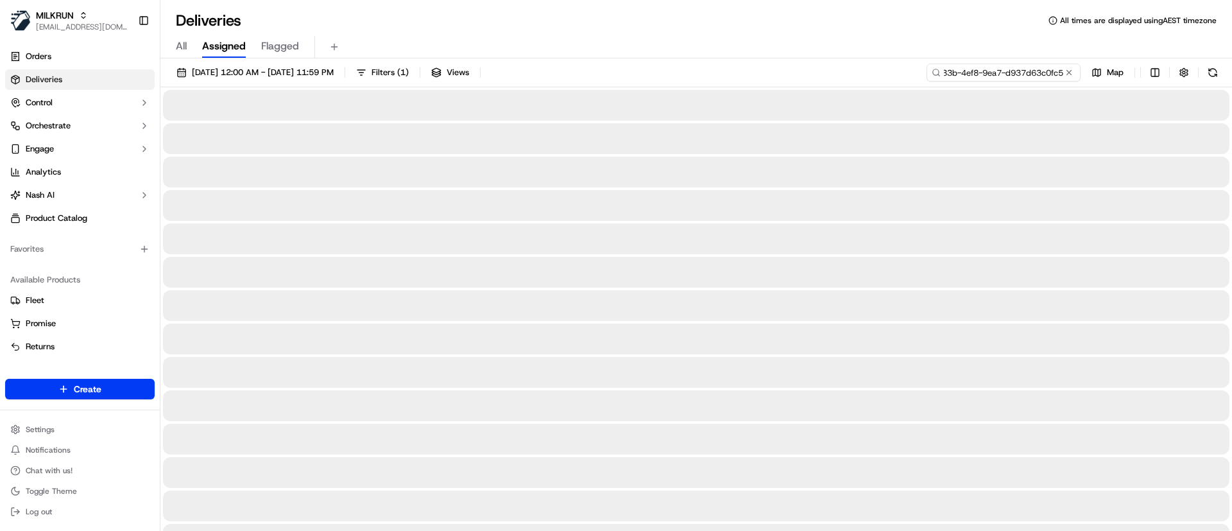
type input "6f38287f-b33b-4ef8-9ea7-d937d63c0fc5"
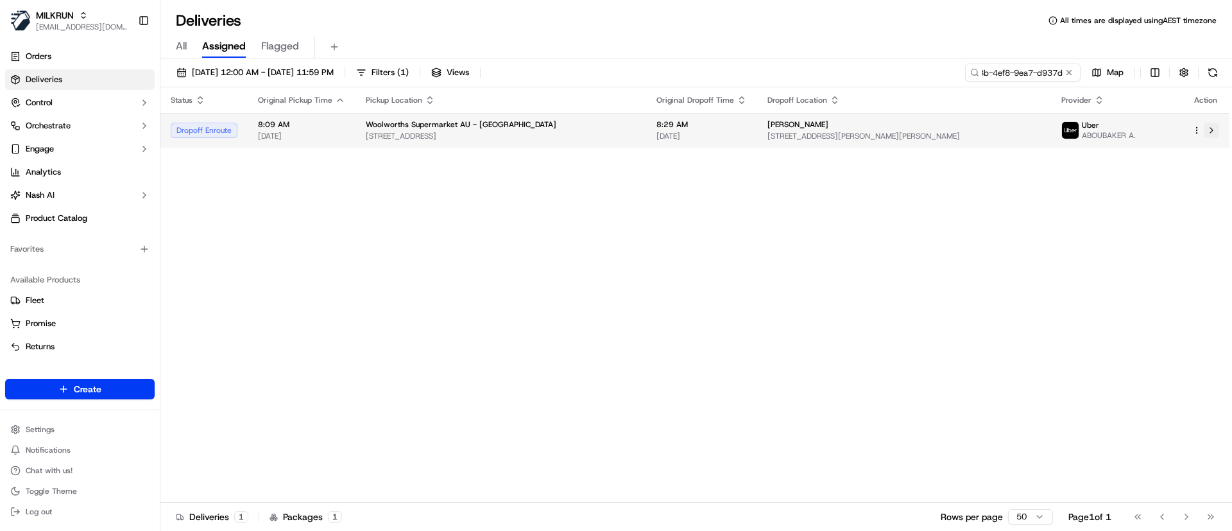
click at [1213, 130] on button at bounding box center [1211, 130] width 15 height 15
click at [1214, 135] on button at bounding box center [1211, 130] width 15 height 15
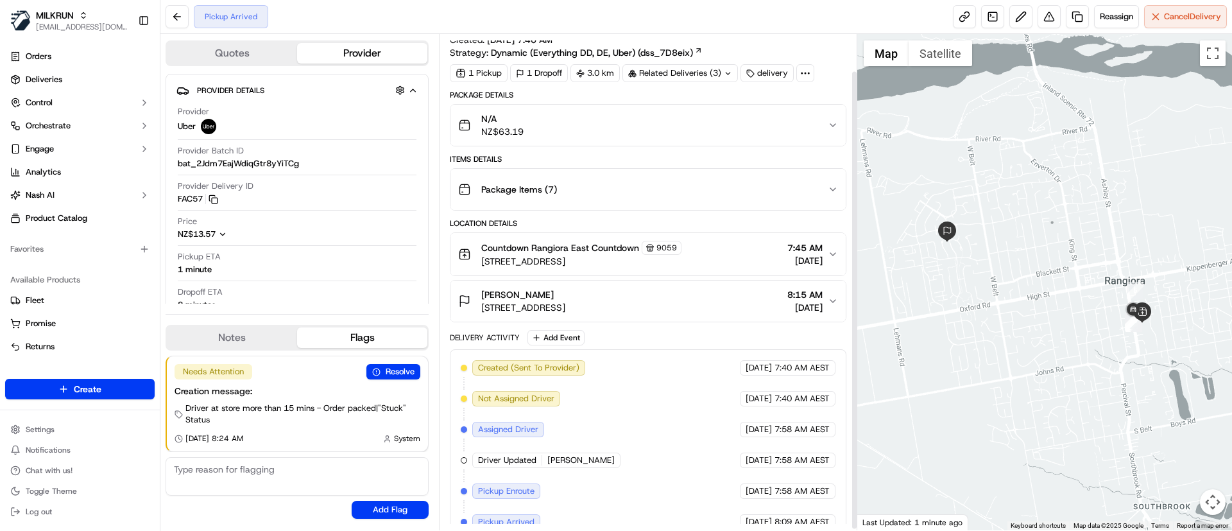
scroll to position [42, 0]
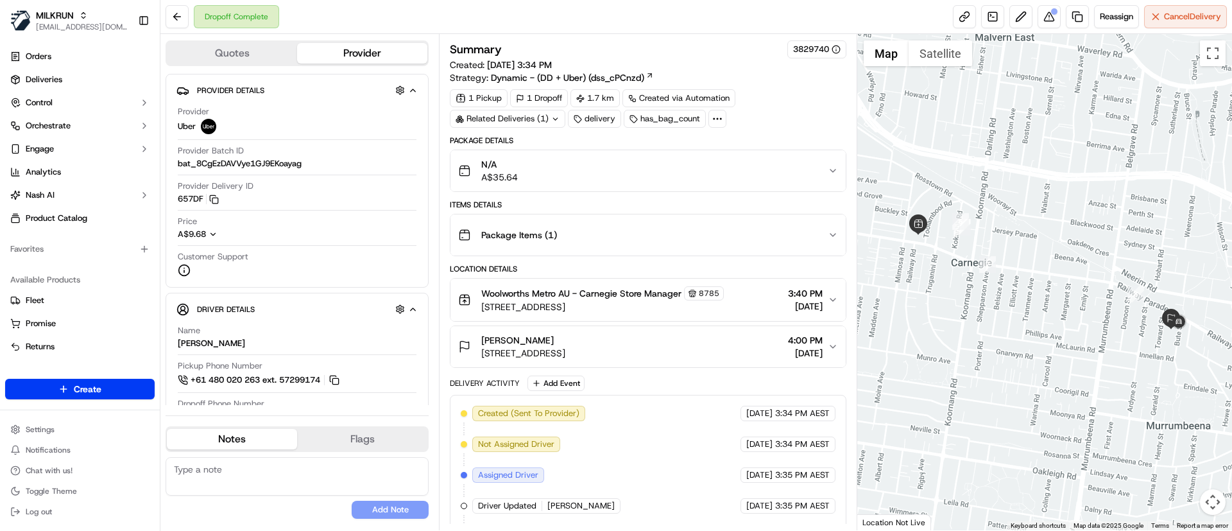
click at [541, 228] on span "Package Items ( 1 )" at bounding box center [519, 234] width 76 height 13
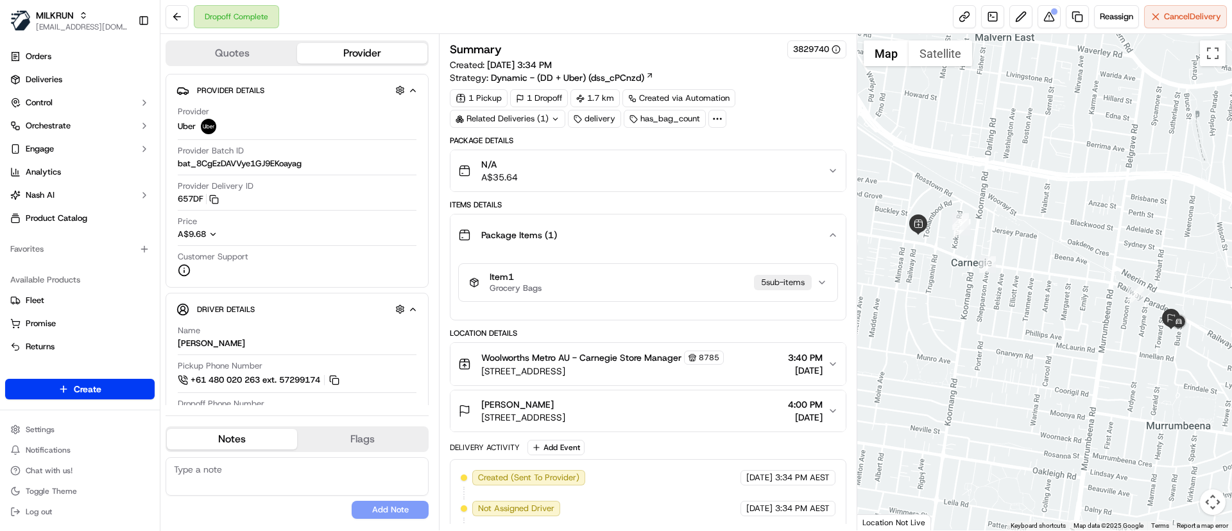
click at [541, 228] on span "Package Items ( 1 )" at bounding box center [519, 234] width 76 height 13
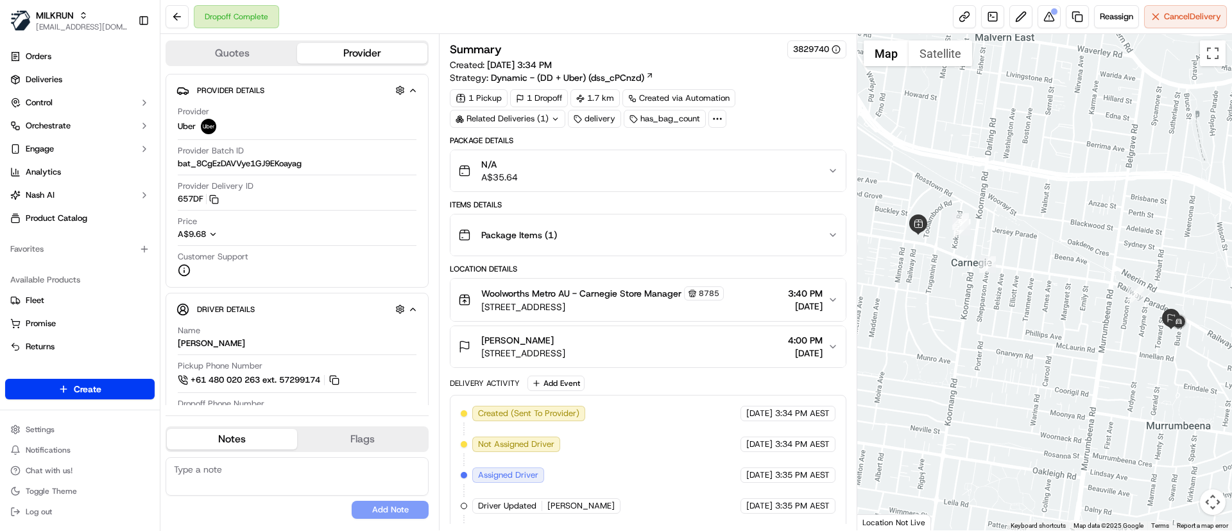
click at [509, 122] on div "Related Deliveries (1)" at bounding box center [507, 119] width 115 height 18
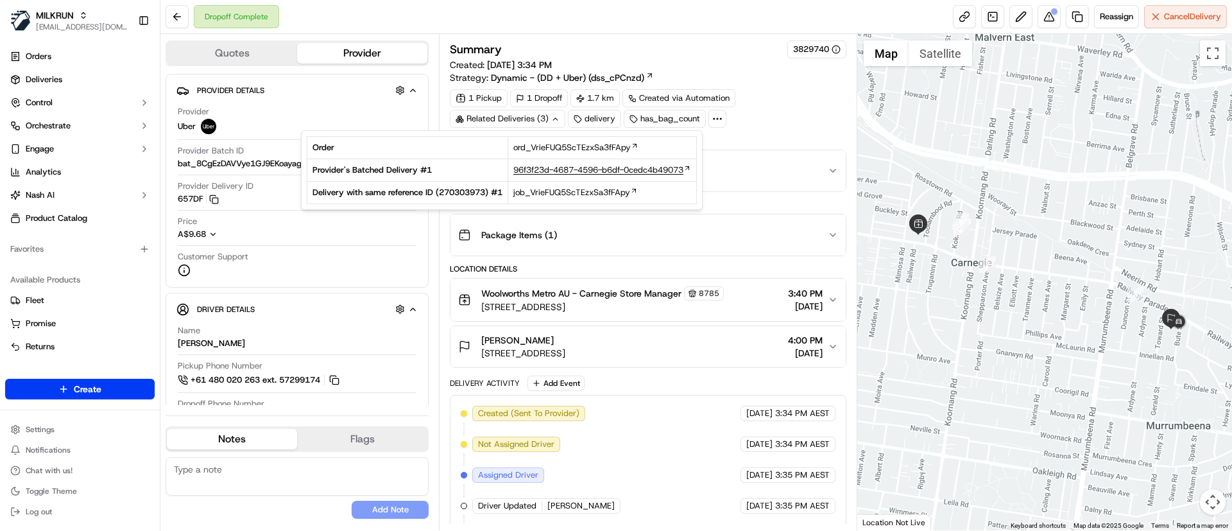
click at [593, 170] on span "96f3f23d-4687-4596-b6df-0cedc4b49073" at bounding box center [598, 170] width 170 height 12
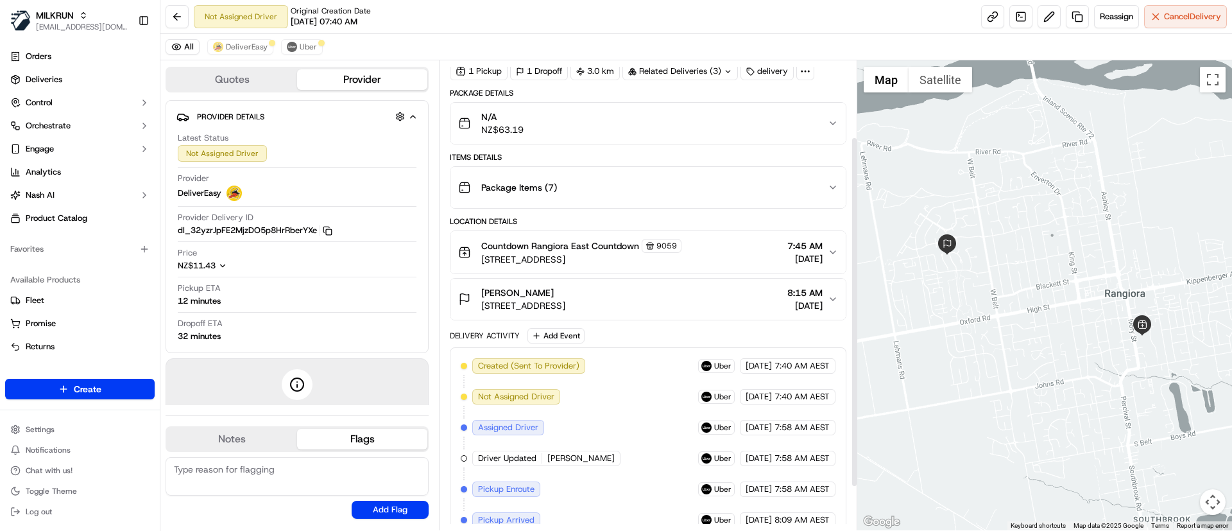
scroll to position [160, 0]
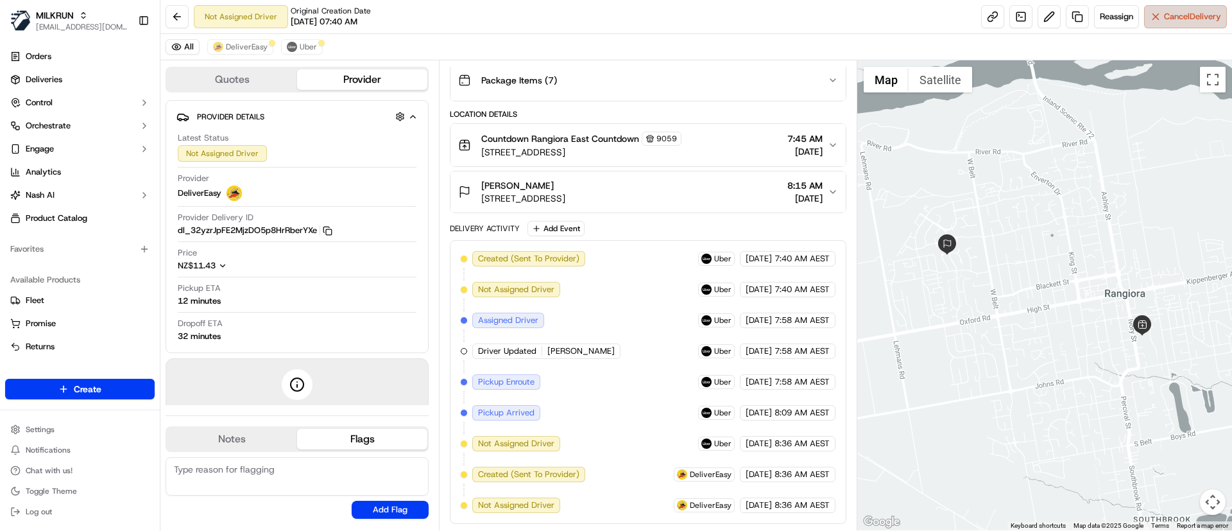
click at [1189, 10] on button "Cancel Delivery" at bounding box center [1185, 16] width 83 height 23
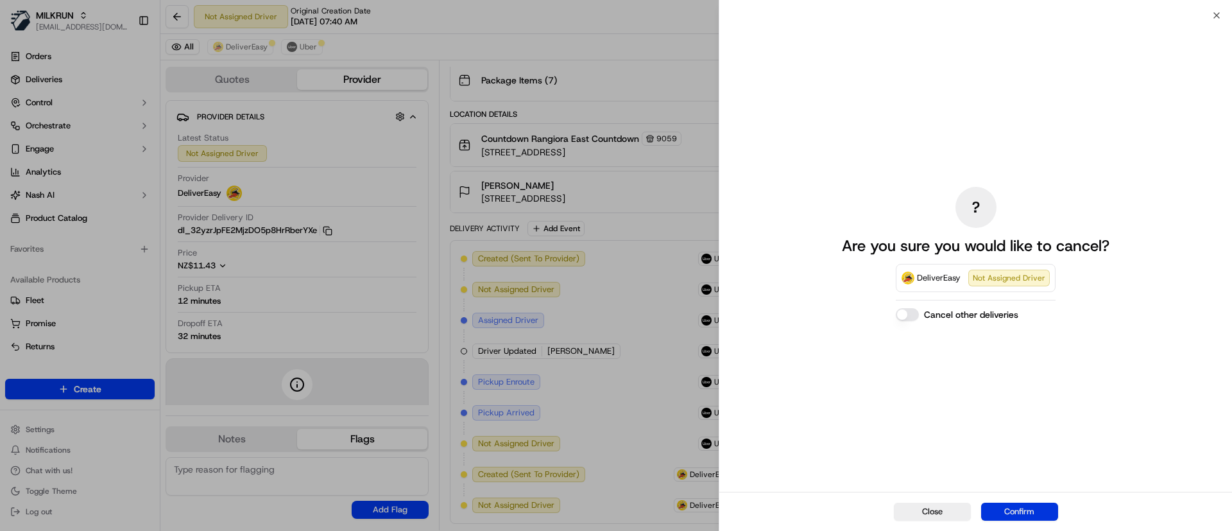
click at [1024, 510] on button "Confirm" at bounding box center [1019, 511] width 77 height 18
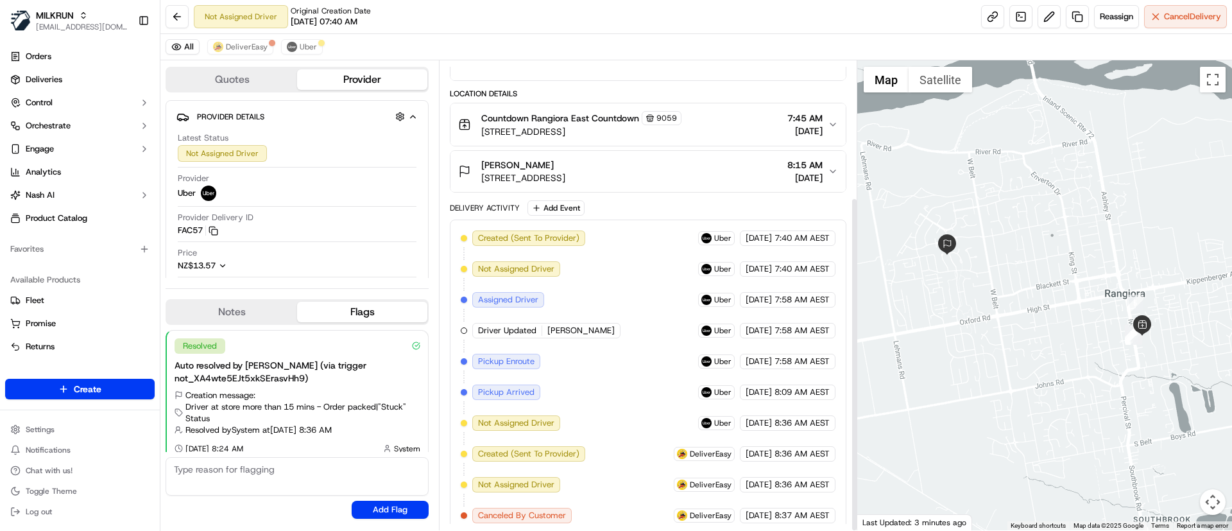
scroll to position [191, 0]
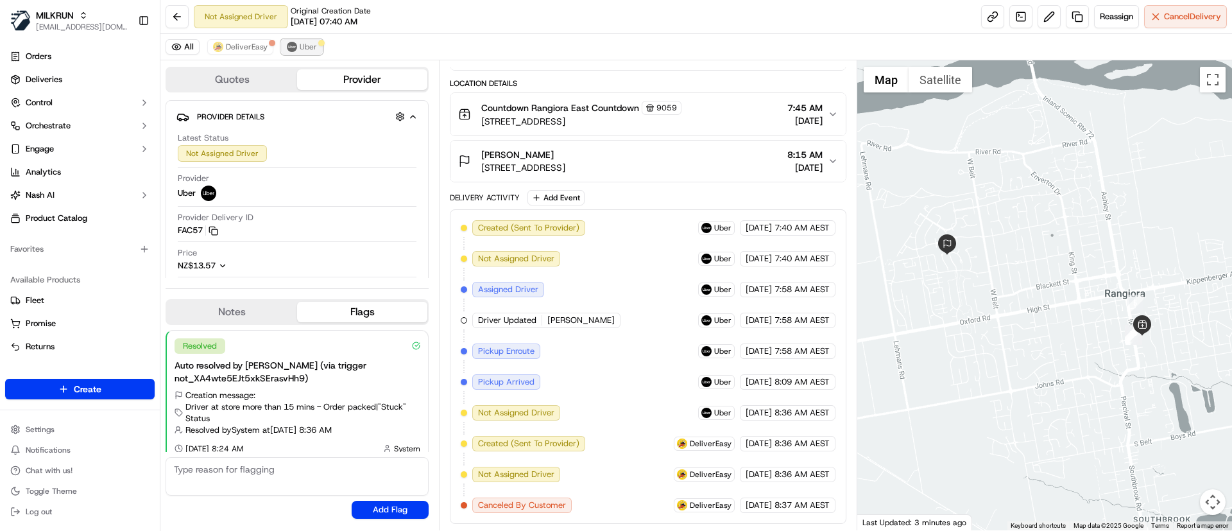
click at [295, 41] on button "Uber" at bounding box center [302, 46] width 42 height 15
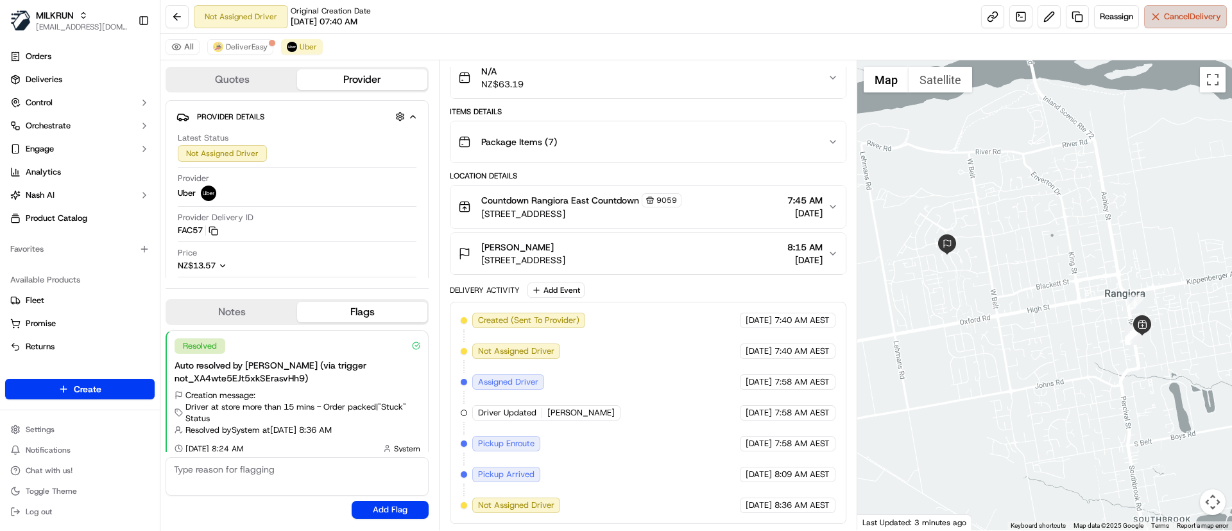
click at [1166, 15] on span "Cancel Delivery" at bounding box center [1192, 17] width 57 height 12
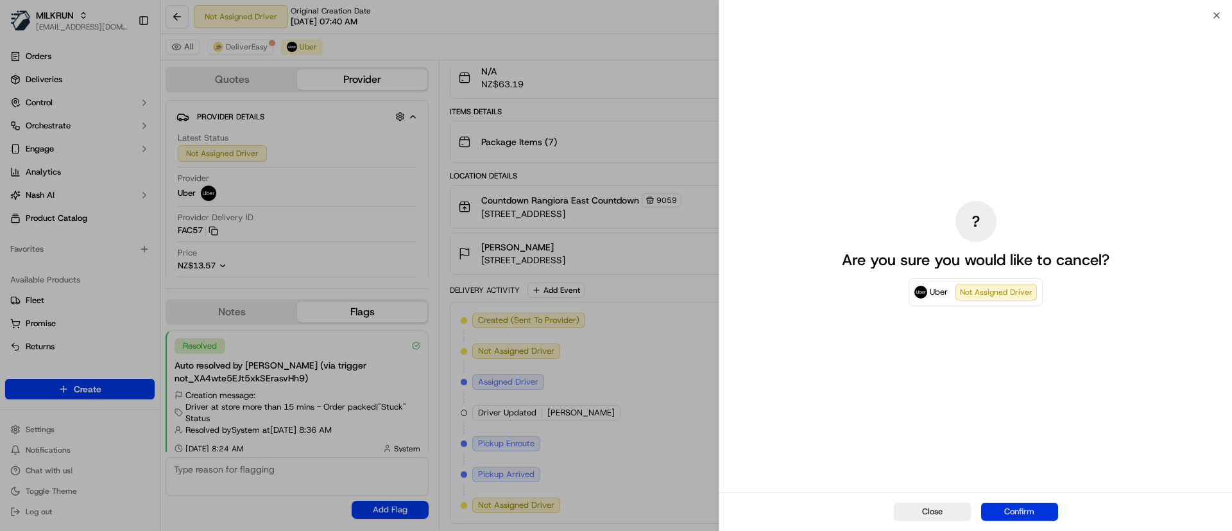
click at [1004, 508] on button "Confirm" at bounding box center [1019, 511] width 77 height 18
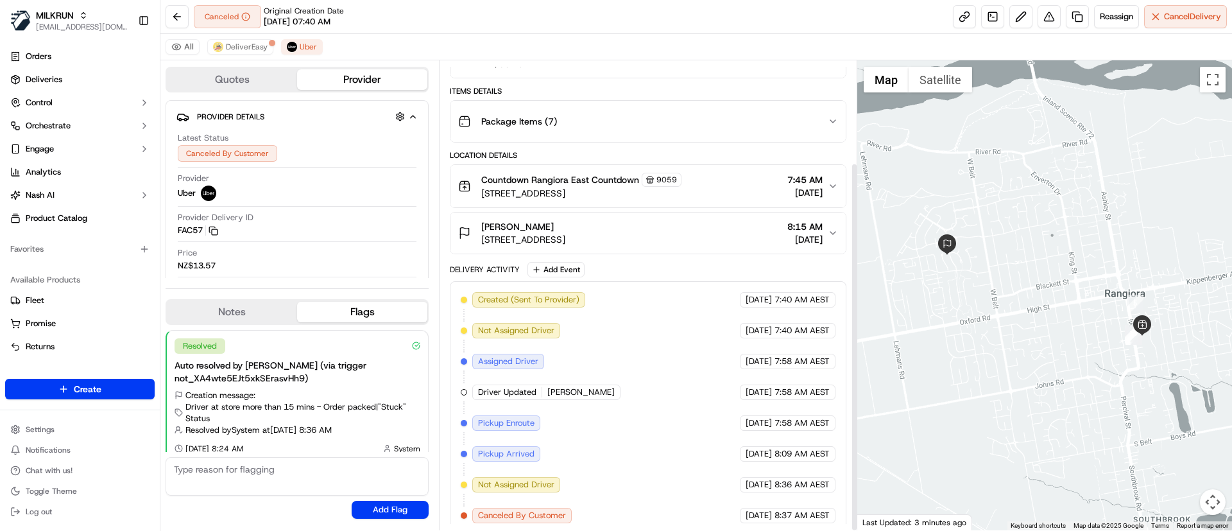
scroll to position [130, 0]
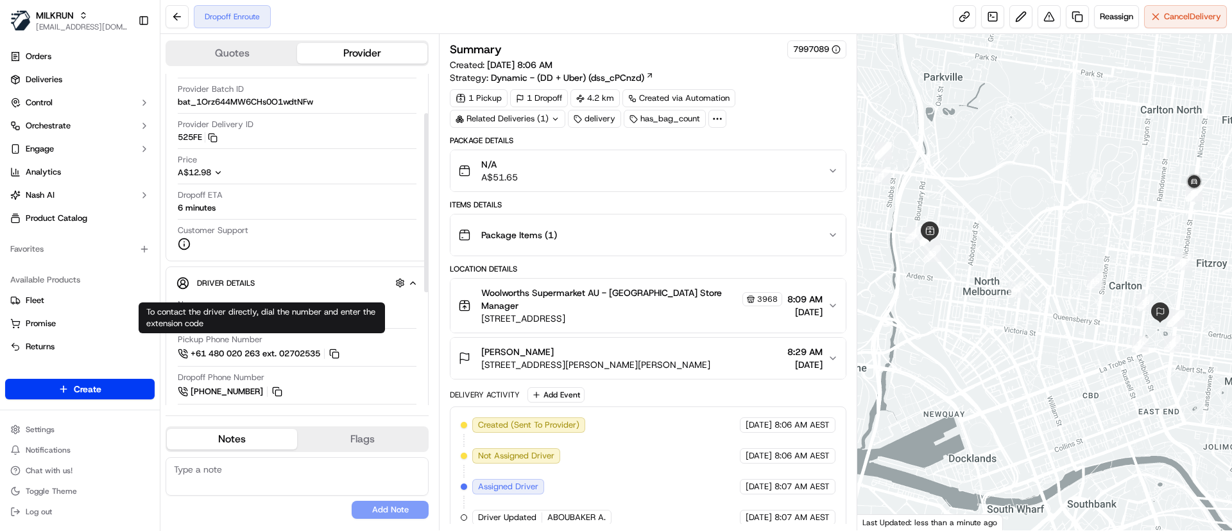
scroll to position [73, 0]
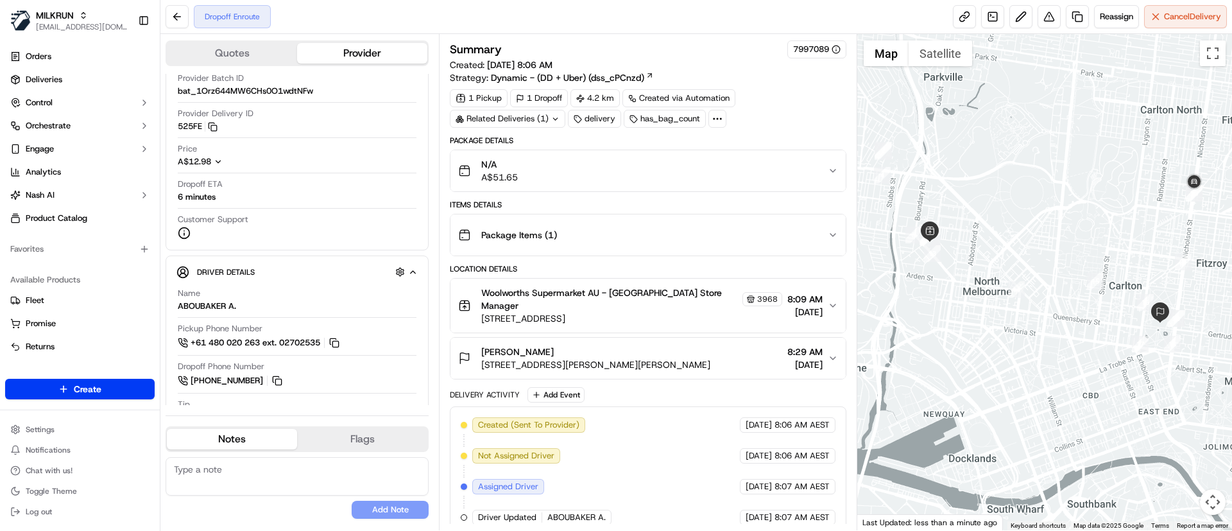
click at [572, 357] on div "Elizabeth Hoile" at bounding box center [595, 351] width 229 height 13
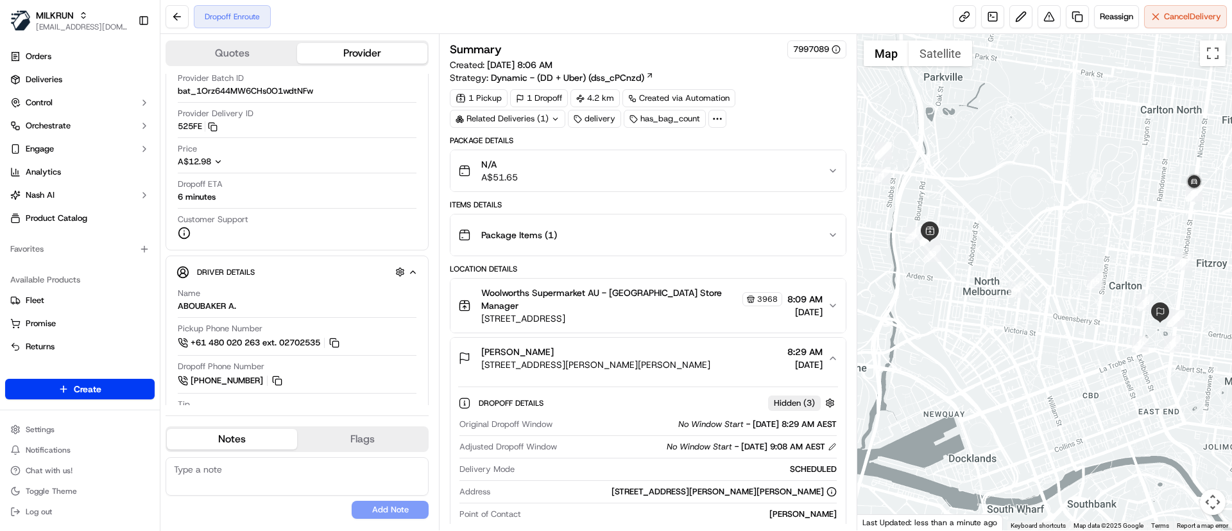
click at [572, 357] on div "Elizabeth Hoile" at bounding box center [595, 351] width 229 height 13
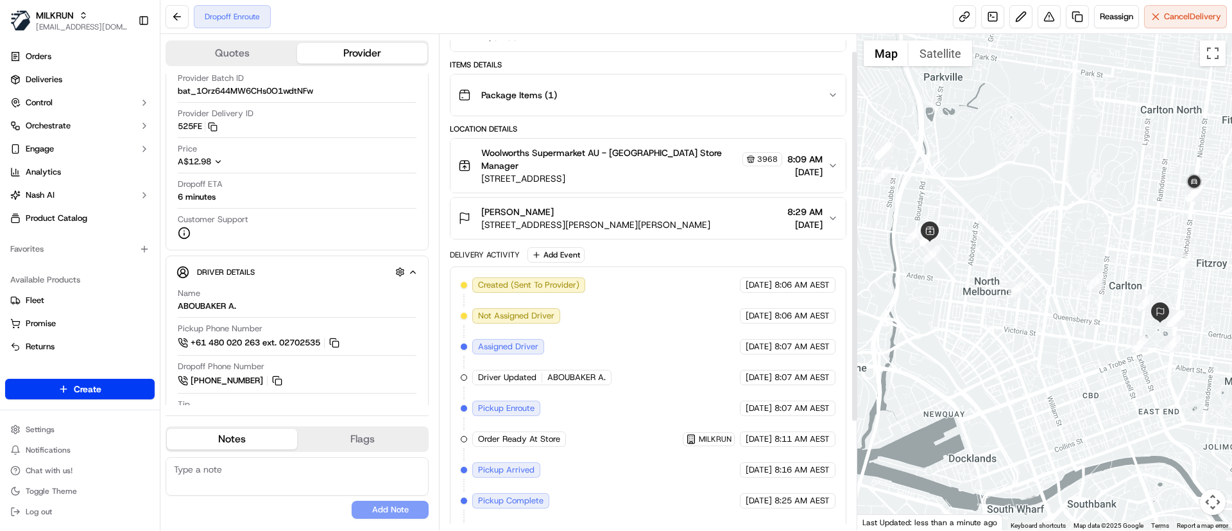
scroll to position [166, 0]
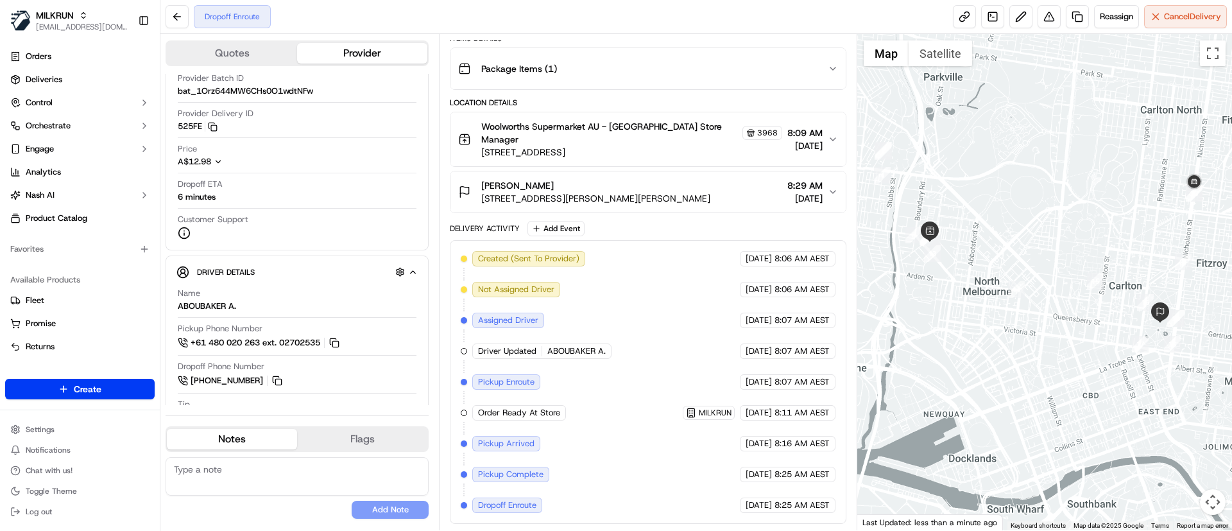
click at [595, 196] on span "9 Nicholson St, Carlton, VIC 3053, AU" at bounding box center [595, 198] width 229 height 13
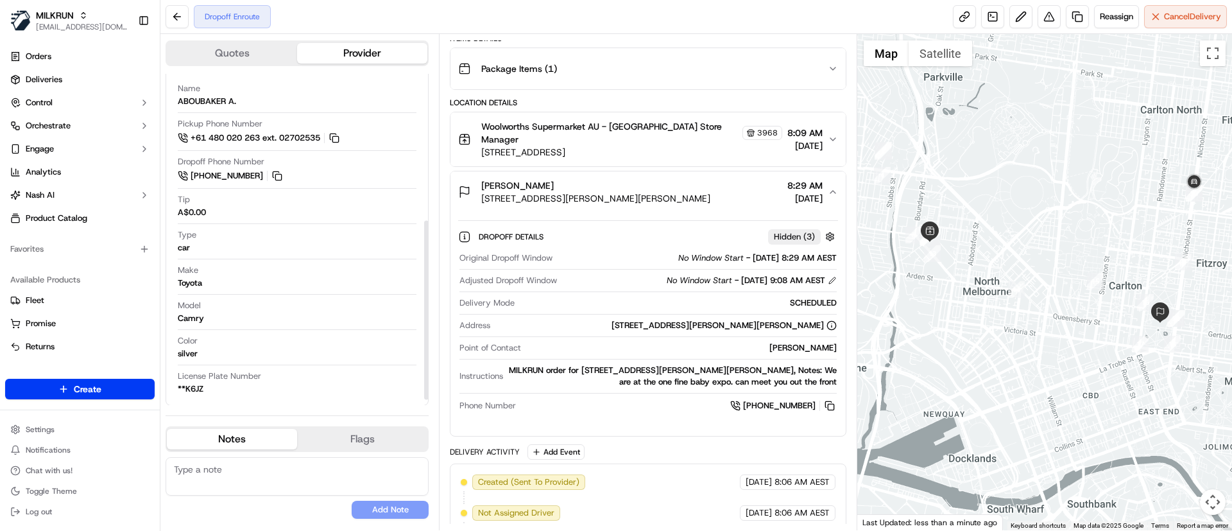
scroll to position [280, 0]
click at [280, 462] on textarea at bounding box center [297, 476] width 263 height 38
paste textarea "+61 417 788 796"
drag, startPoint x: 194, startPoint y: 481, endPoint x: 149, endPoint y: 480, distance: 45.6
click at [149, 480] on div "MILKRUN psteele@woolworths.com.au Toggle Sidebar Orders Deliveries Control Orch…" at bounding box center [616, 265] width 1232 height 531
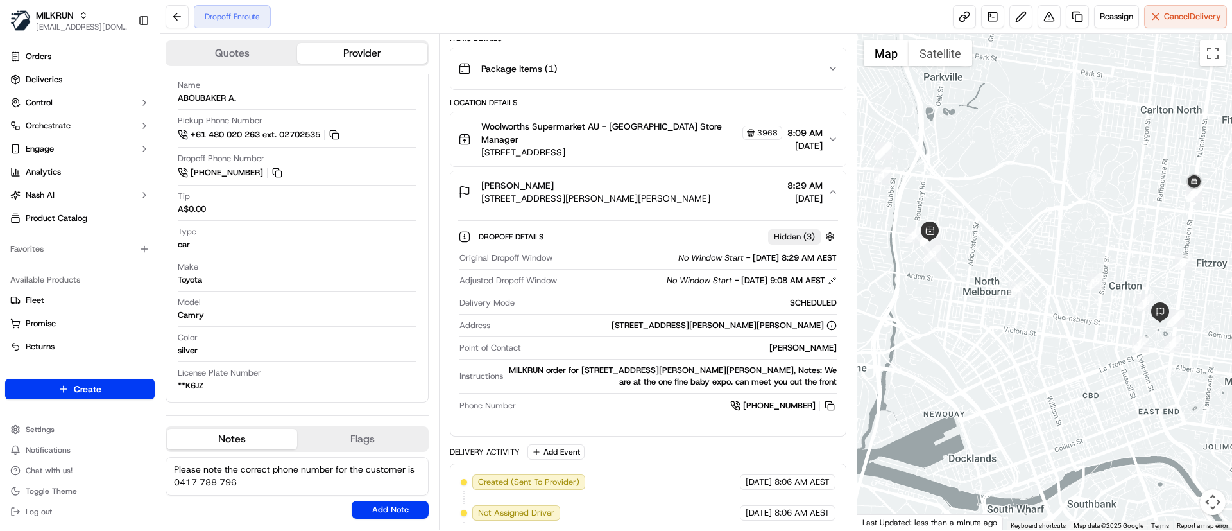
click at [242, 483] on textarea "Please note the correct phone number for the customer is 0417 788 796" at bounding box center [297, 476] width 263 height 38
type textarea "Please note the correct phone number for the customer is 0417 788 796. Thank you"
click at [374, 513] on button "Add Note" at bounding box center [390, 509] width 77 height 18
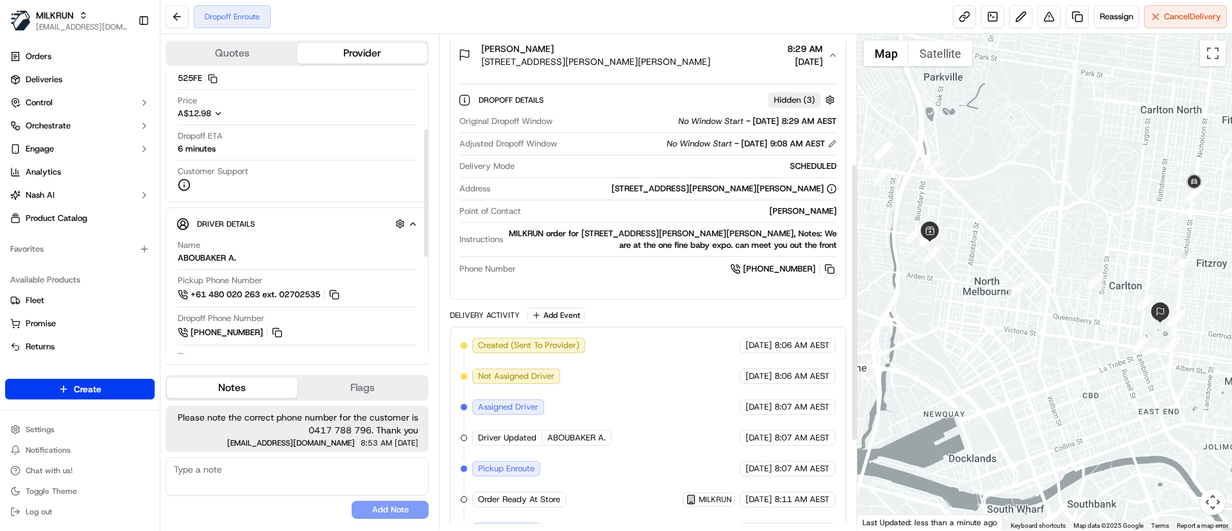
scroll to position [389, 0]
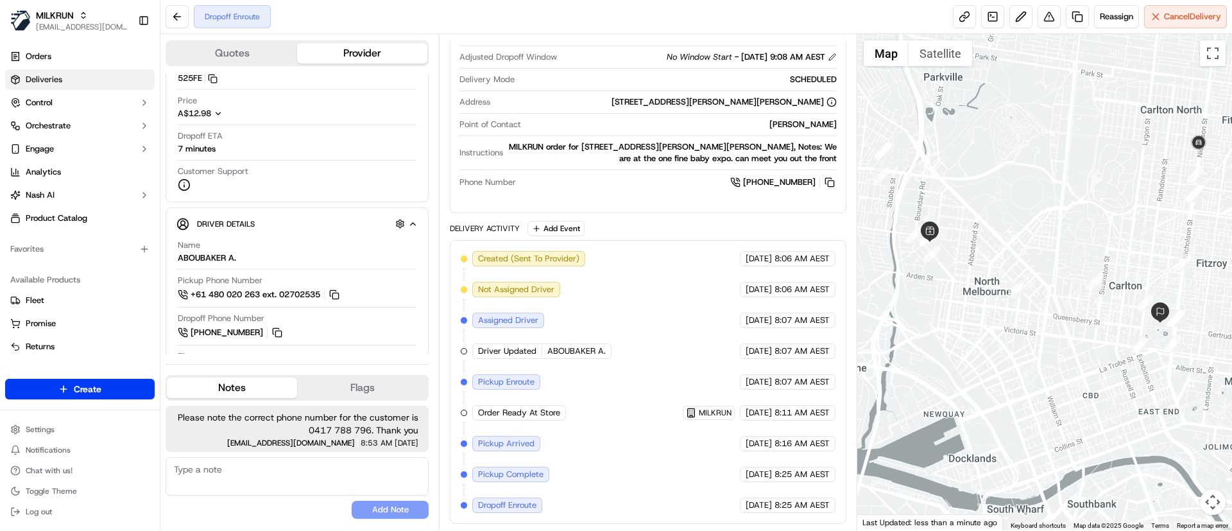
click at [62, 83] on span "Deliveries" at bounding box center [44, 80] width 37 height 12
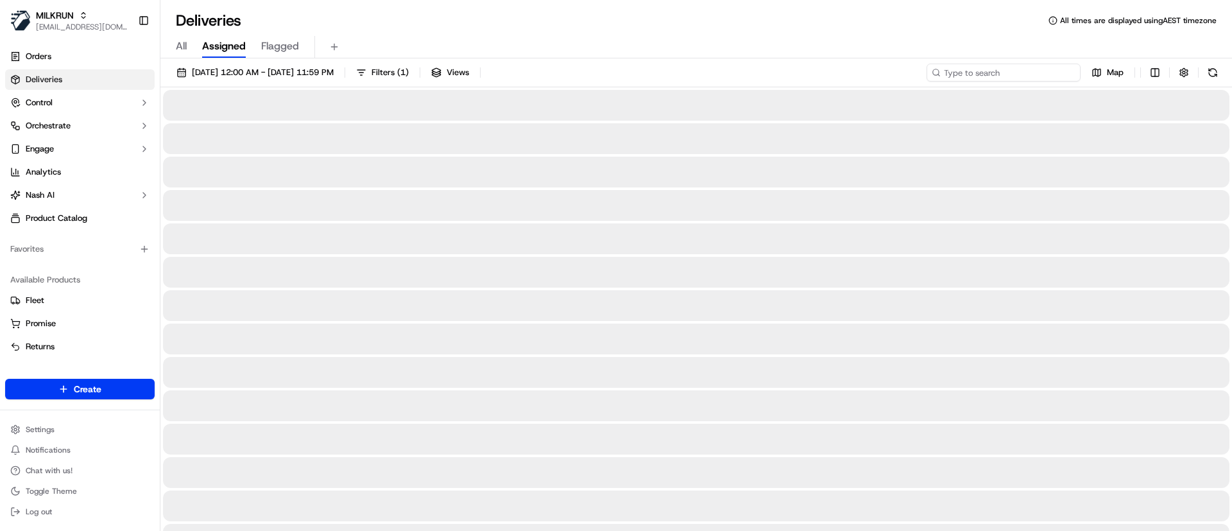
click at [1034, 67] on input at bounding box center [1004, 73] width 154 height 18
paste input "e6bc3848-6c82-4ac2-b2c6-fa84ecf4a5f1"
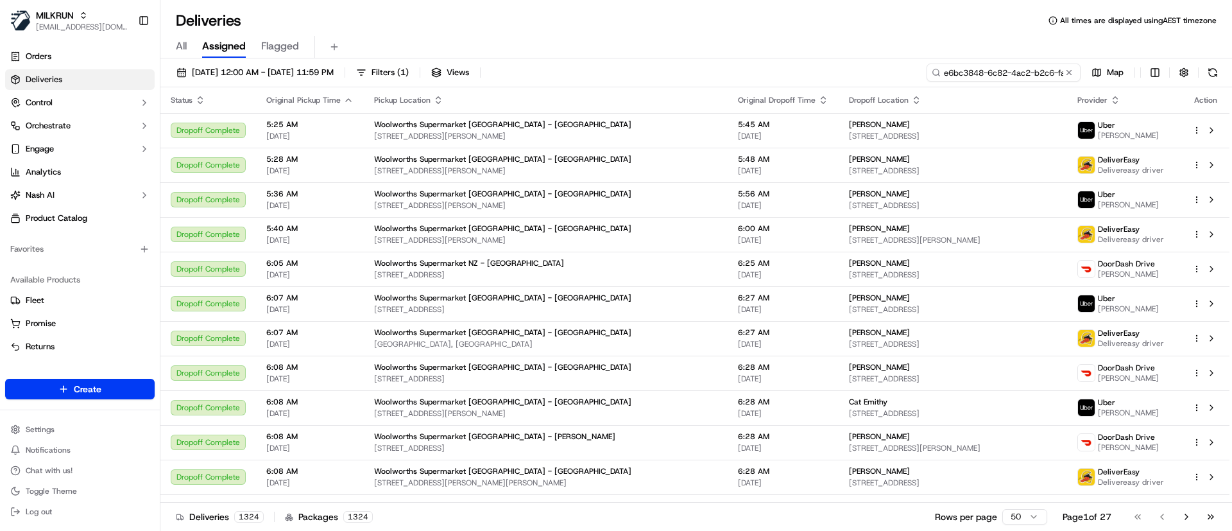
scroll to position [0, 53]
type input "e6bc3848-6c82-4ac2-b2c6-fa84ecf4a5f1"
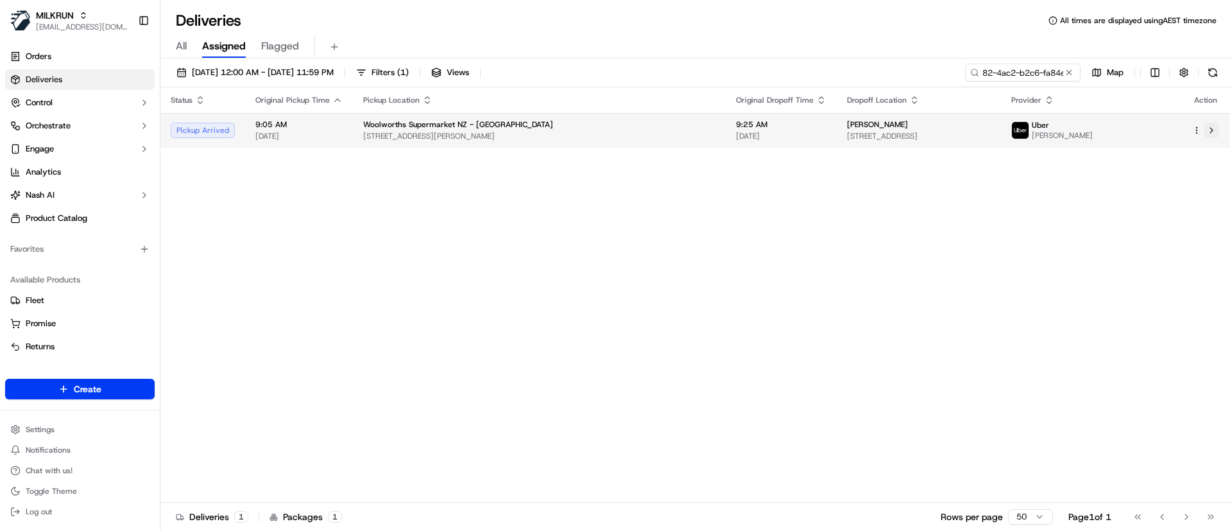
click at [1210, 128] on button at bounding box center [1211, 130] width 15 height 15
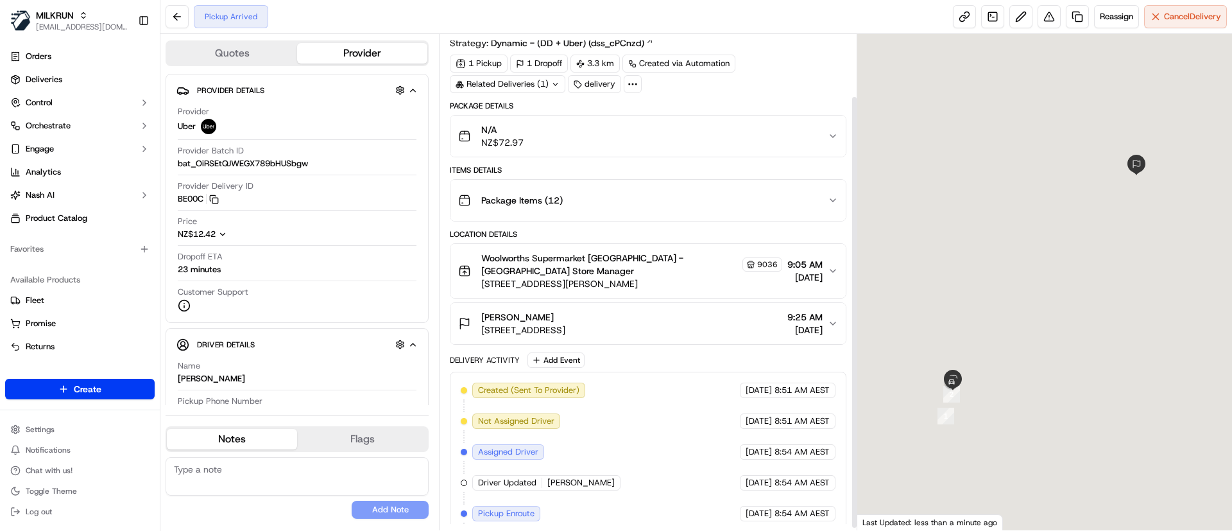
scroll to position [74, 0]
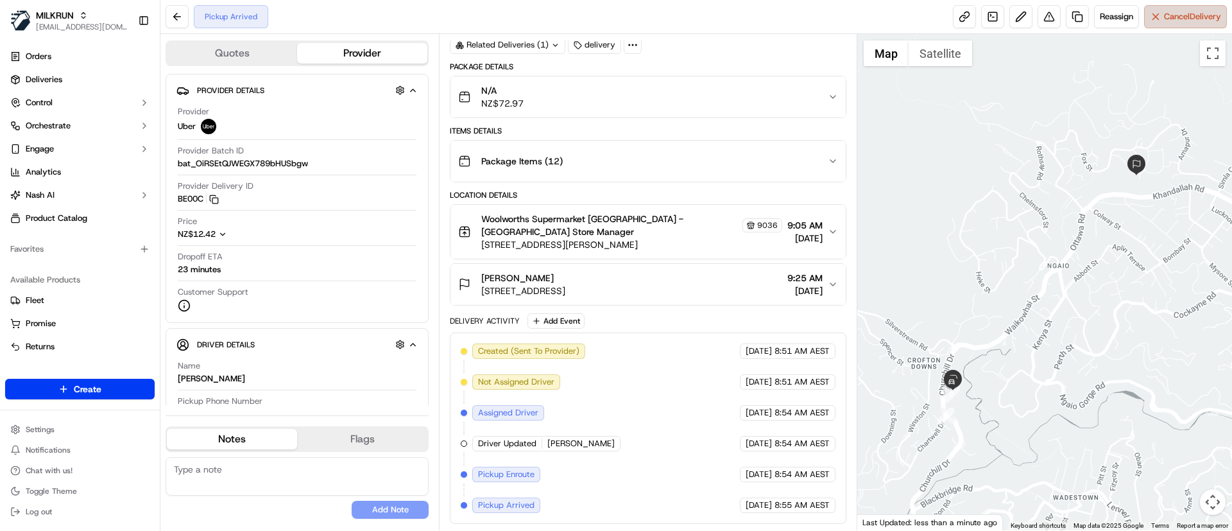
click at [1184, 13] on span "Cancel Delivery" at bounding box center [1192, 17] width 57 height 12
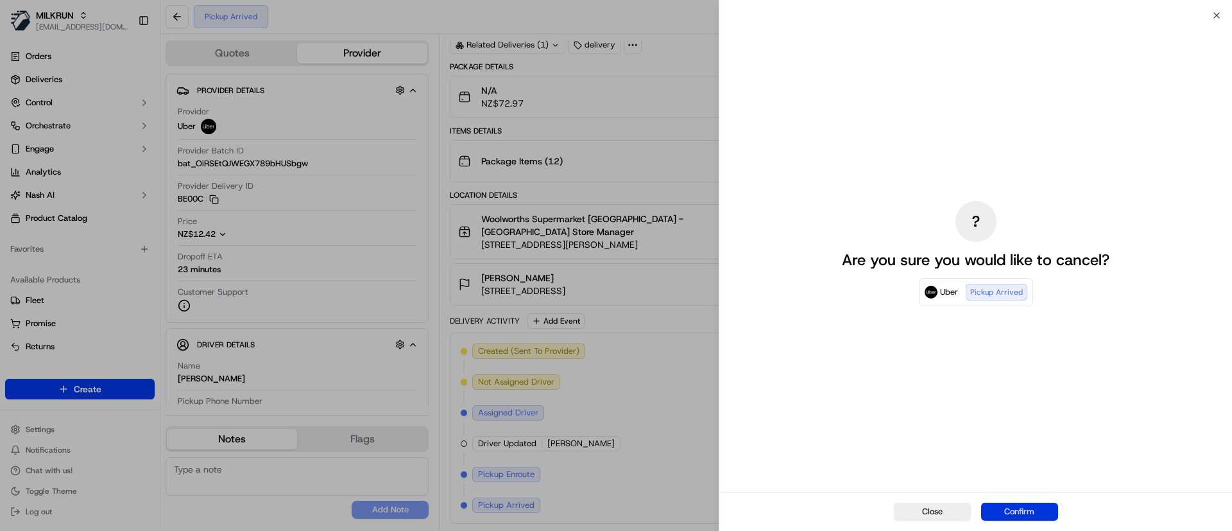
click at [1032, 505] on button "Confirm" at bounding box center [1019, 511] width 77 height 18
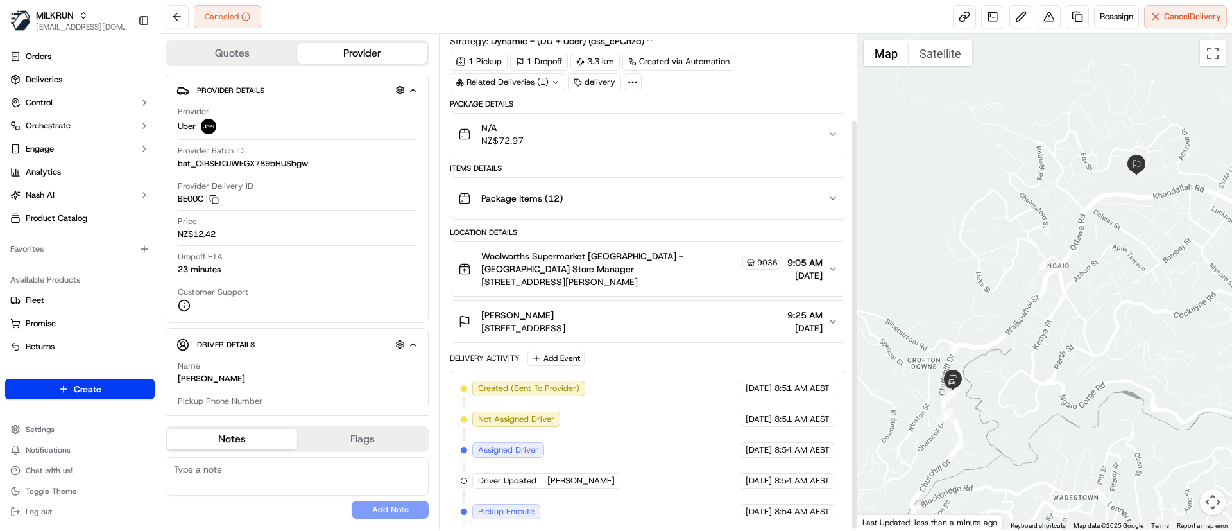
scroll to position [105, 0]
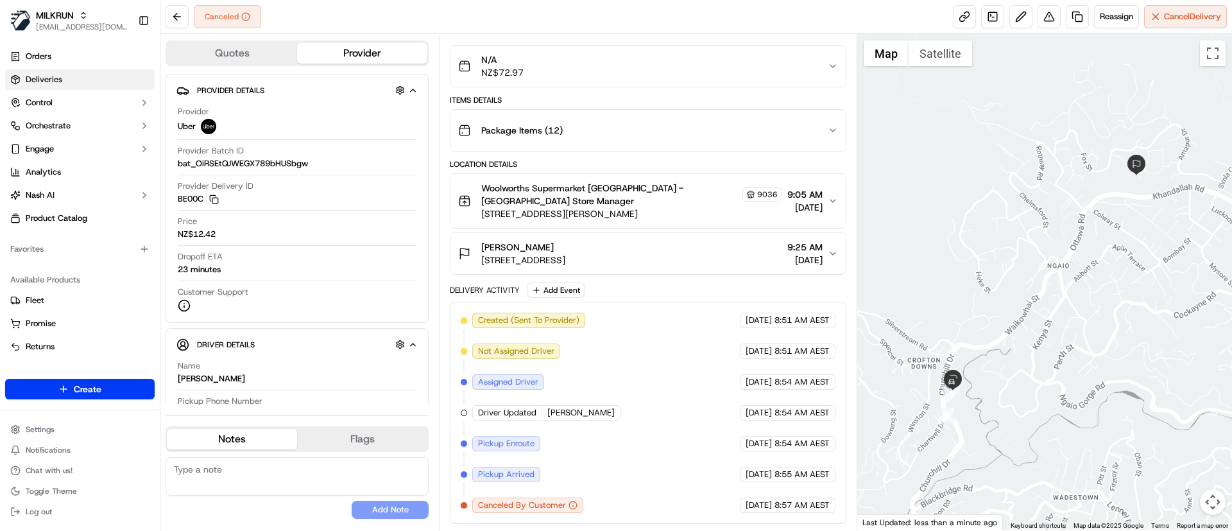
click at [72, 81] on link "Deliveries" at bounding box center [80, 79] width 150 height 21
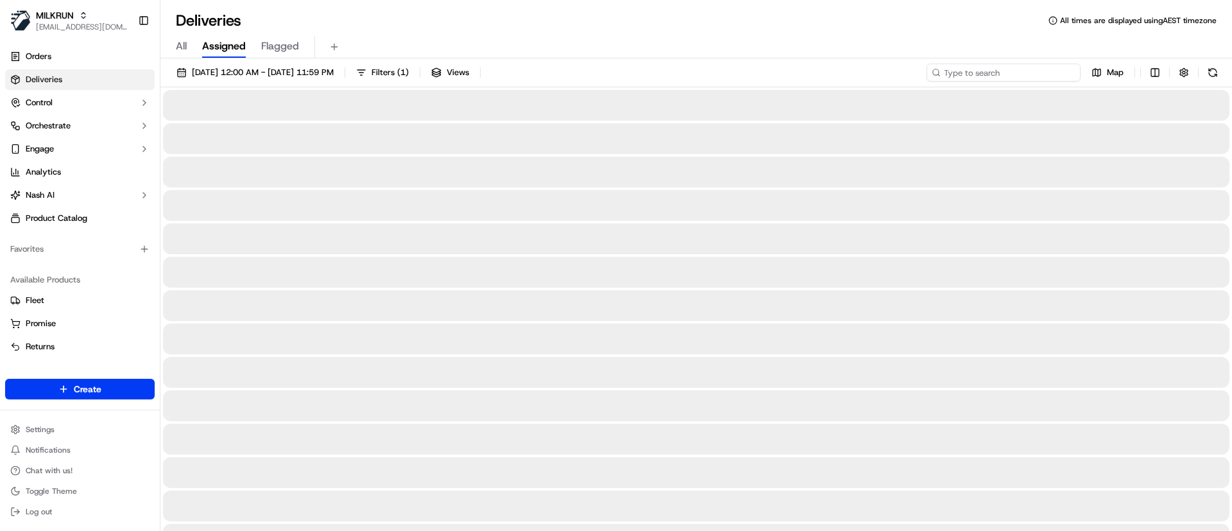
click at [987, 71] on input at bounding box center [1004, 73] width 154 height 18
paste input "6f38287f-b33b-4ef8-9ea7-d937d63c0fc5"
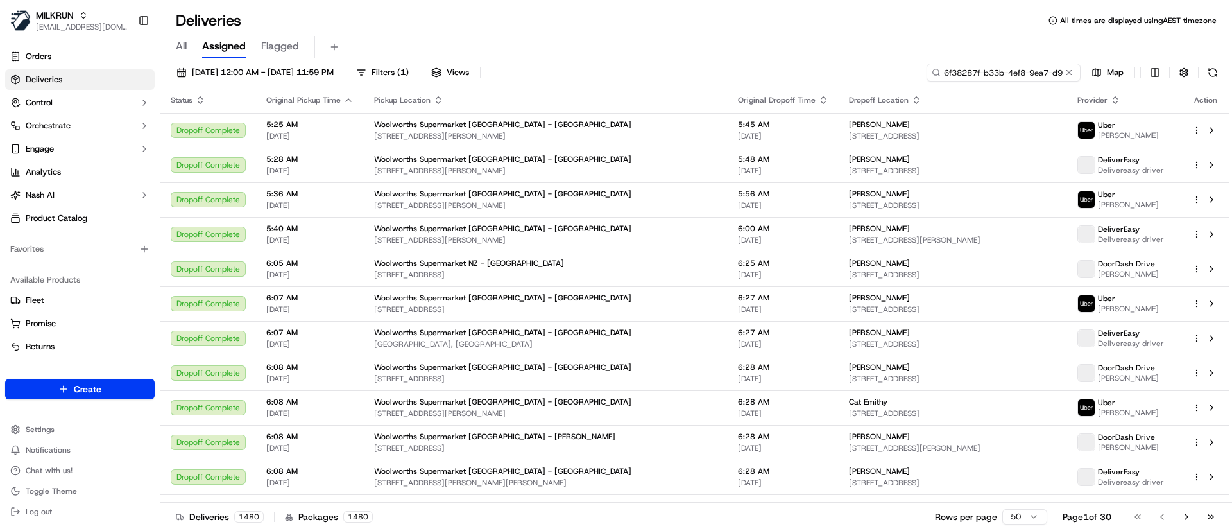
scroll to position [0, 54]
type input "6f38287f-b33b-4ef8-9ea7-d937d63c0fc5"
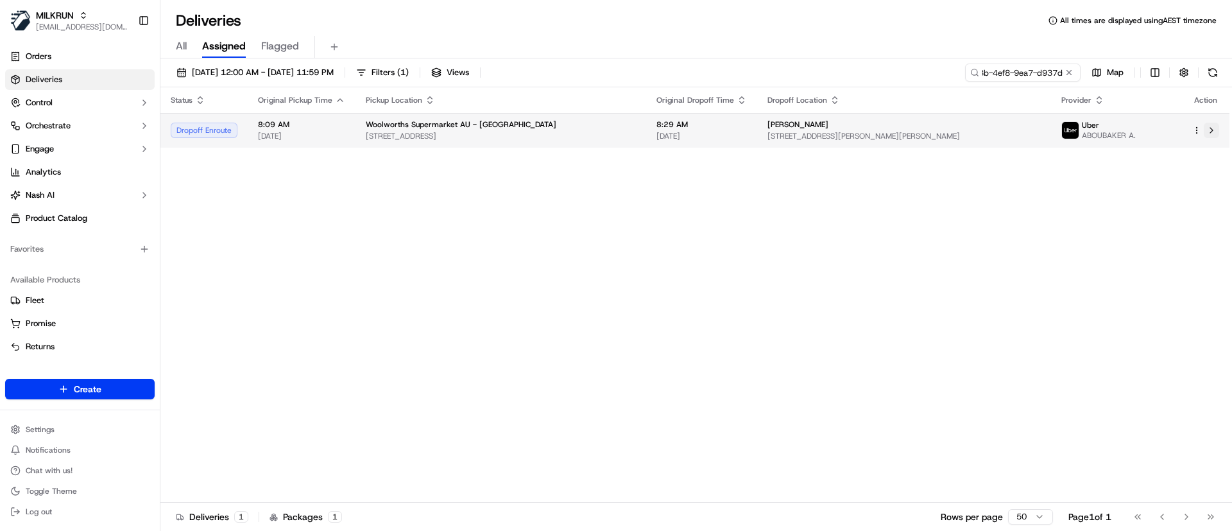
click at [1210, 131] on button at bounding box center [1211, 130] width 15 height 15
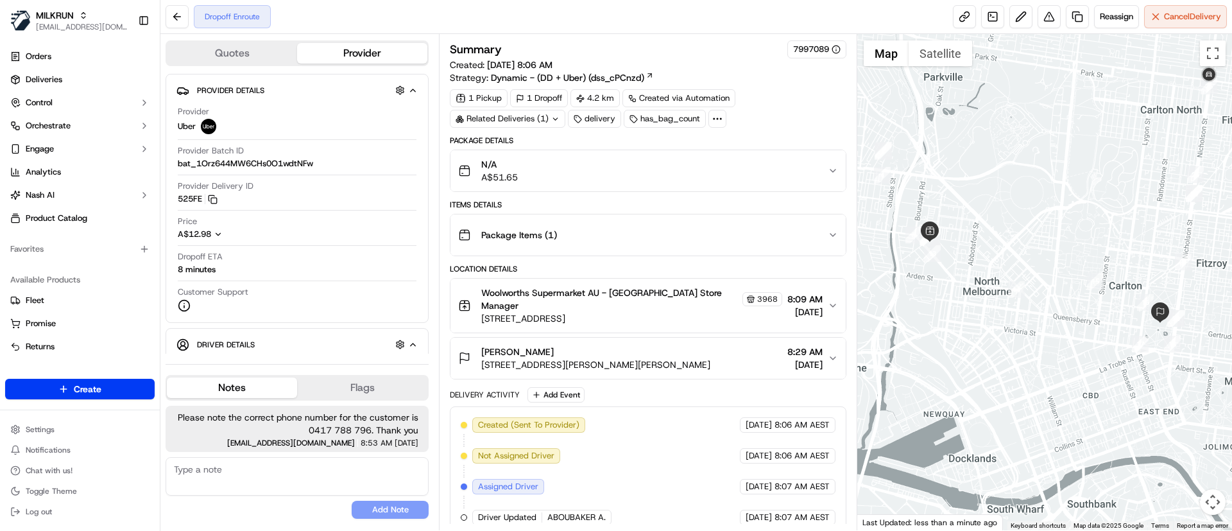
click at [229, 478] on textarea at bounding box center [297, 476] width 263 height 38
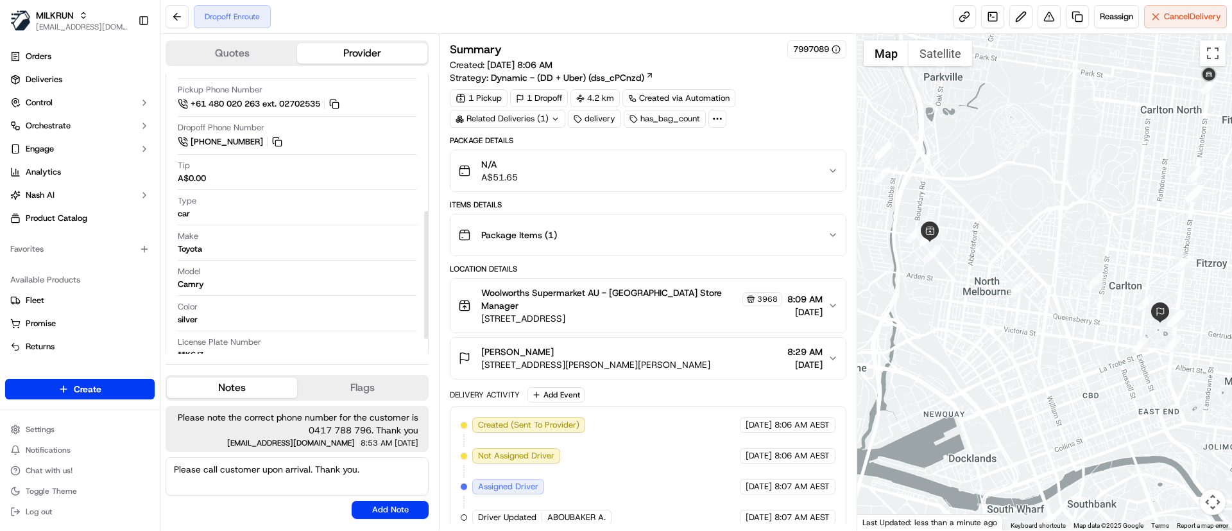
scroll to position [332, 0]
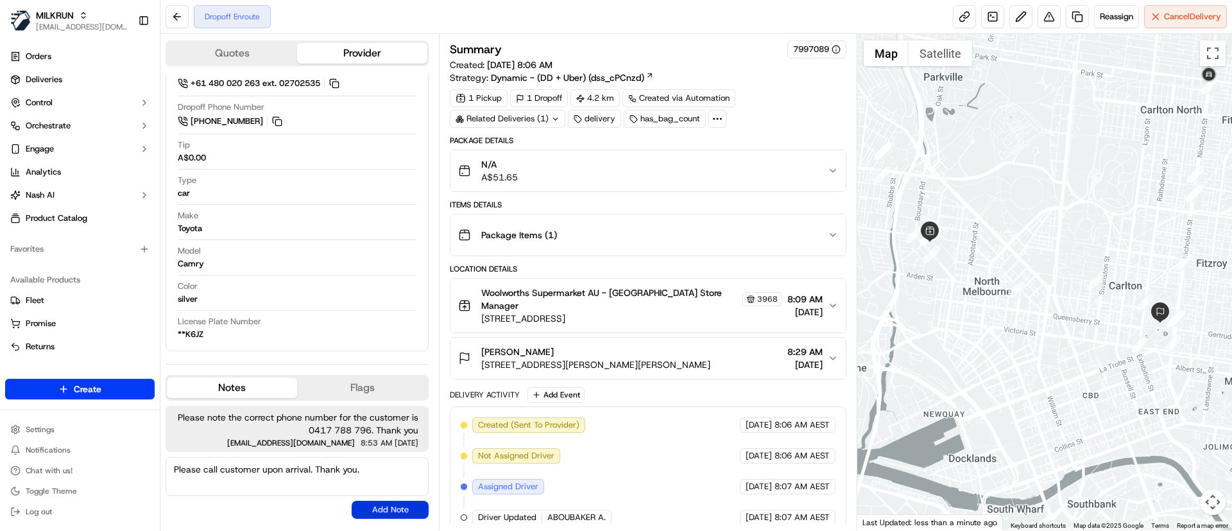
type textarea "Please call customer upon arrival. Thank you."
click at [391, 509] on button "Add Note" at bounding box center [390, 509] width 77 height 18
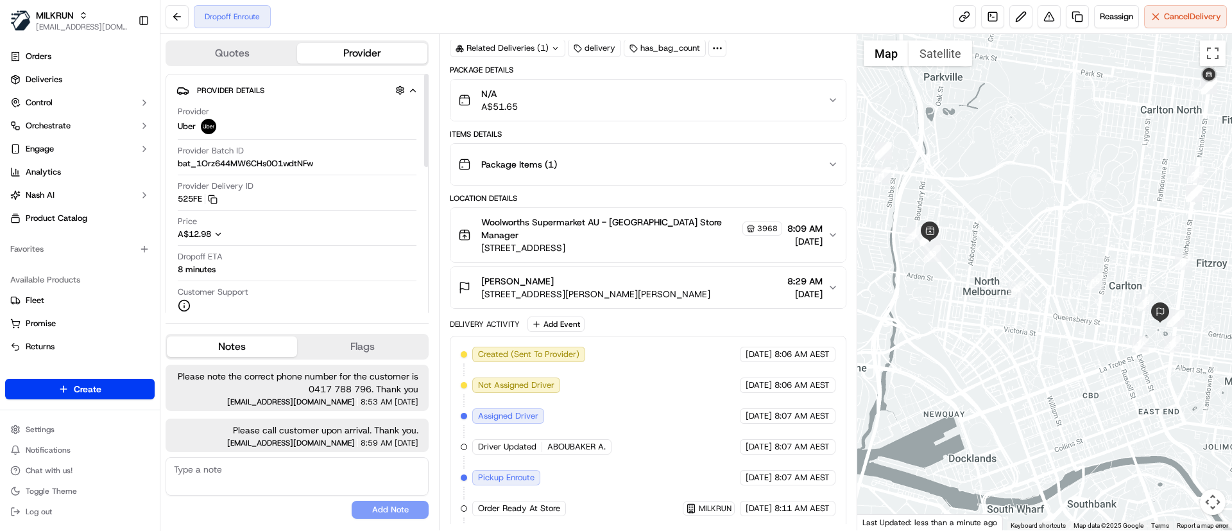
scroll to position [166, 0]
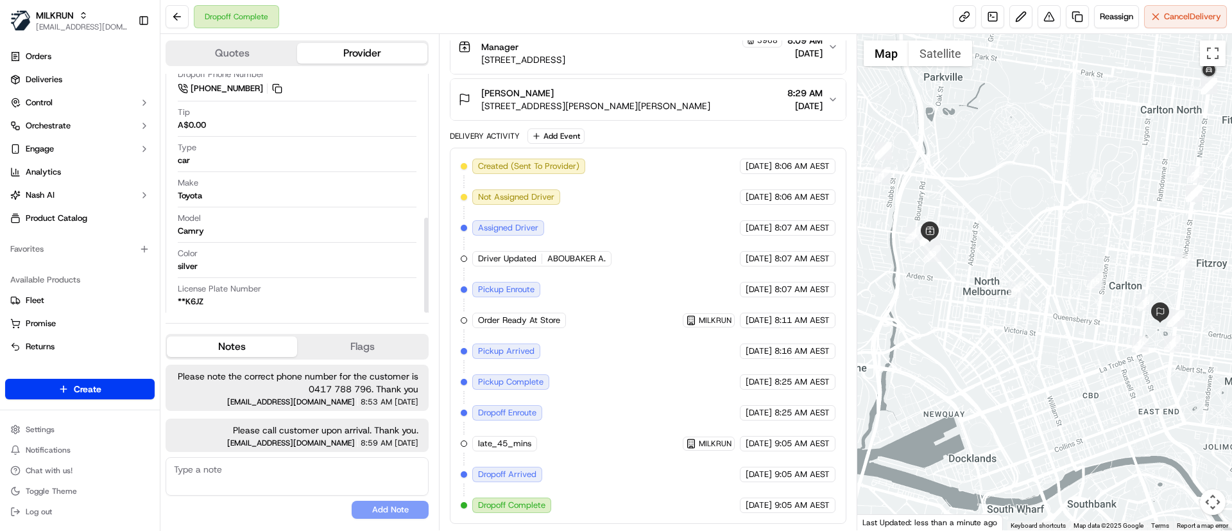
scroll to position [361, 0]
drag, startPoint x: 1159, startPoint y: 13, endPoint x: 427, endPoint y: -19, distance: 732.8
click at [427, 0] on html "MILKRUN [EMAIL_ADDRESS][DOMAIN_NAME] Toggle Sidebar Orders Deliveries Control O…" at bounding box center [616, 265] width 1232 height 531
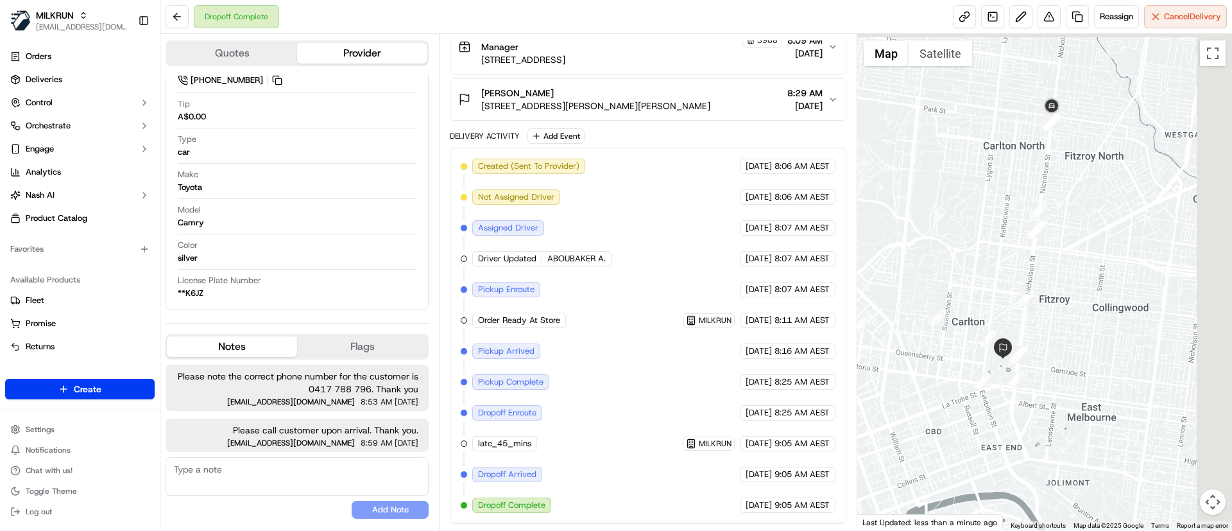
drag, startPoint x: 1116, startPoint y: 362, endPoint x: 964, endPoint y: 397, distance: 156.6
click at [964, 397] on div at bounding box center [1044, 282] width 375 height 496
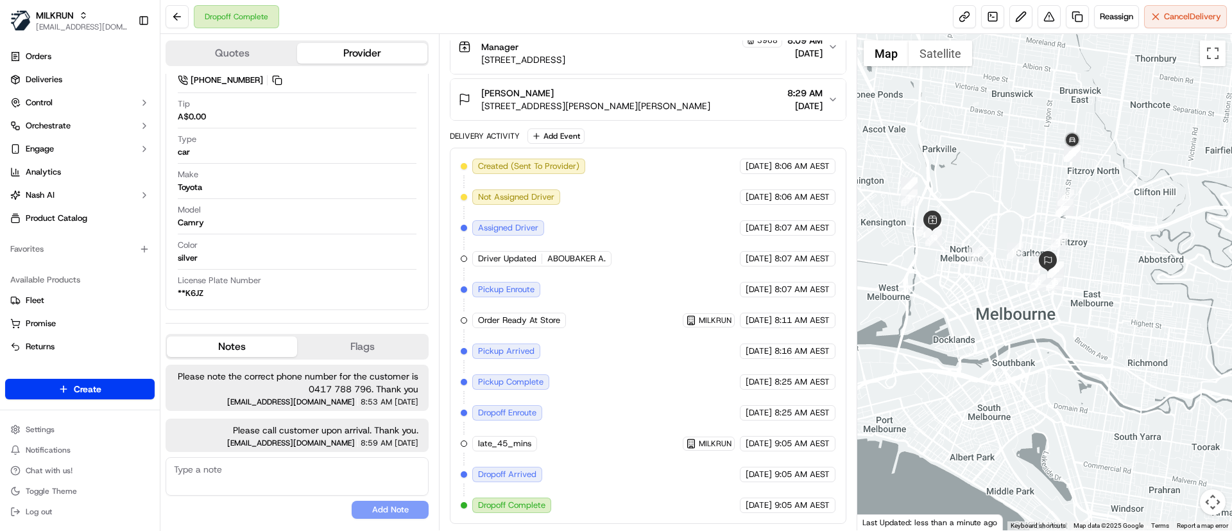
drag, startPoint x: 1016, startPoint y: 101, endPoint x: 1047, endPoint y: 225, distance: 126.8
click at [1047, 225] on div at bounding box center [1044, 282] width 375 height 496
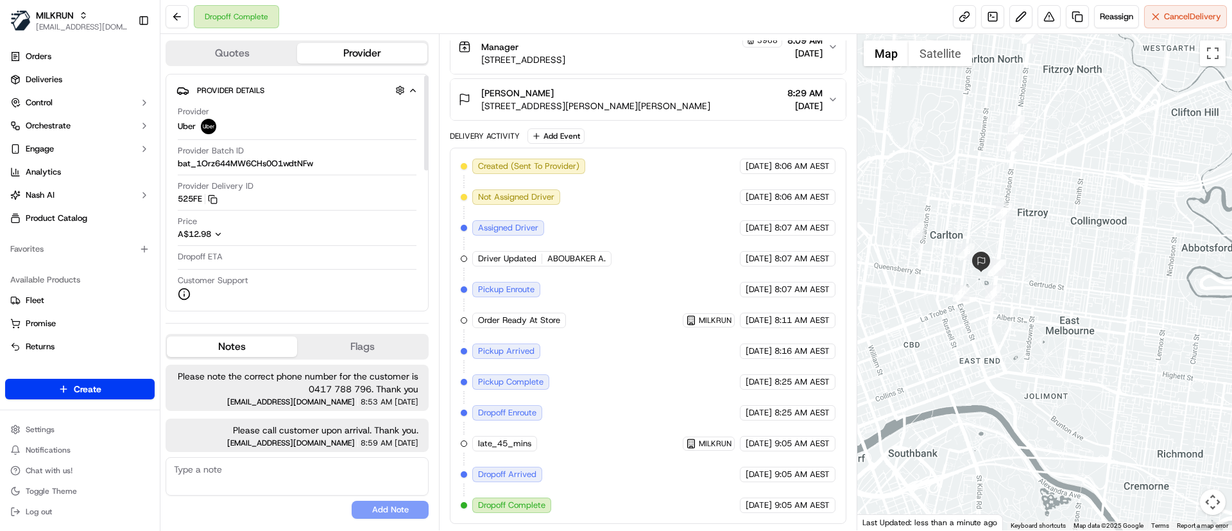
scroll to position [48, 0]
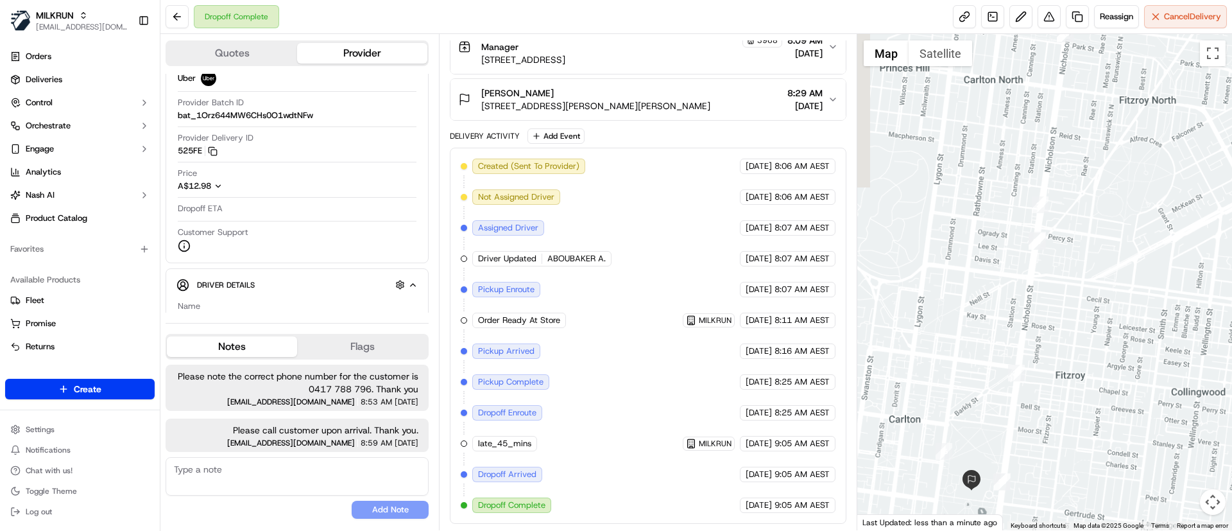
drag, startPoint x: 1048, startPoint y: 161, endPoint x: 1112, endPoint y: 278, distance: 133.5
click at [1112, 278] on div at bounding box center [1044, 282] width 375 height 496
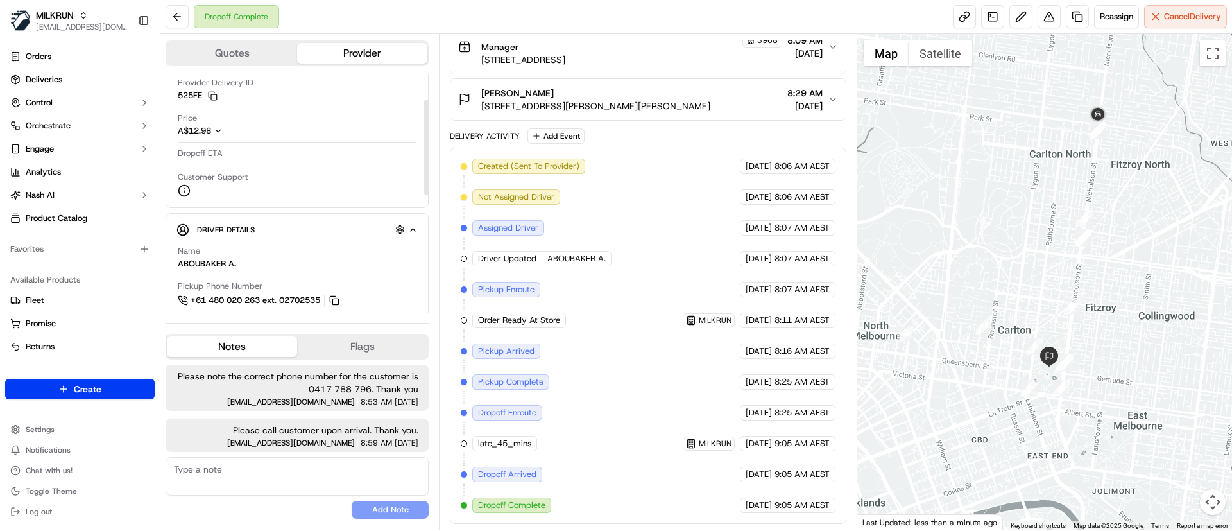
scroll to position [121, 0]
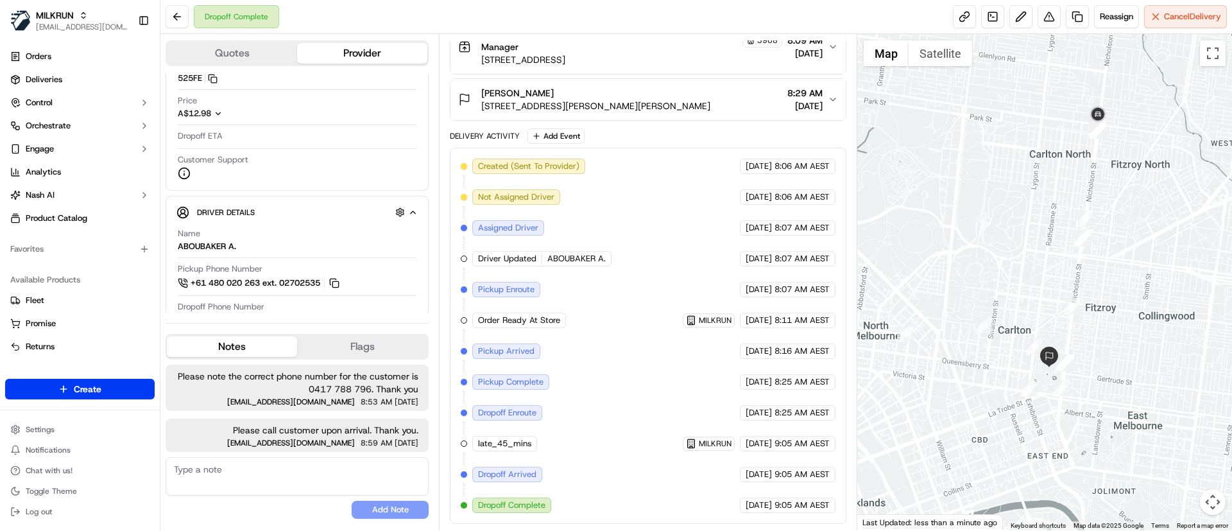
click at [627, 101] on span "[STREET_ADDRESS][PERSON_NAME][PERSON_NAME]" at bounding box center [595, 105] width 229 height 13
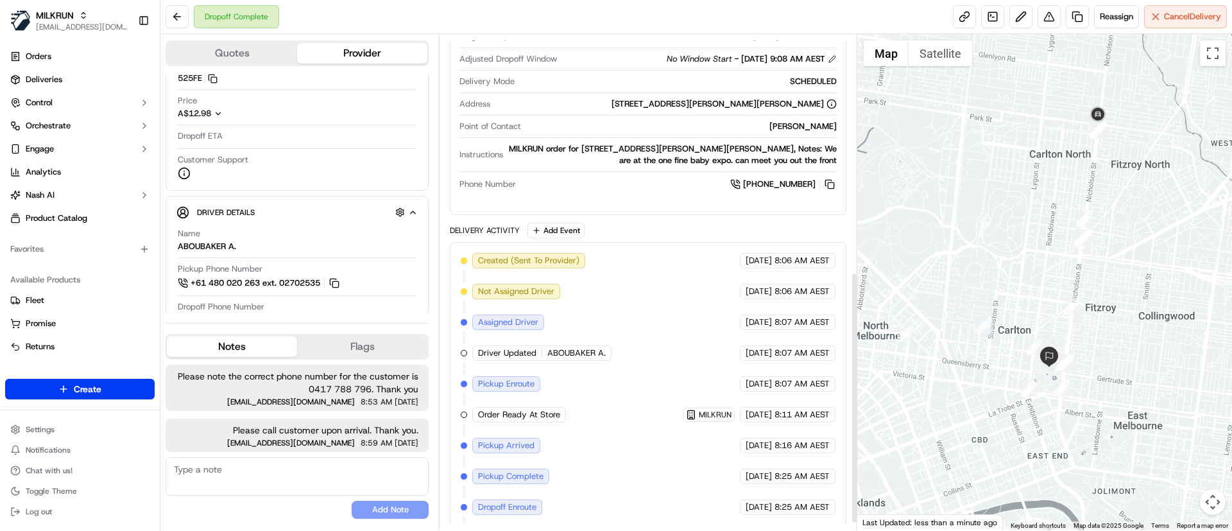
scroll to position [482, 0]
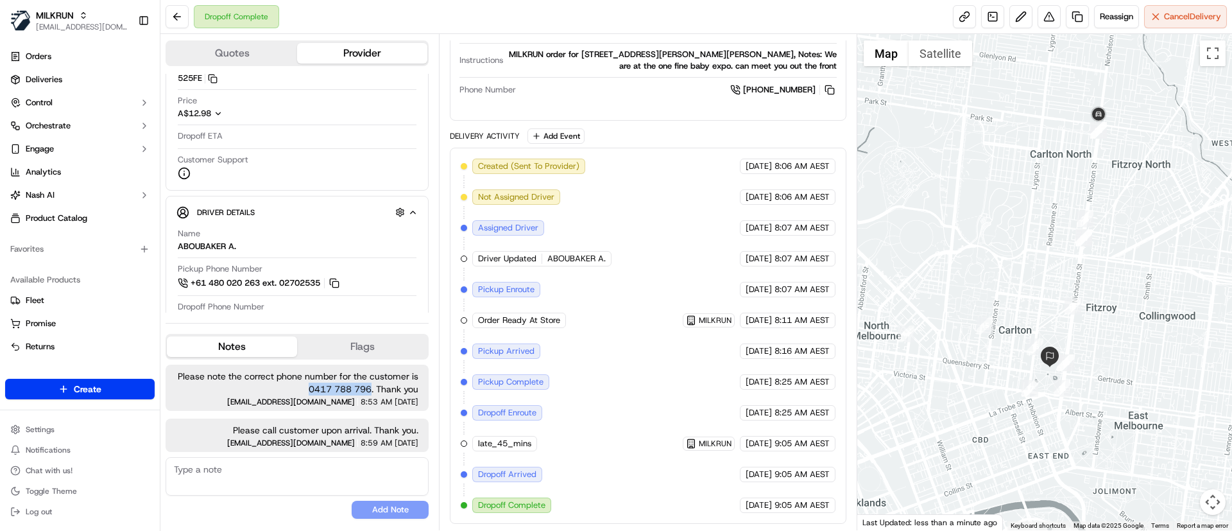
drag, startPoint x: 304, startPoint y: 388, endPoint x: 371, endPoint y: 388, distance: 66.7
click at [371, 388] on span "Please note the correct phone number for the customer is 0417 788 796. Thank you" at bounding box center [297, 383] width 243 height 26
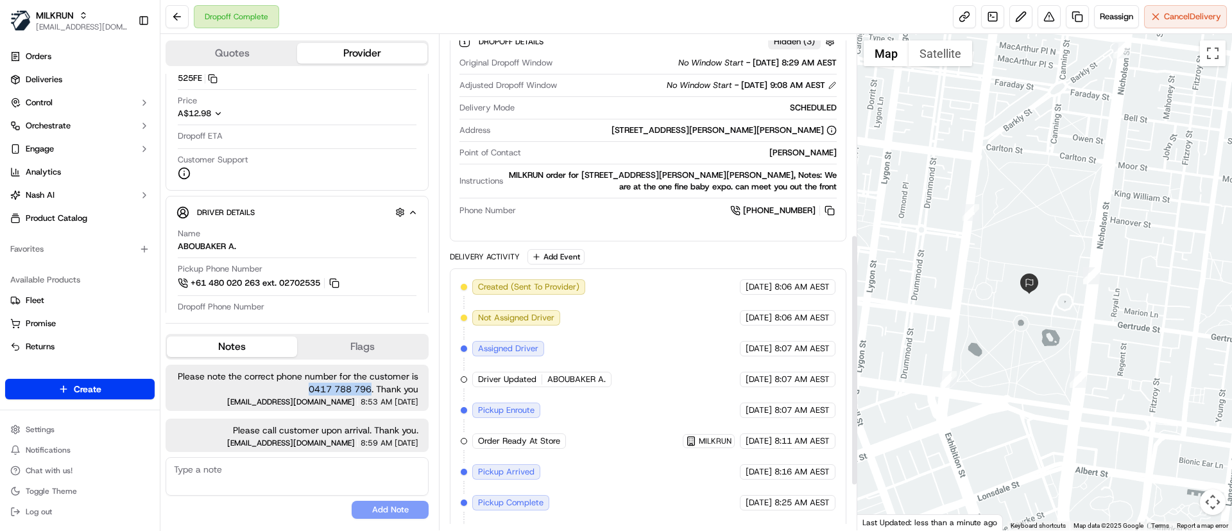
scroll to position [338, 0]
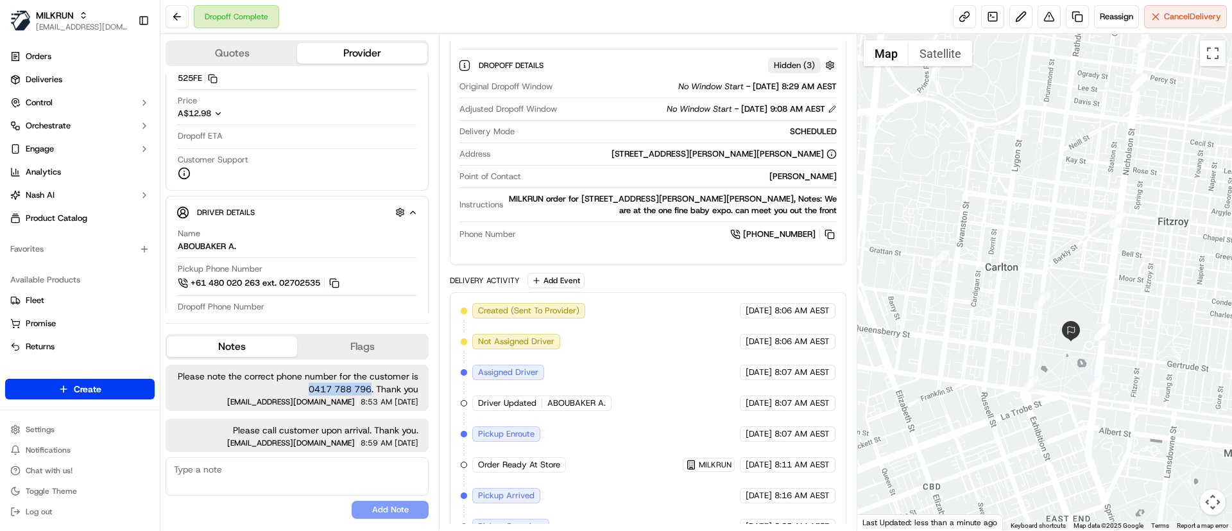
drag, startPoint x: 1073, startPoint y: 209, endPoint x: 1080, endPoint y: 295, distance: 86.3
click at [1079, 296] on div at bounding box center [1044, 282] width 375 height 496
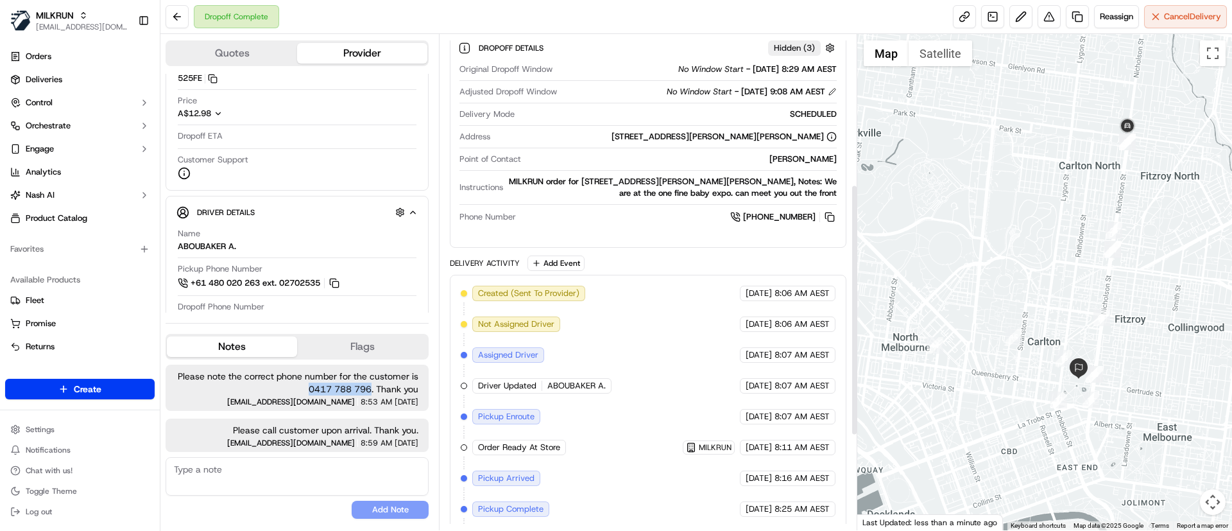
scroll to position [482, 0]
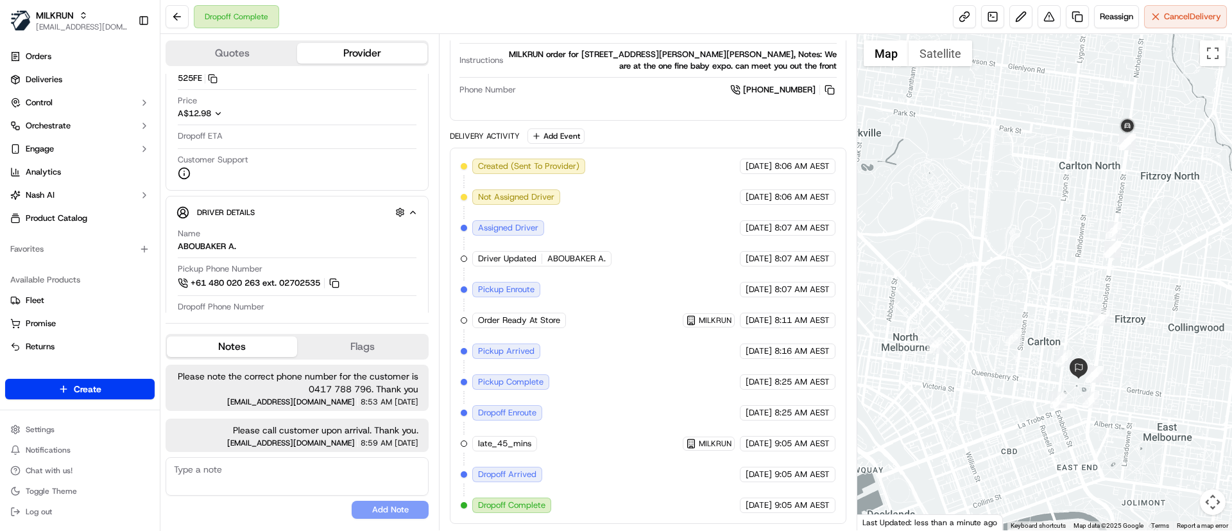
click at [586, 375] on div "Created (Sent To Provider) Uber [DATE] 8:06 AM AEST Not Assigned Driver Uber [D…" at bounding box center [648, 335] width 374 height 354
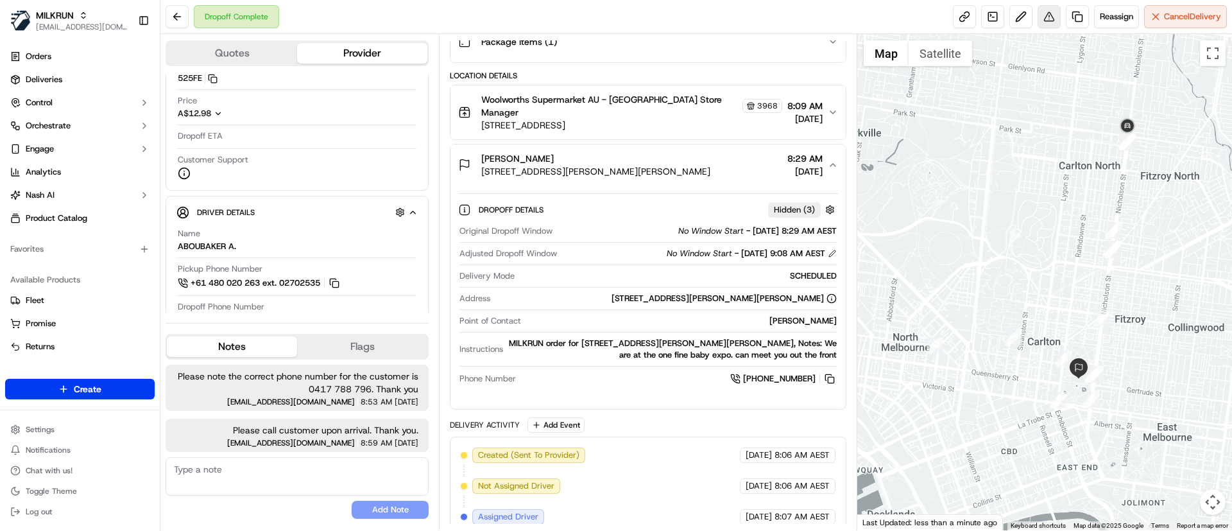
click at [1048, 16] on button at bounding box center [1049, 16] width 23 height 23
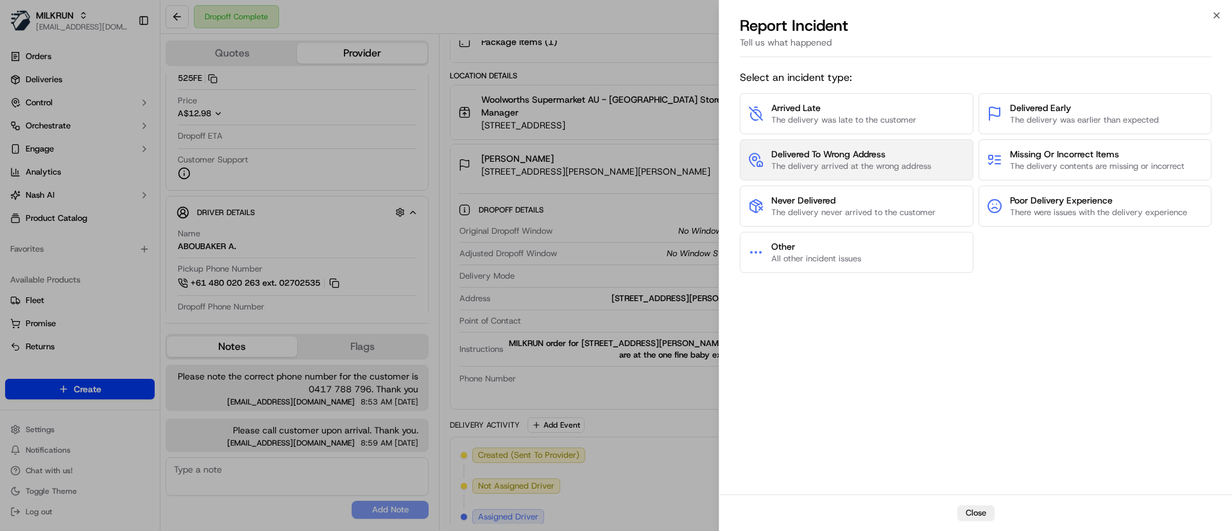
click at [894, 160] on span "The delivery arrived at the wrong address" at bounding box center [851, 166] width 160 height 12
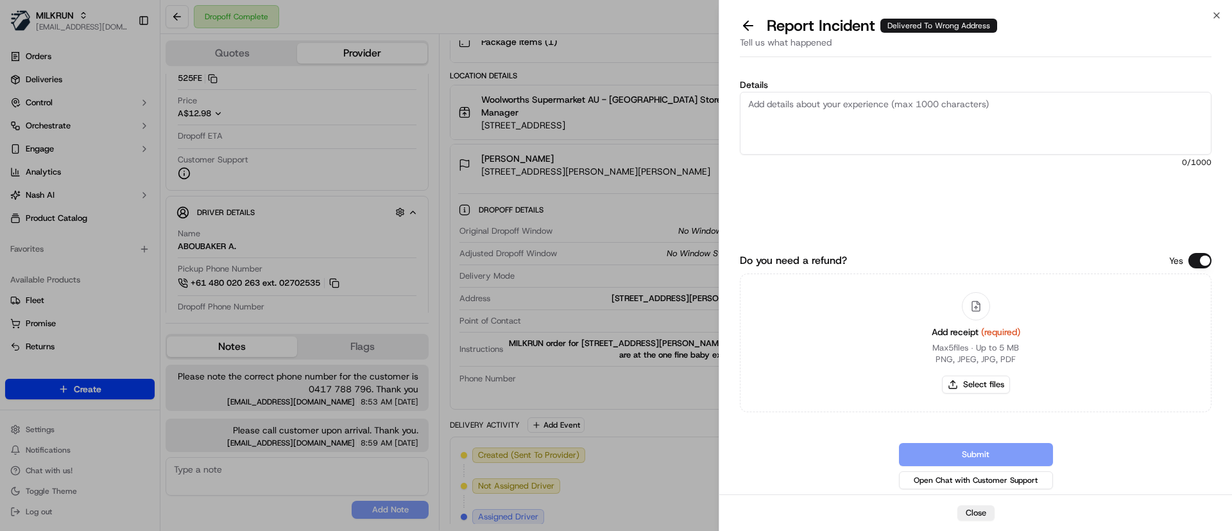
click at [868, 119] on textarea "Details" at bounding box center [976, 123] width 472 height 63
paste textarea "$51.65"
click at [751, 126] on textarea "Customer has not received their order [DATE], driver completed job and incorrec…" at bounding box center [976, 123] width 472 height 63
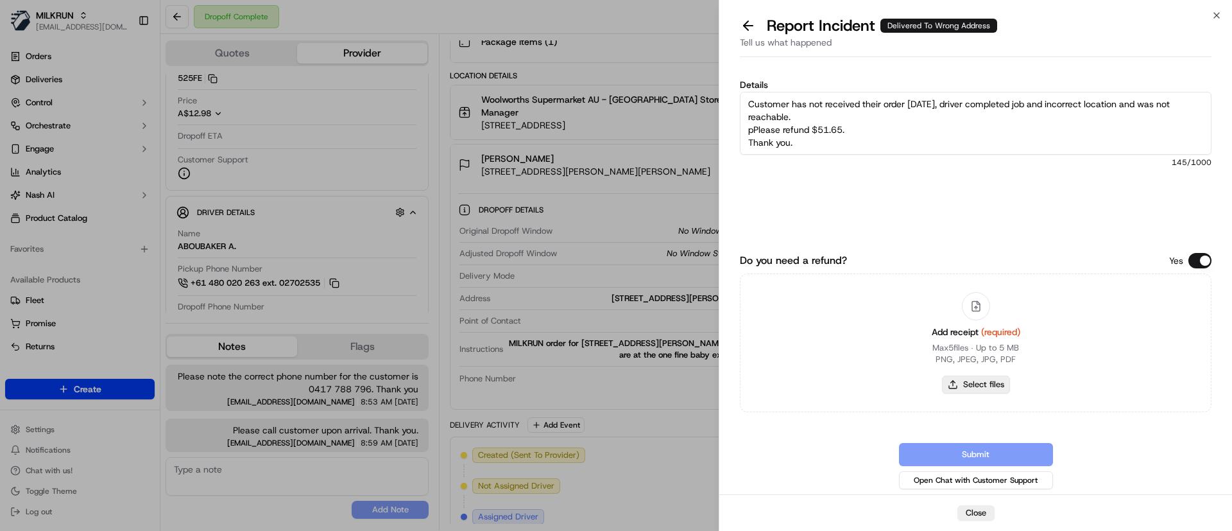
type textarea "Customer has not received their order [DATE], driver completed job and incorrec…"
click at [986, 386] on button "Select files" at bounding box center [976, 384] width 68 height 18
click at [973, 386] on button "Select files" at bounding box center [976, 384] width 68 height 18
type input "C:\fakepath\Screenshot_21-9-2025_9381_EH.jpeg"
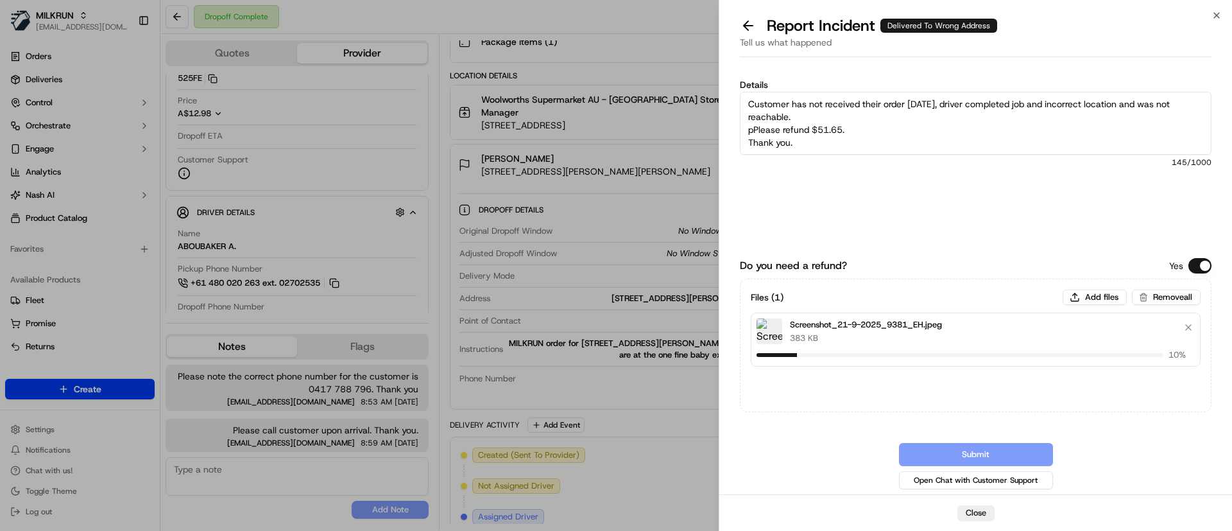
click at [756, 130] on textarea "Customer has not received their order [DATE], driver completed job and incorrec…" at bounding box center [976, 123] width 472 height 63
type textarea "Customer has not received their order [DATE], driver completed job and incorrec…"
click at [927, 450] on button "Submit" at bounding box center [976, 454] width 154 height 23
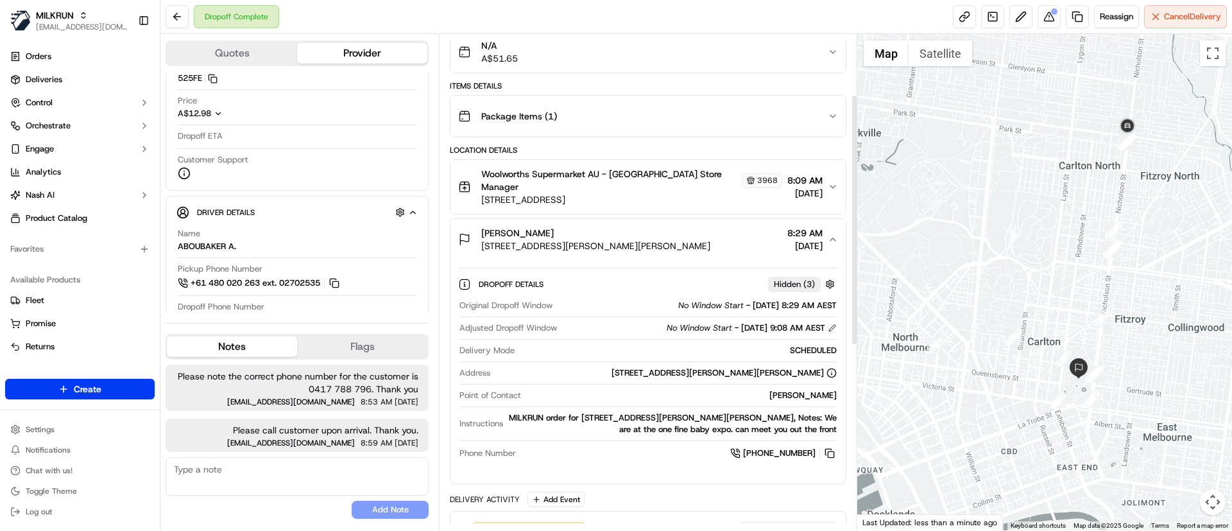
scroll to position [121, 0]
click at [78, 86] on link "Deliveries" at bounding box center [80, 79] width 150 height 21
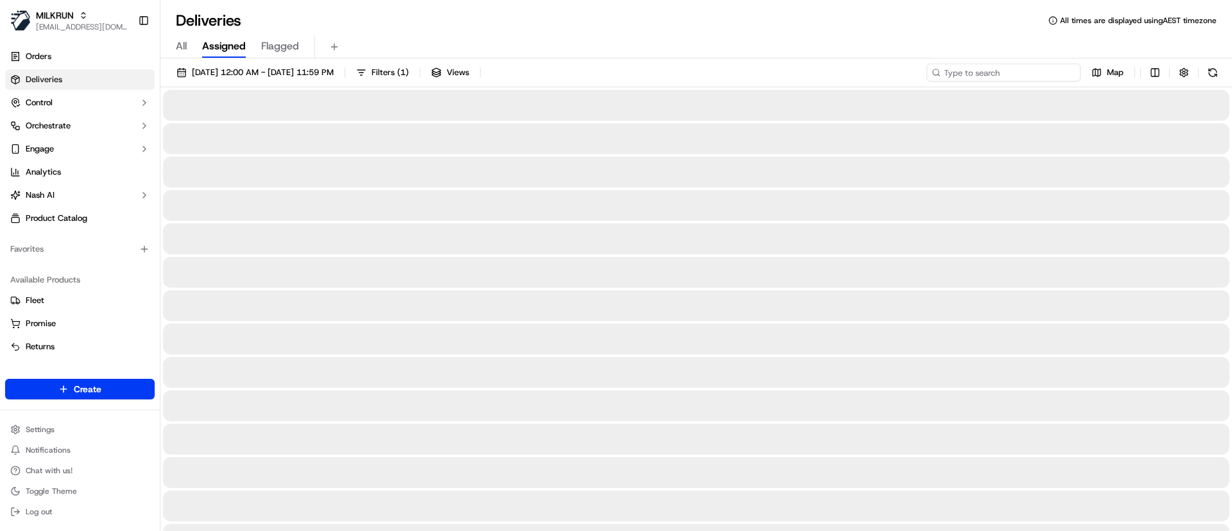
click at [1009, 73] on input at bounding box center [1004, 73] width 154 height 18
paste input "1c712e00-6b06-4a88-a70c-dd498e751d36"
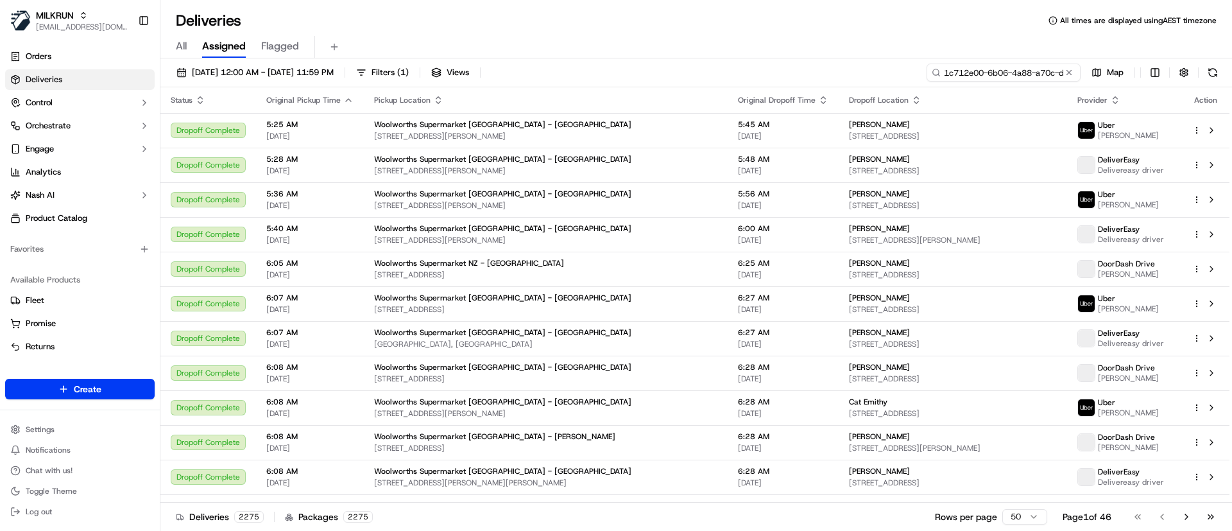
scroll to position [0, 64]
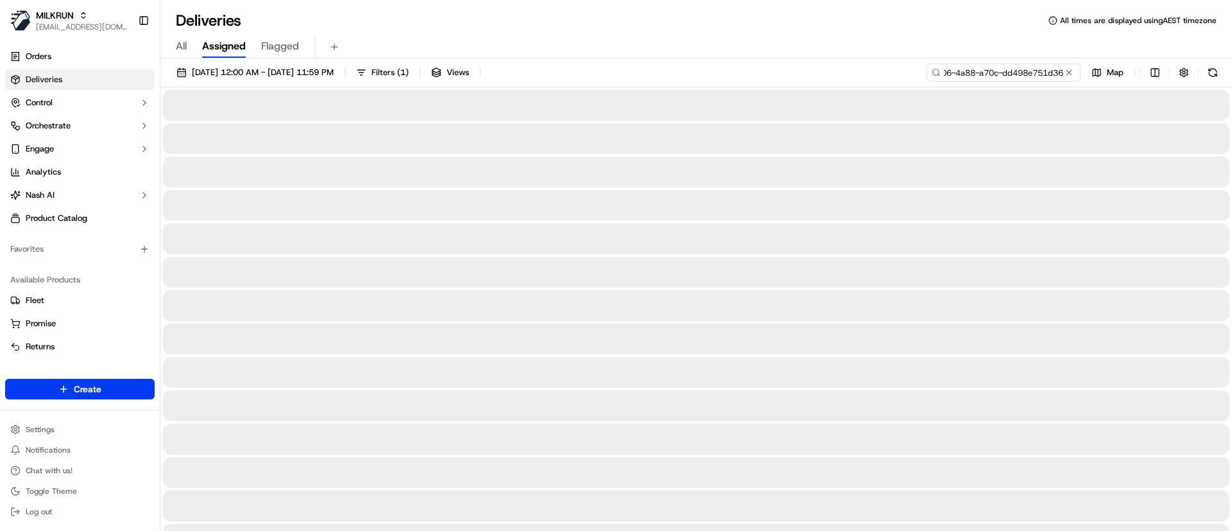
type input "1c712e00-6b06-4a88-a70c-dd498e751d36"
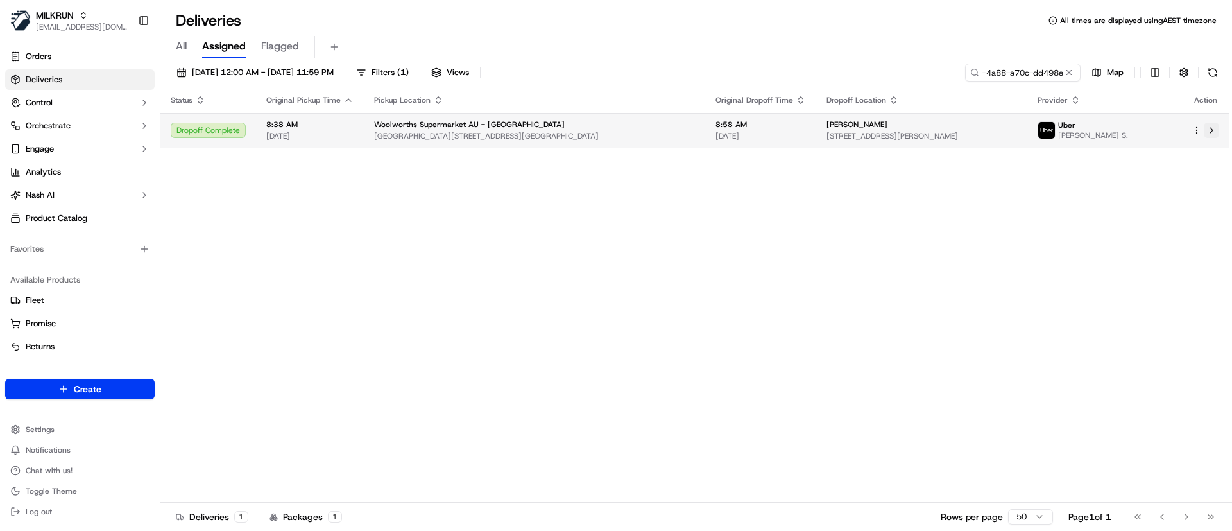
click at [1213, 132] on button at bounding box center [1211, 130] width 15 height 15
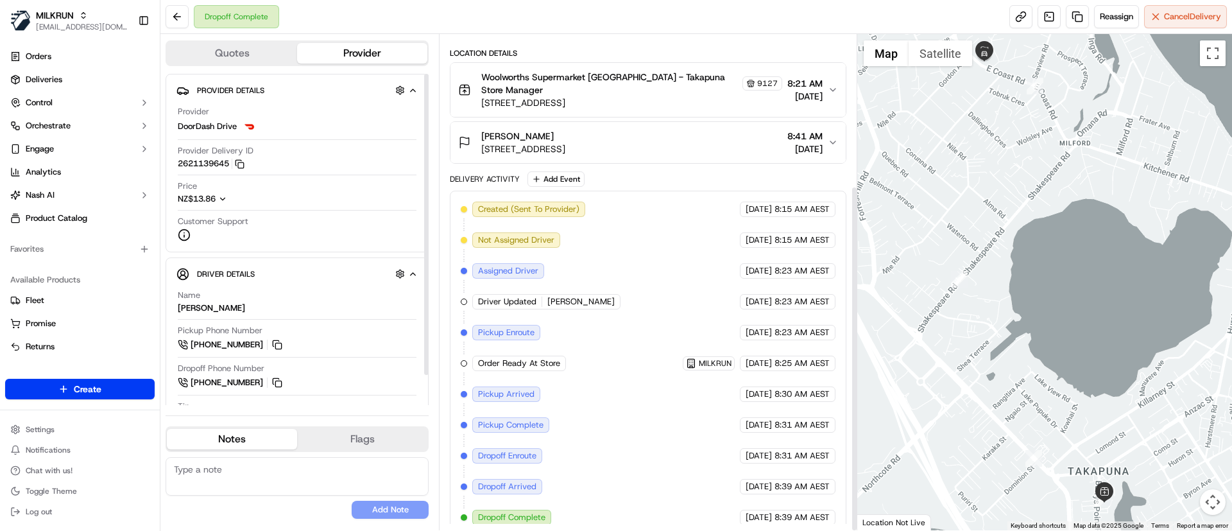
scroll to position [216, 0]
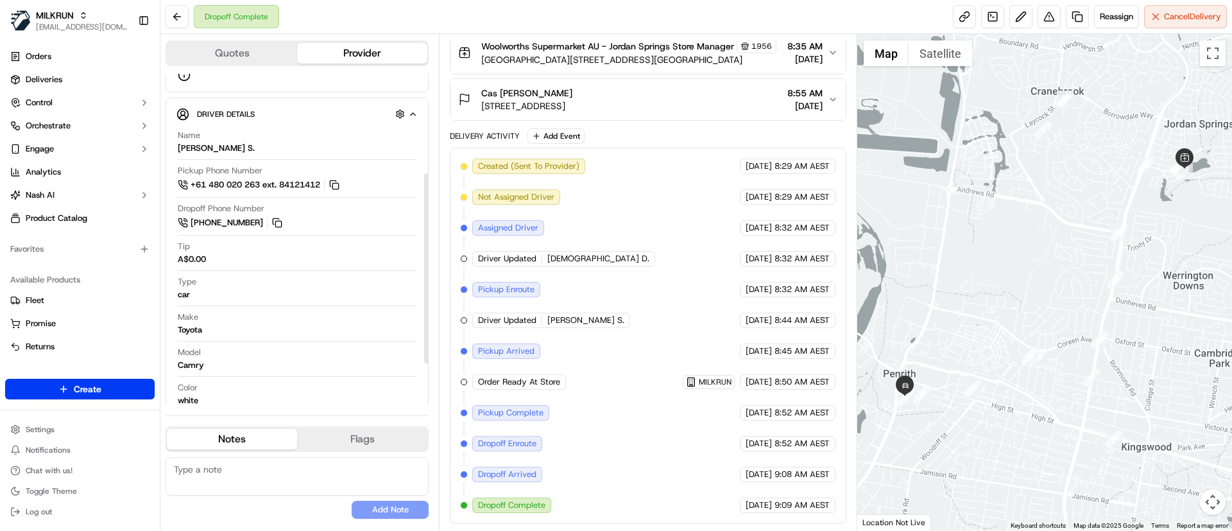
scroll to position [173, 0]
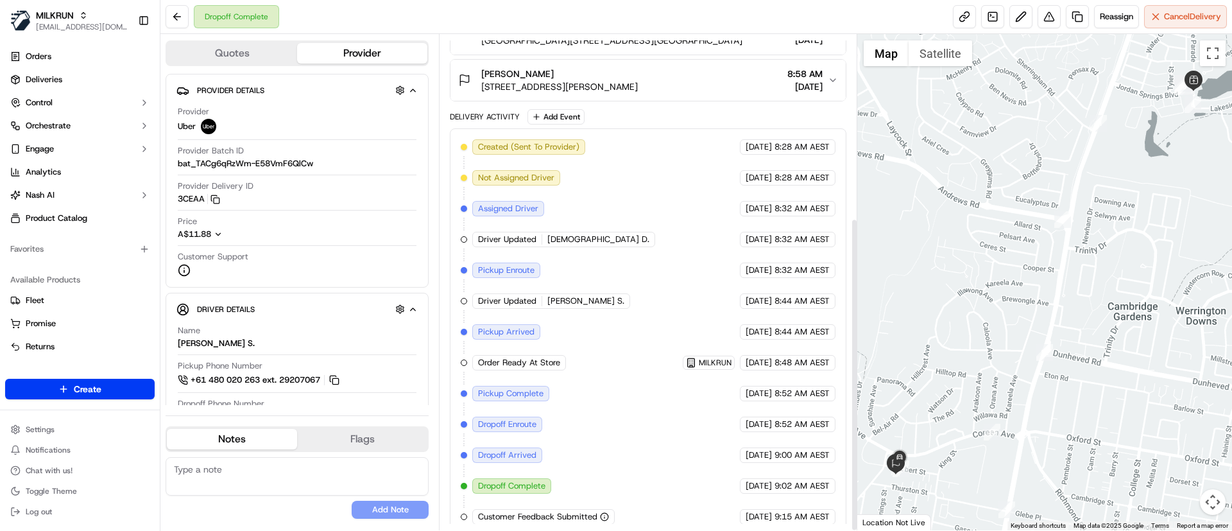
scroll to position [289, 0]
